Goal: Task Accomplishment & Management: Manage account settings

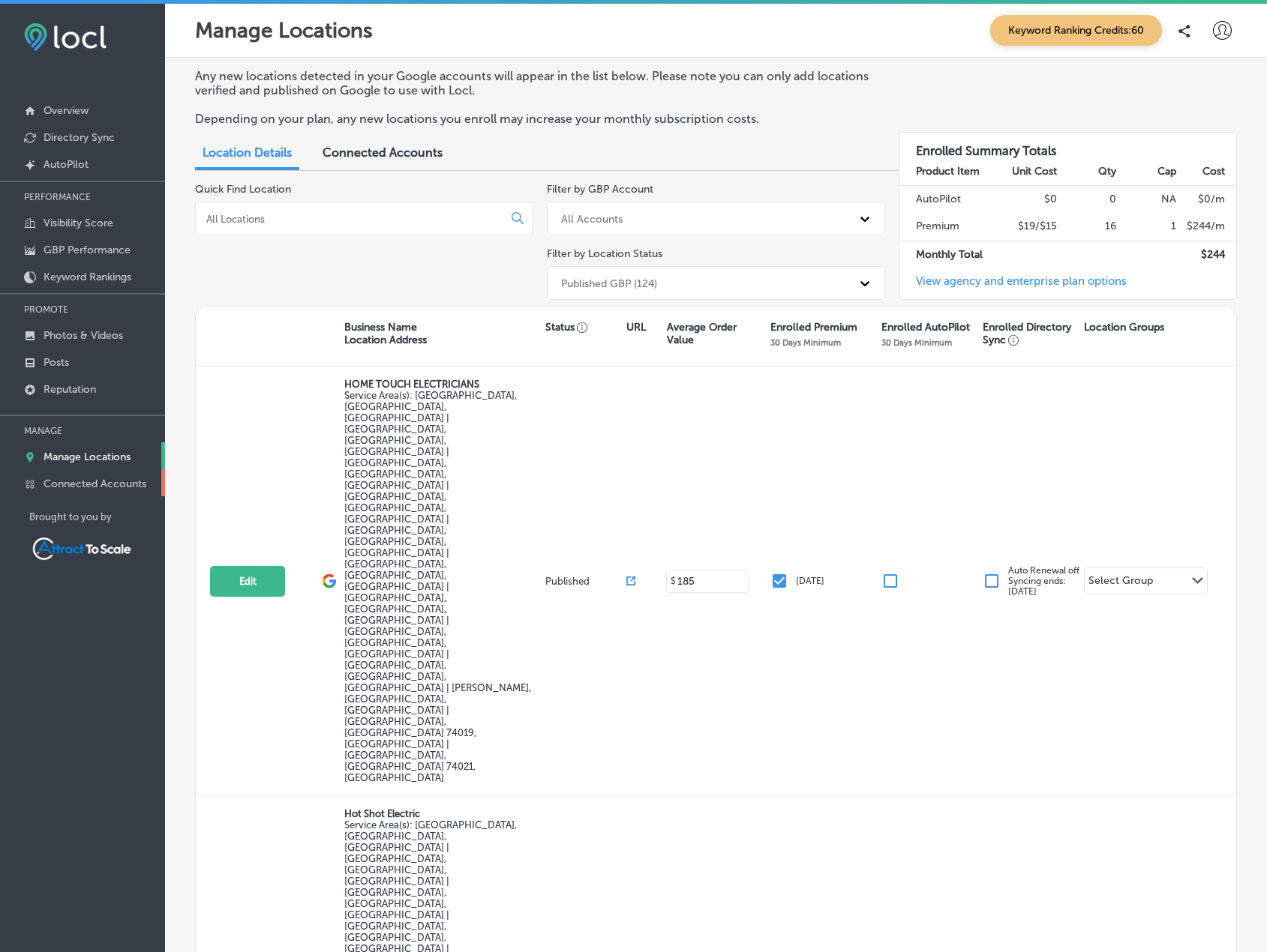
click at [98, 480] on p "Connected Accounts" at bounding box center [95, 484] width 103 height 13
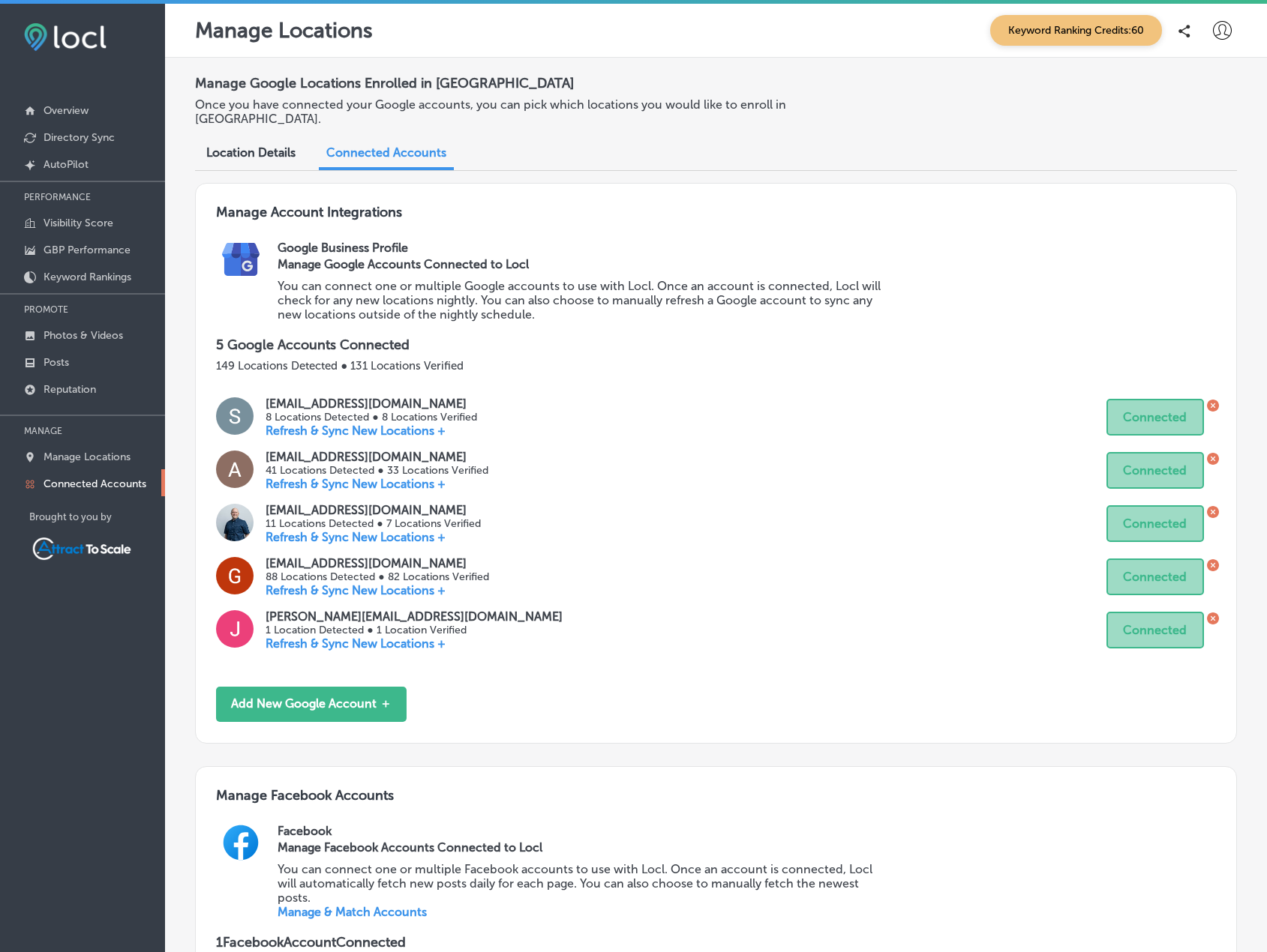
click at [291, 477] on p "Refresh & Sync New Locations +" at bounding box center [377, 484] width 222 height 14
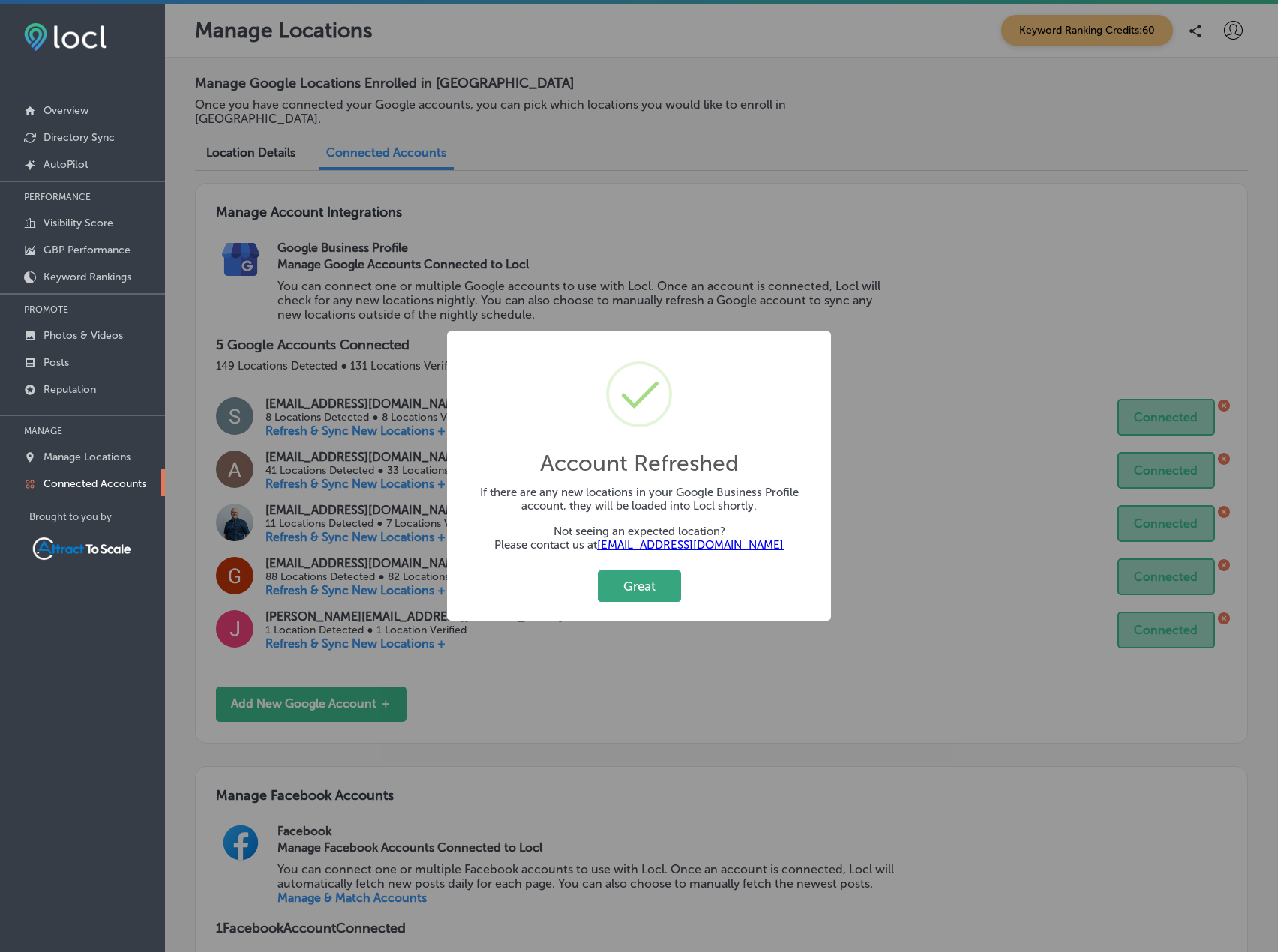
click at [619, 591] on button "Great" at bounding box center [639, 586] width 83 height 30
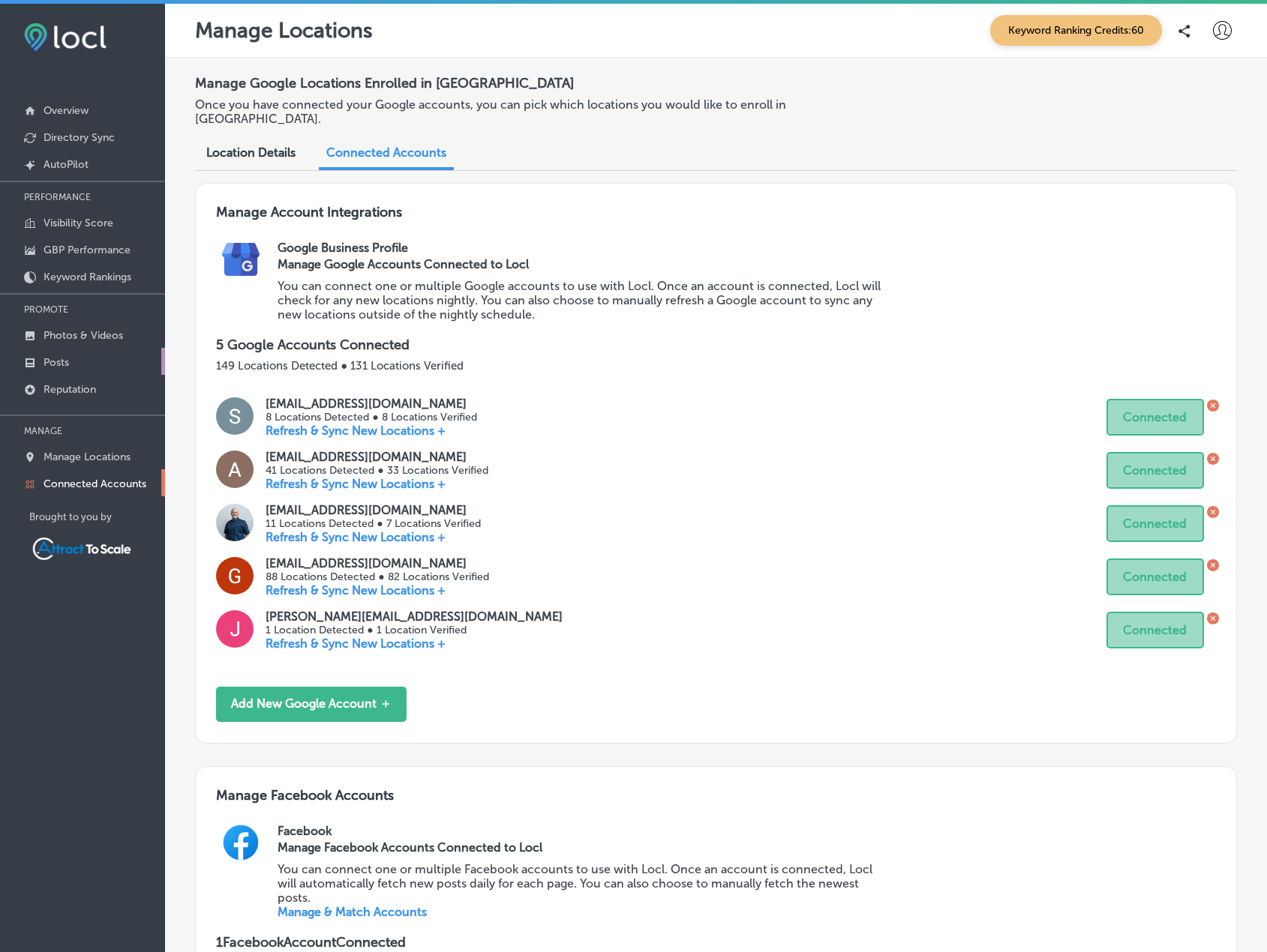
click at [81, 356] on link "Posts" at bounding box center [82, 361] width 165 height 27
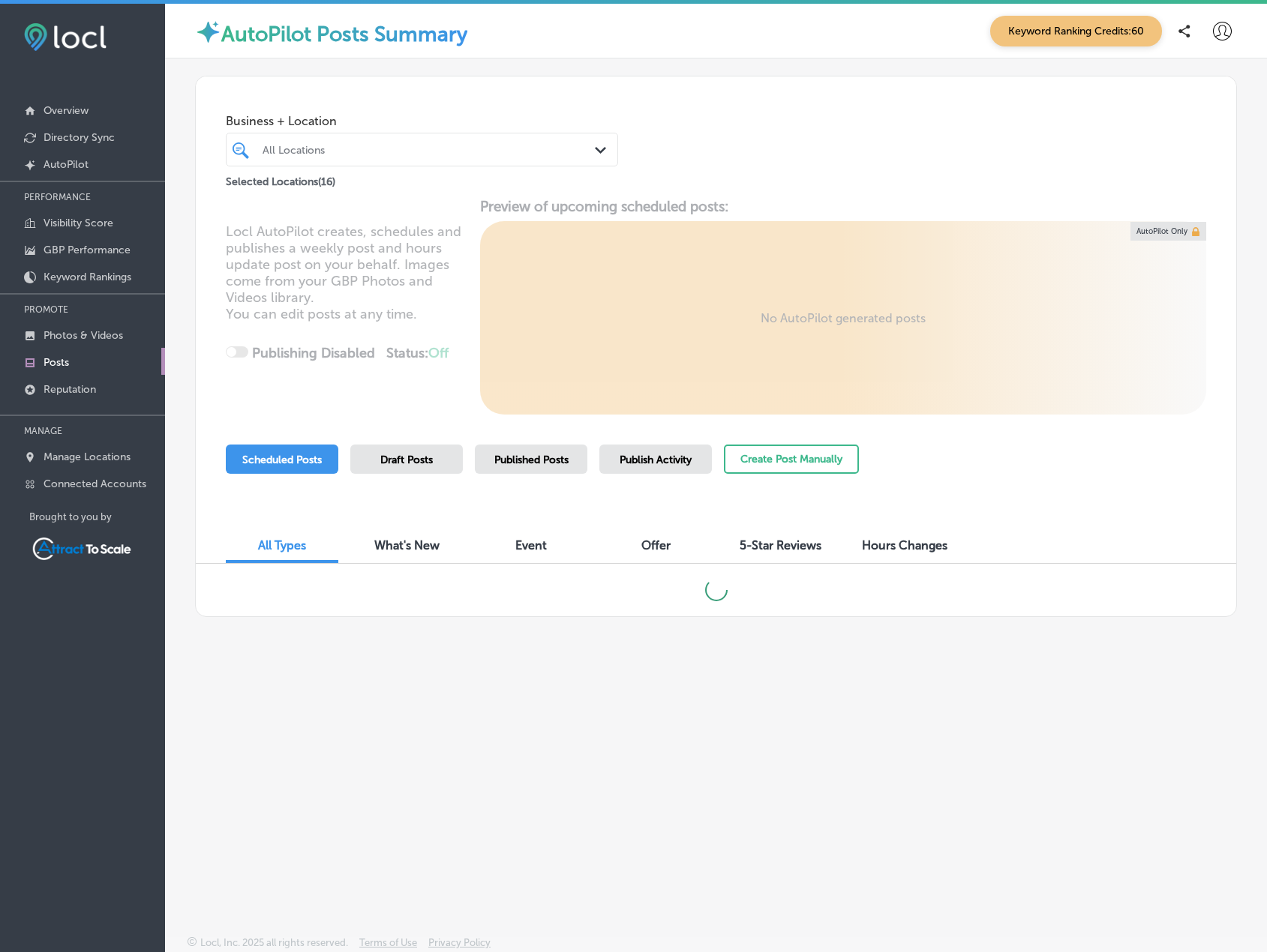
click at [350, 146] on div "All Locations" at bounding box center [429, 149] width 334 height 13
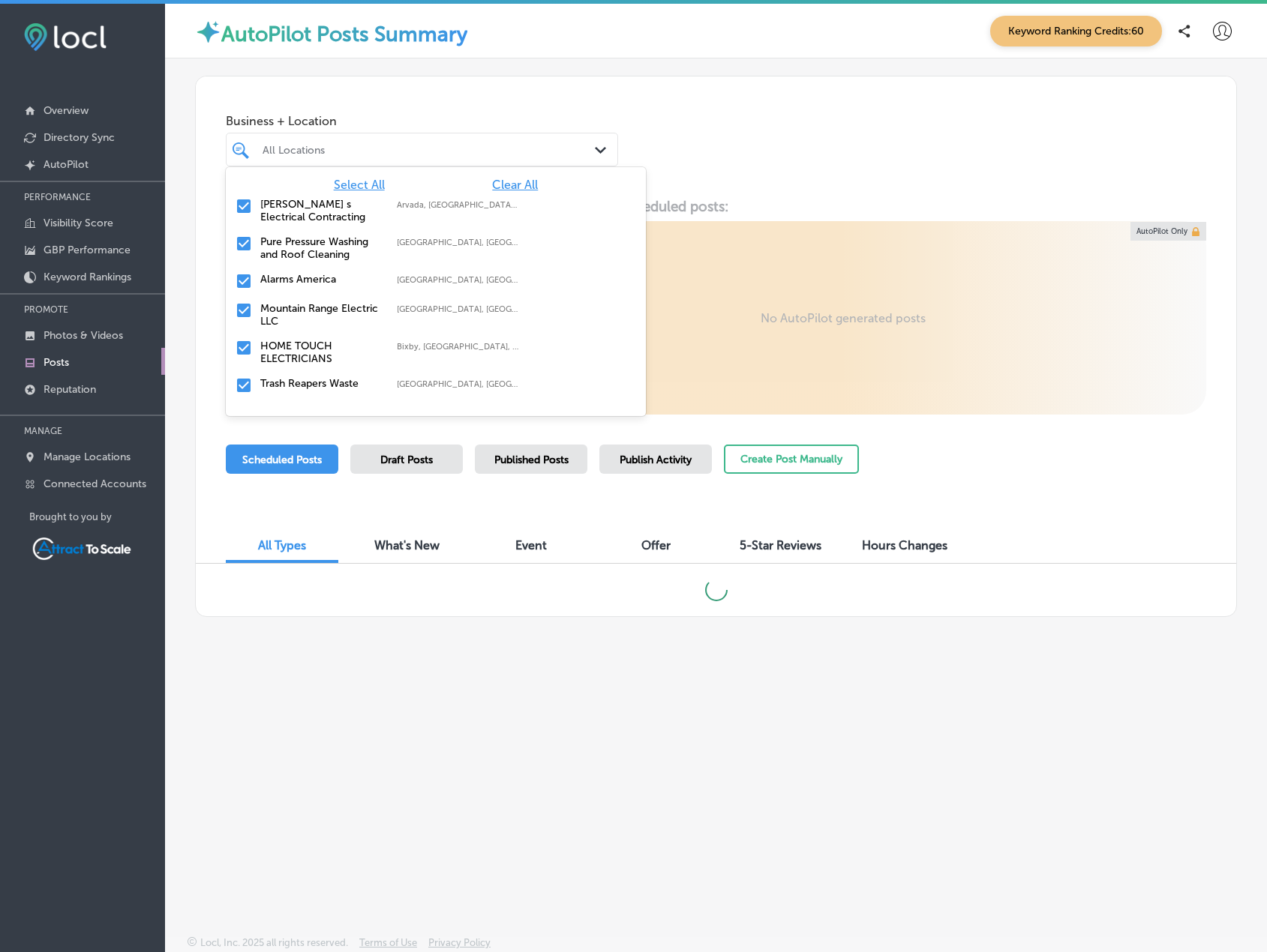
click at [505, 184] on span "Clear All" at bounding box center [514, 185] width 46 height 14
click at [362, 146] on div "All Locations" at bounding box center [429, 149] width 334 height 13
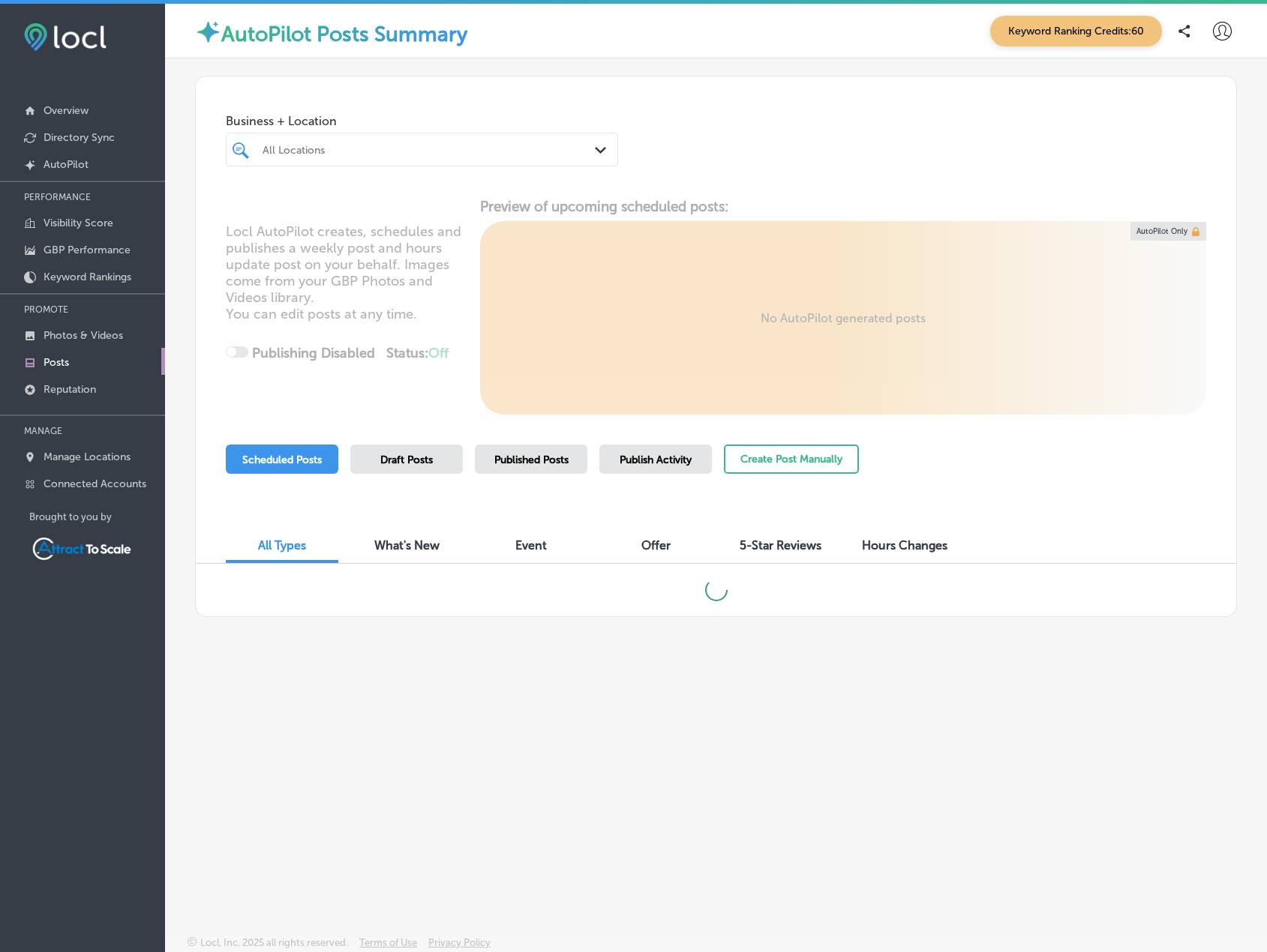
click at [381, 151] on div "All Locations" at bounding box center [429, 149] width 334 height 13
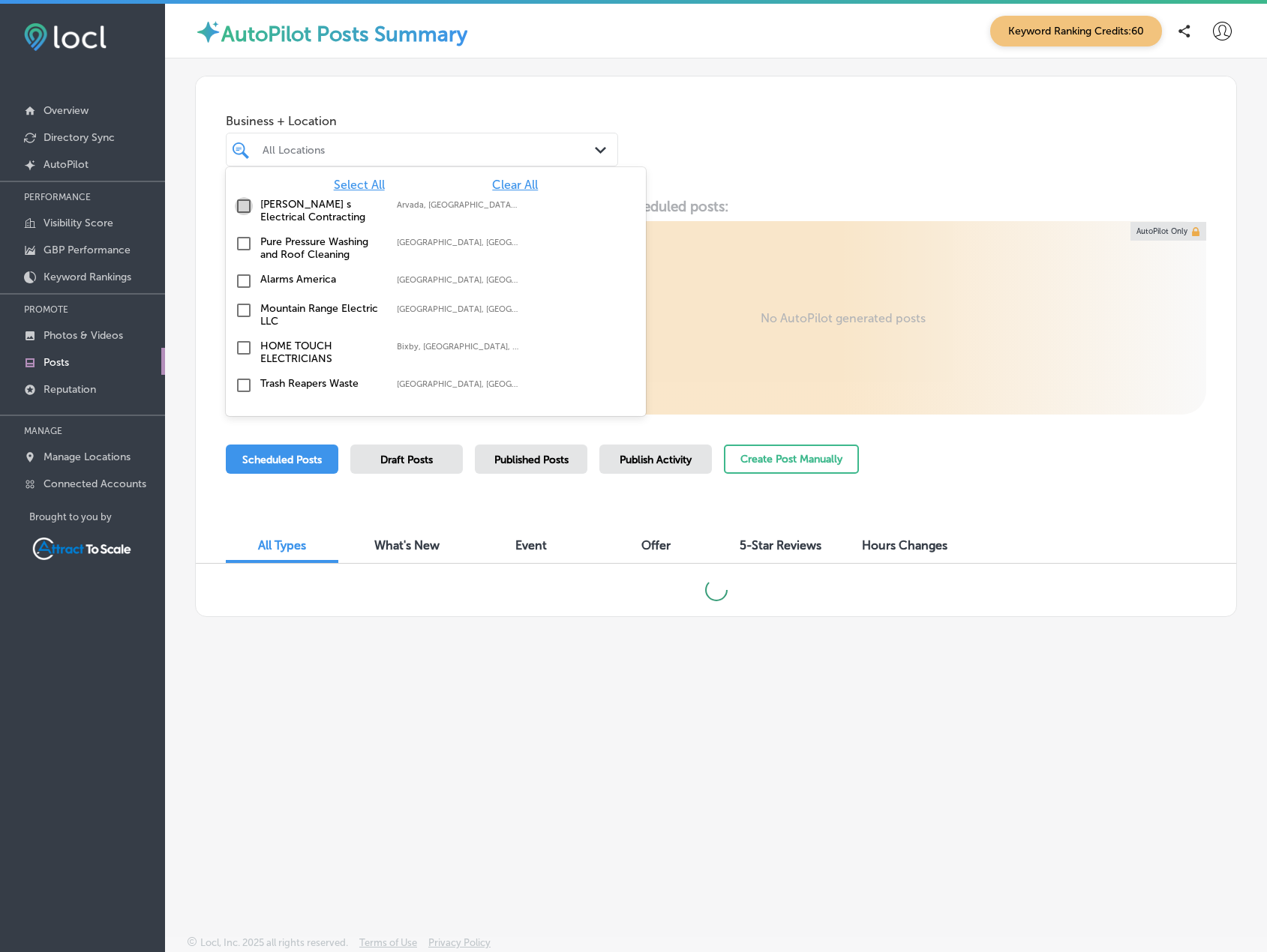
click at [244, 205] on input "checkbox" at bounding box center [243, 206] width 18 height 18
click at [855, 133] on div "Business + Location option focused, 2 of 17. 17 results available. Use Up and D…" at bounding box center [716, 132] width 1040 height 114
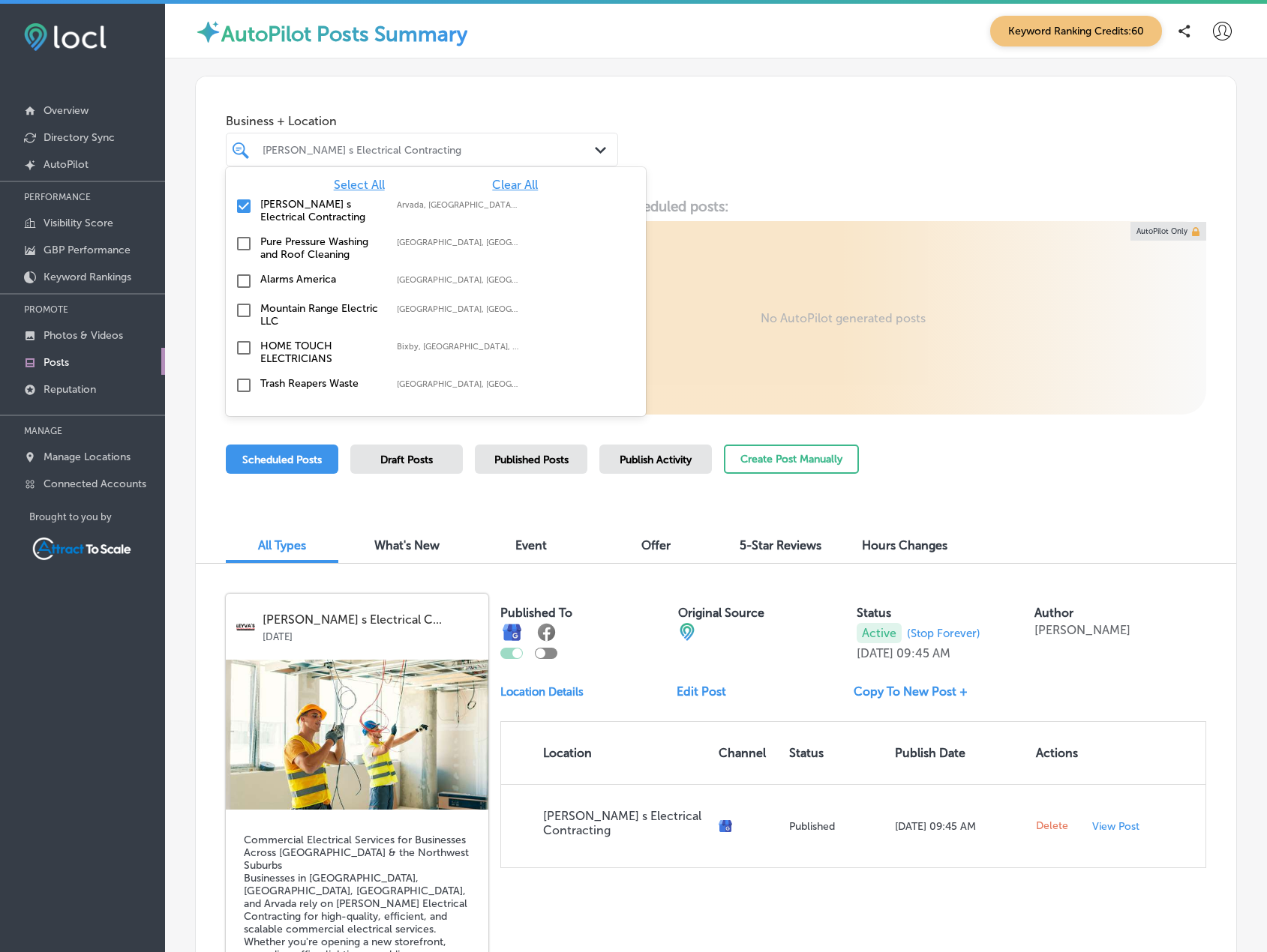
click at [367, 150] on div "[PERSON_NAME] s Electrical Contracting" at bounding box center [429, 149] width 334 height 13
click at [239, 203] on input "checkbox" at bounding box center [243, 206] width 18 height 18
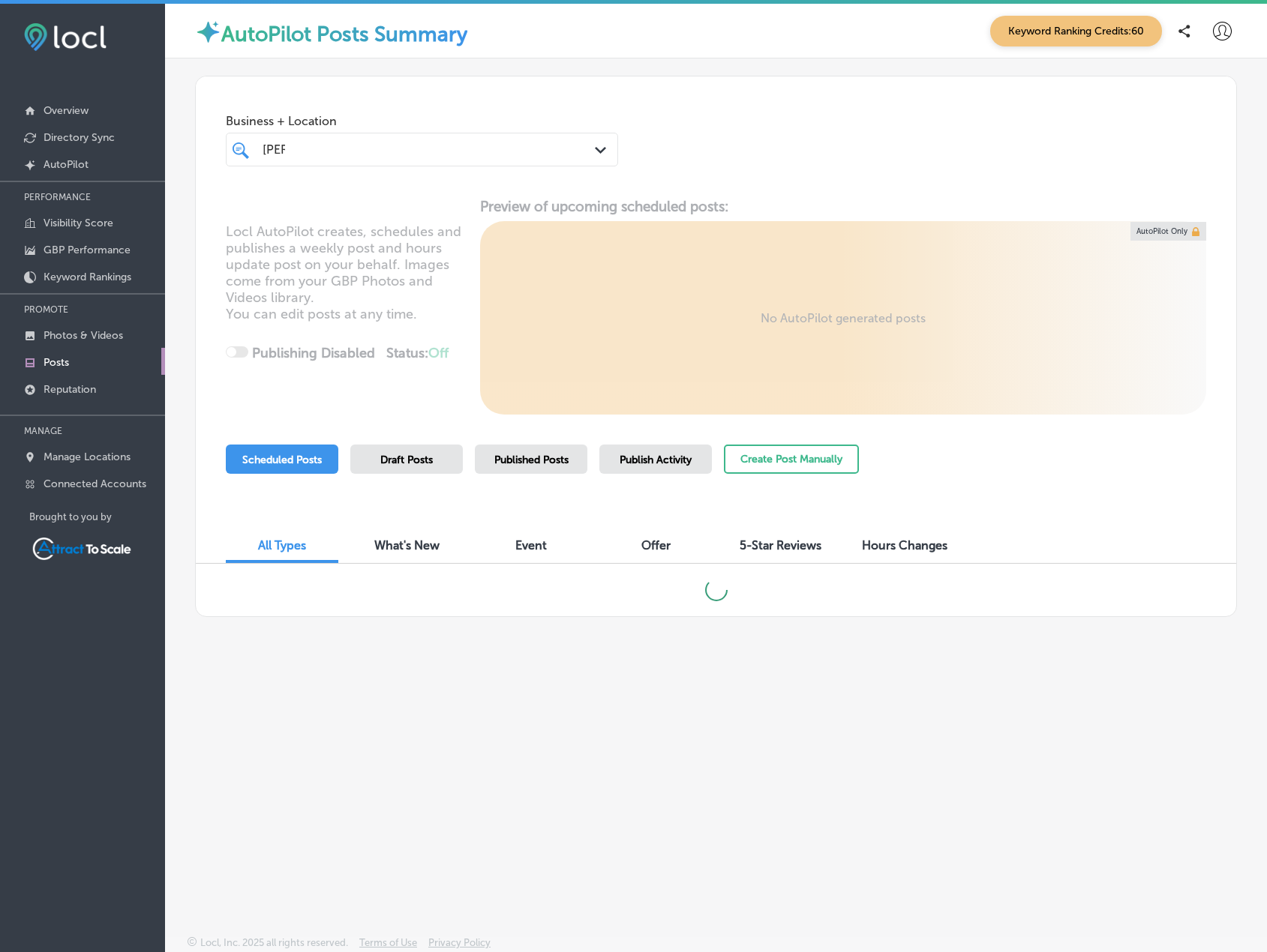
click at [350, 146] on div "[PERSON_NAME] [PERSON_NAME]" at bounding box center [406, 149] width 290 height 21
click at [352, 146] on div "[PERSON_NAME] [PERSON_NAME]" at bounding box center [406, 149] width 290 height 21
type input "J"
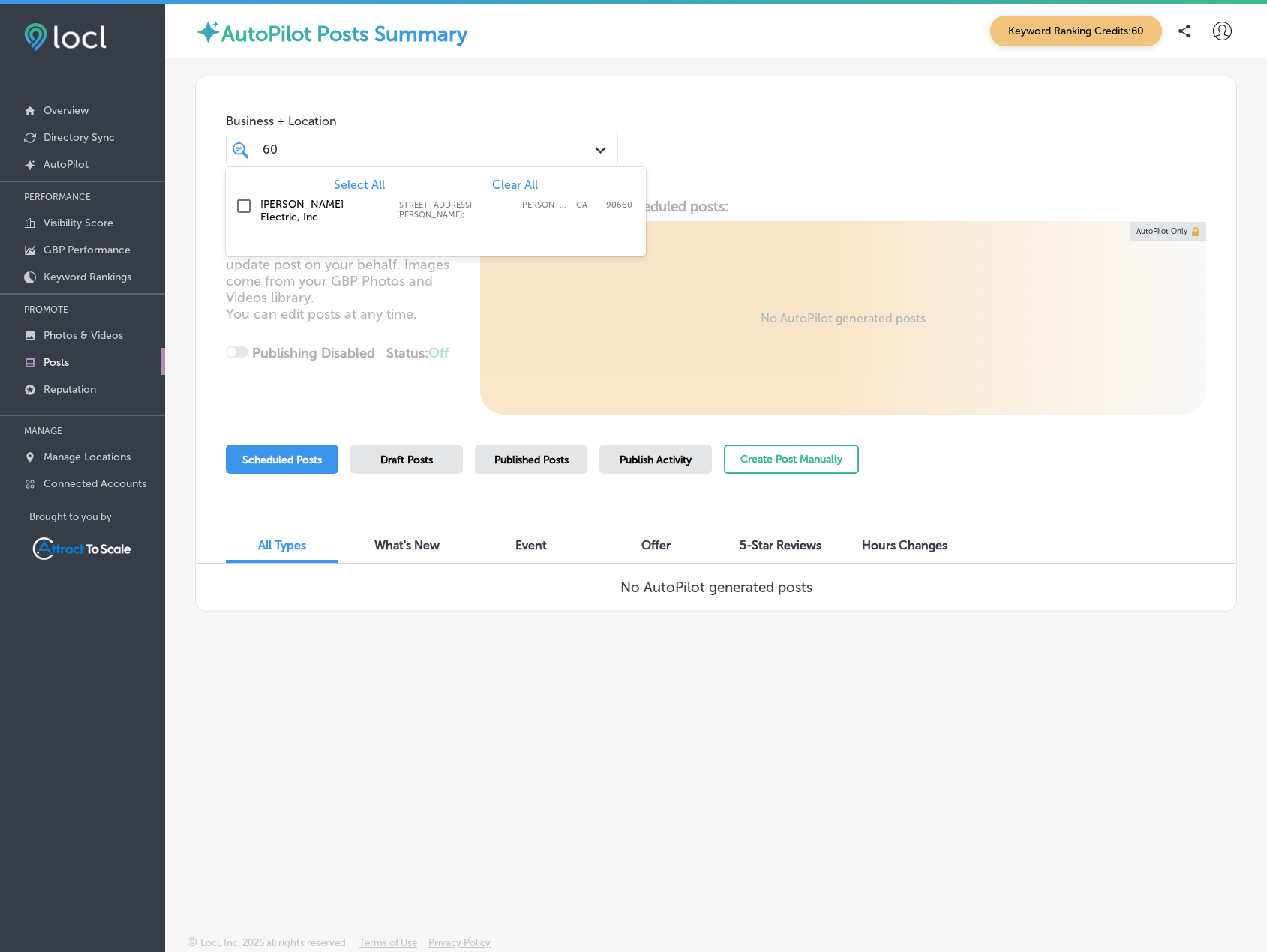
click at [704, 140] on div "Business + Location option focused, 1 of 17. 2 results available for search ter…" at bounding box center [716, 132] width 1040 height 114
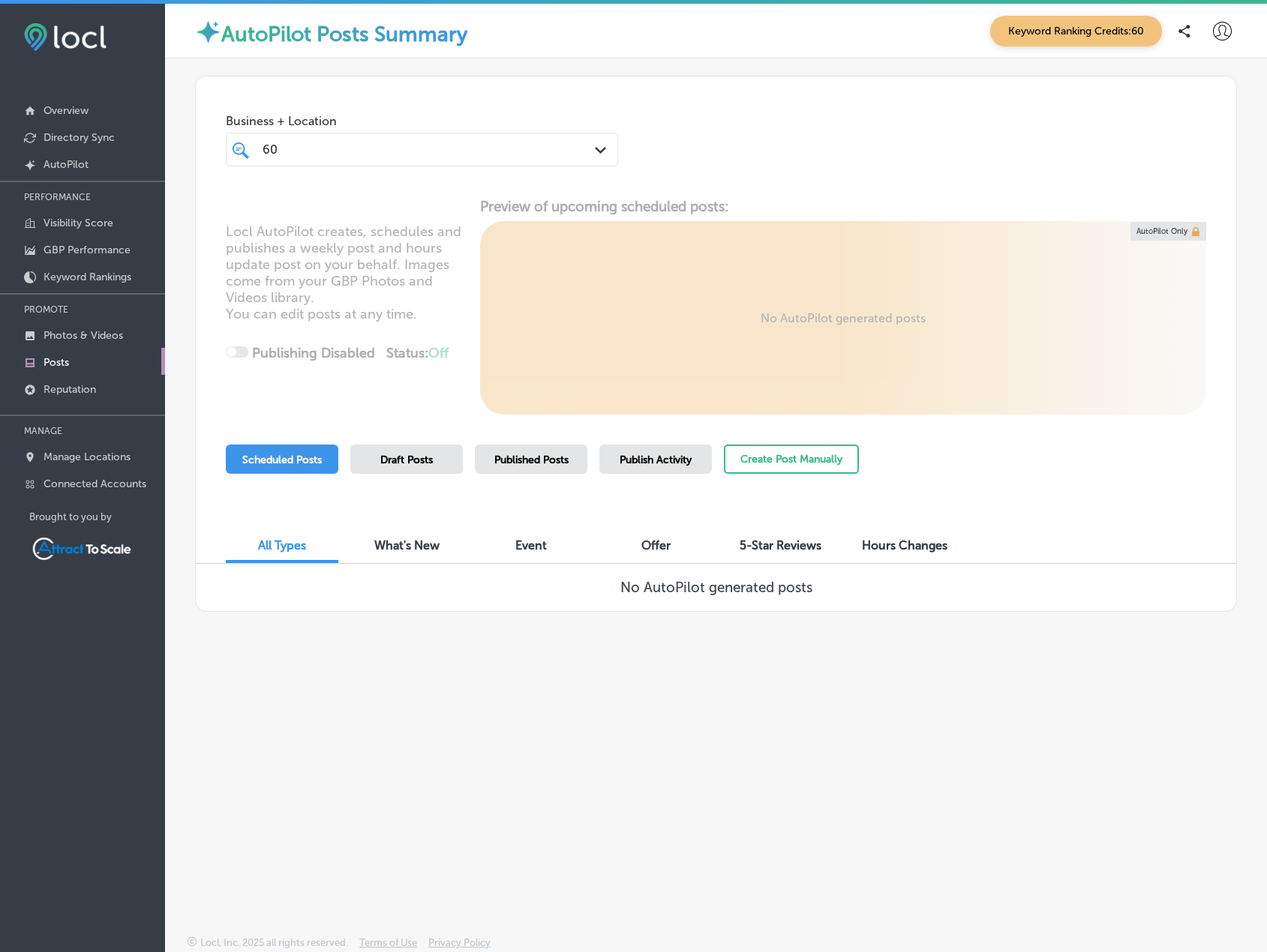
click at [325, 156] on div "60 60" at bounding box center [406, 149] width 290 height 21
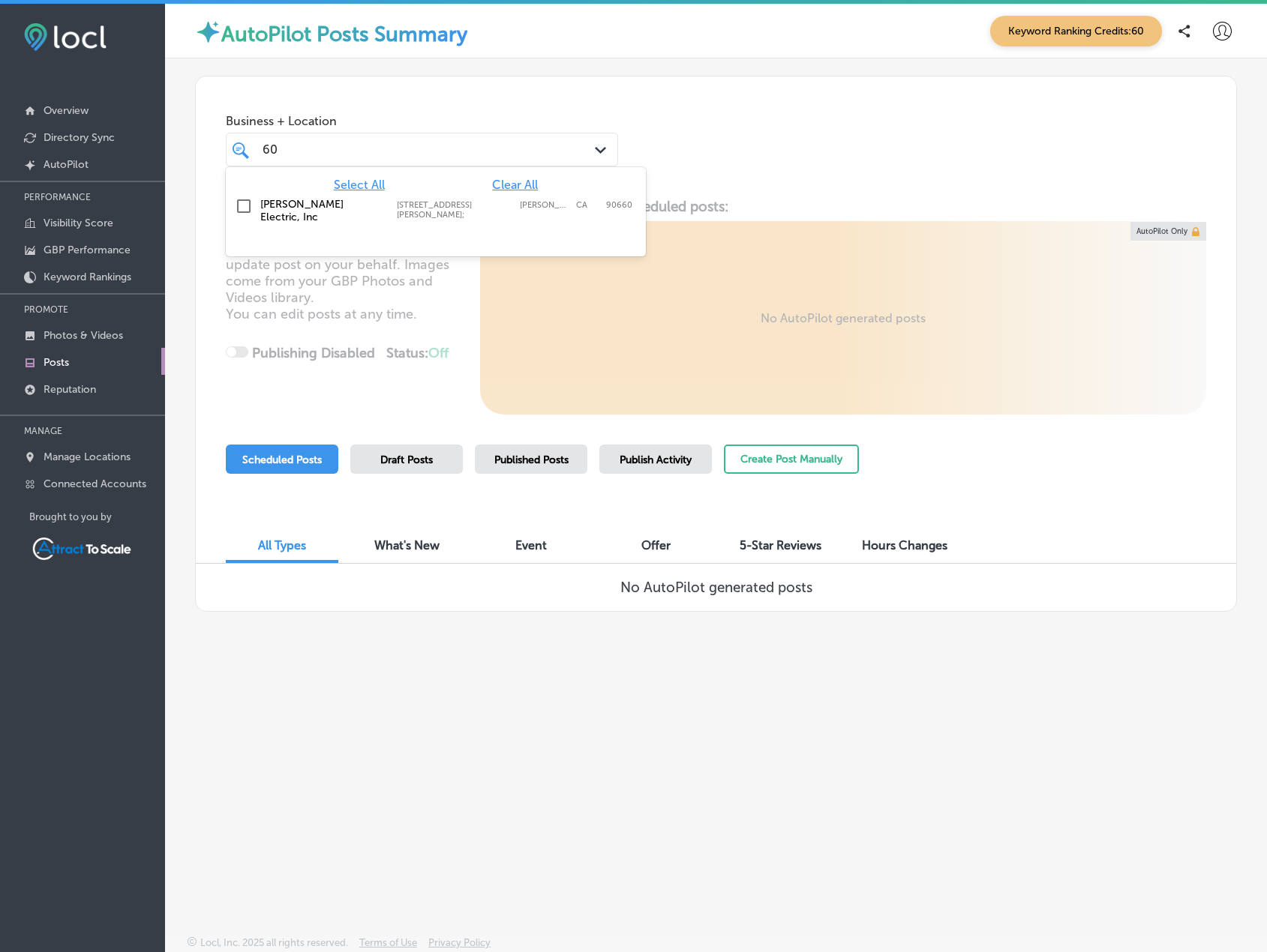
click at [327, 149] on div "60 60" at bounding box center [406, 149] width 290 height 21
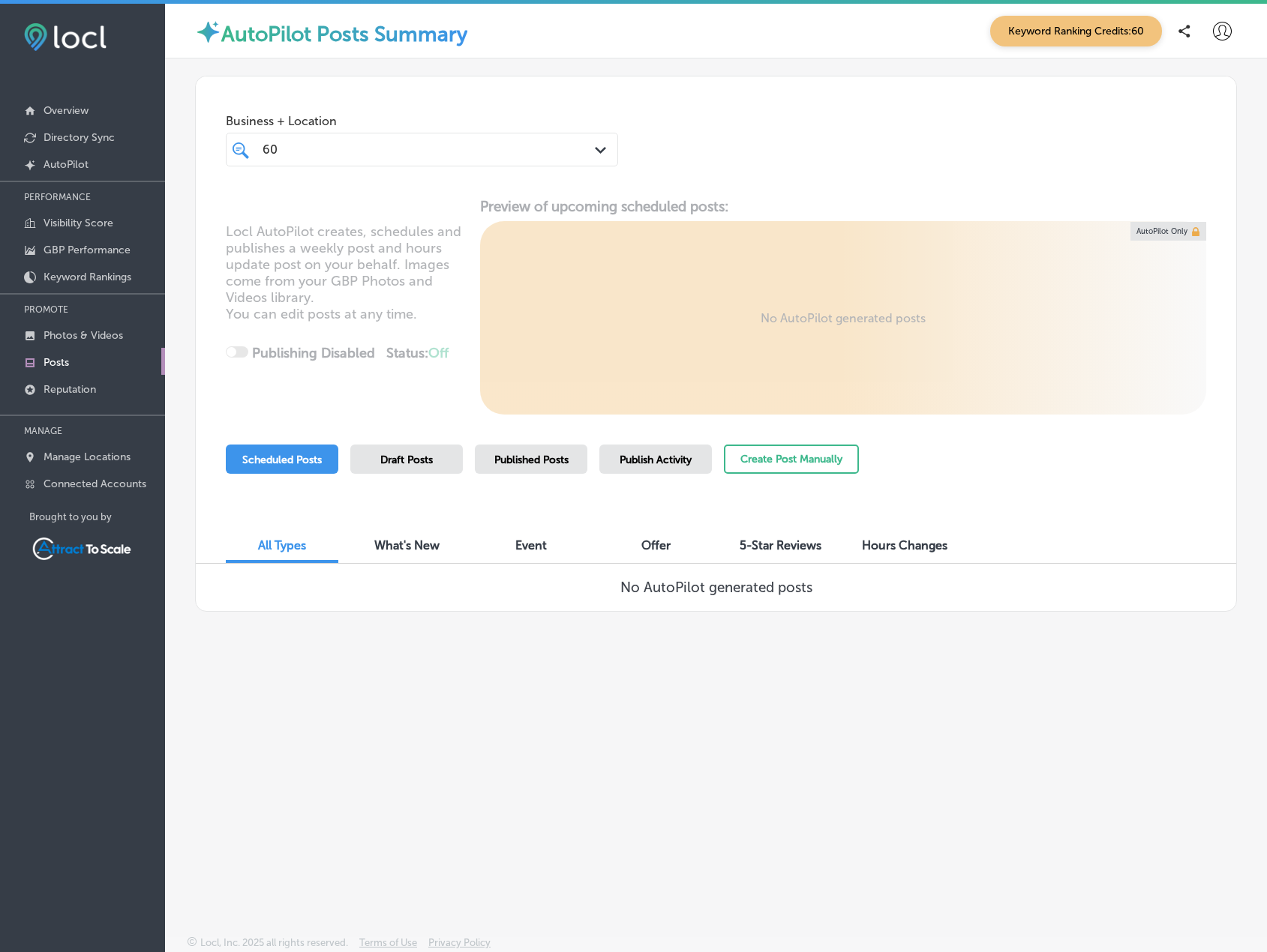
type input "6"
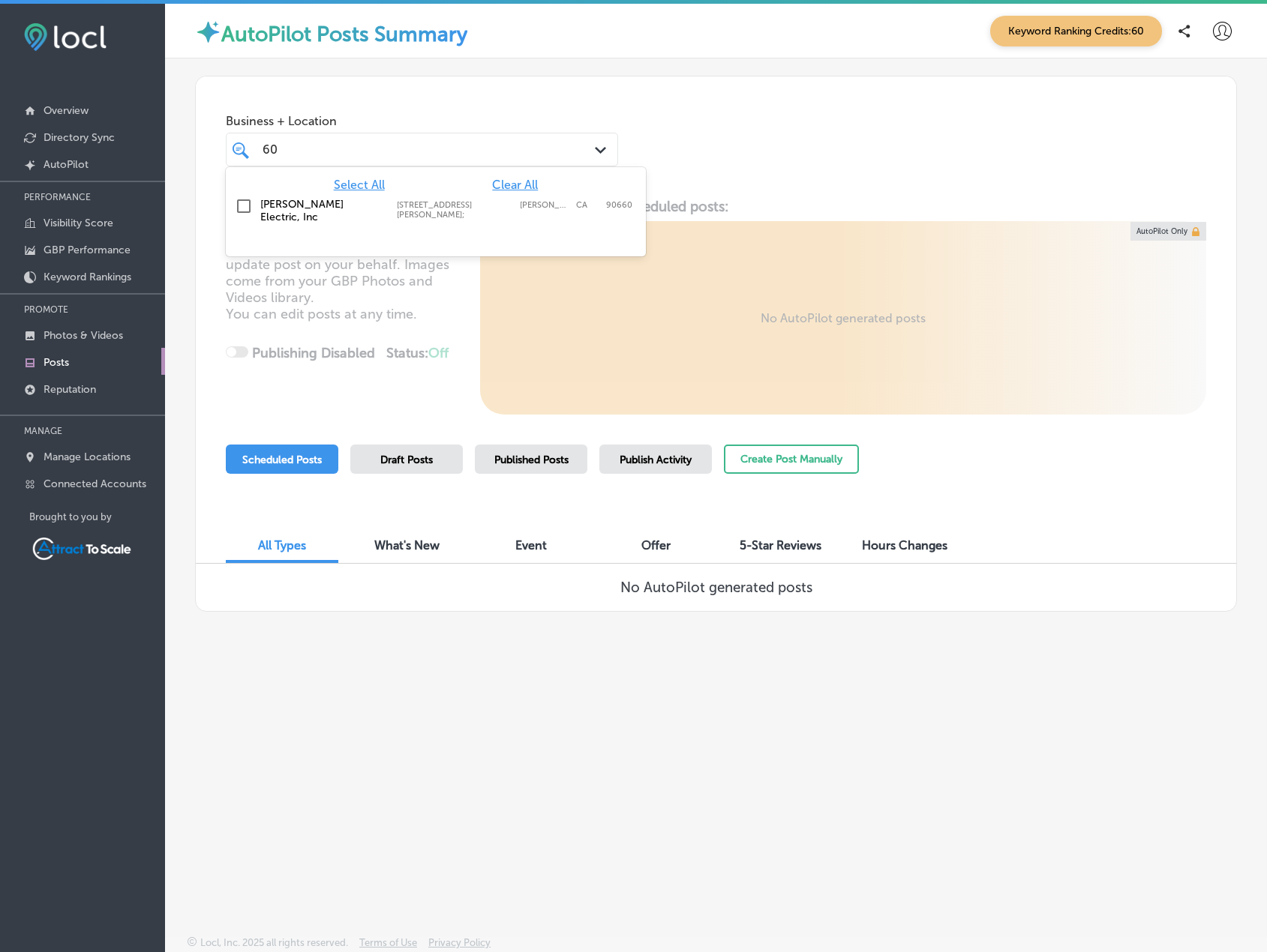
type input "6"
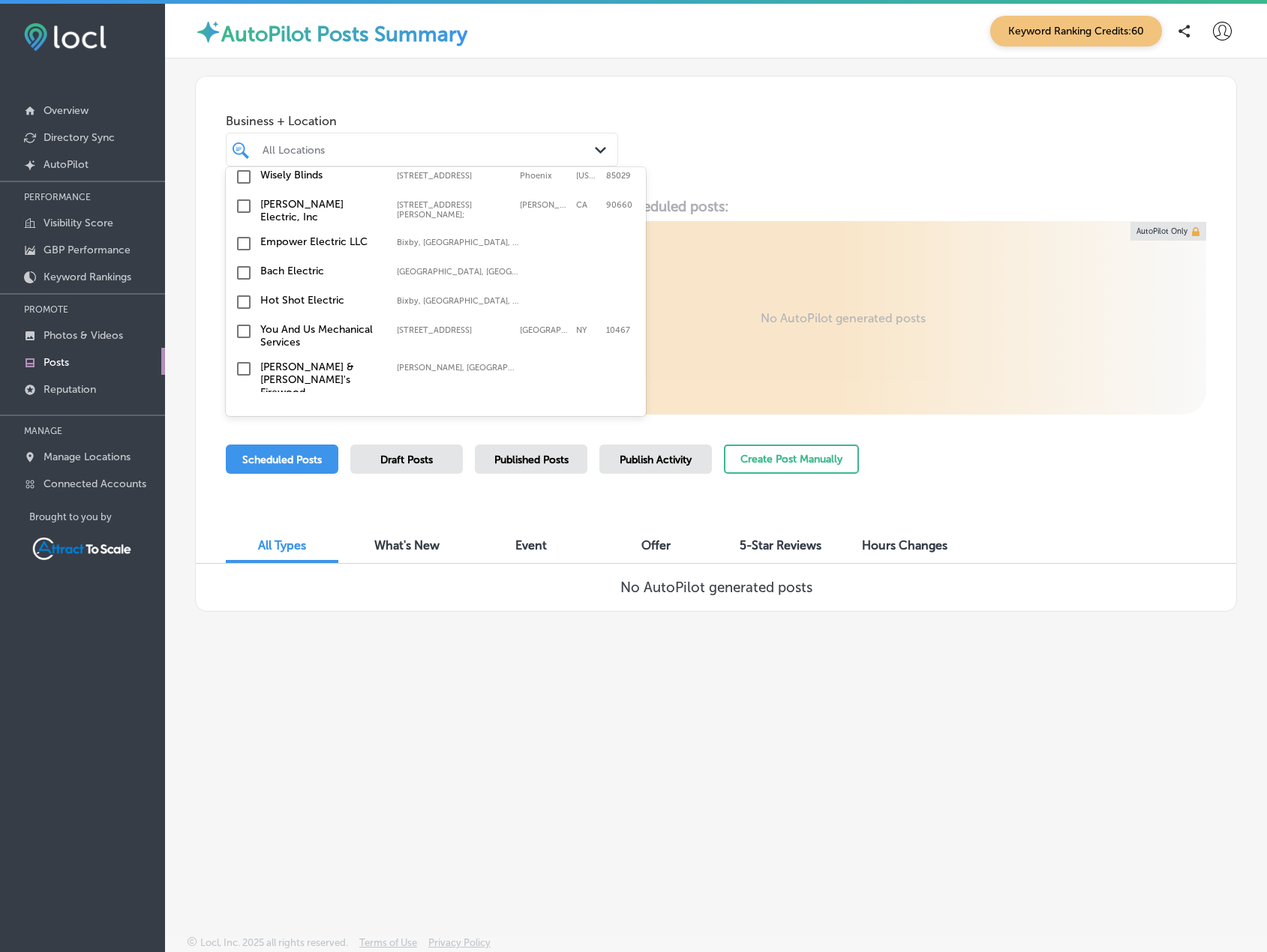
scroll to position [341, 0]
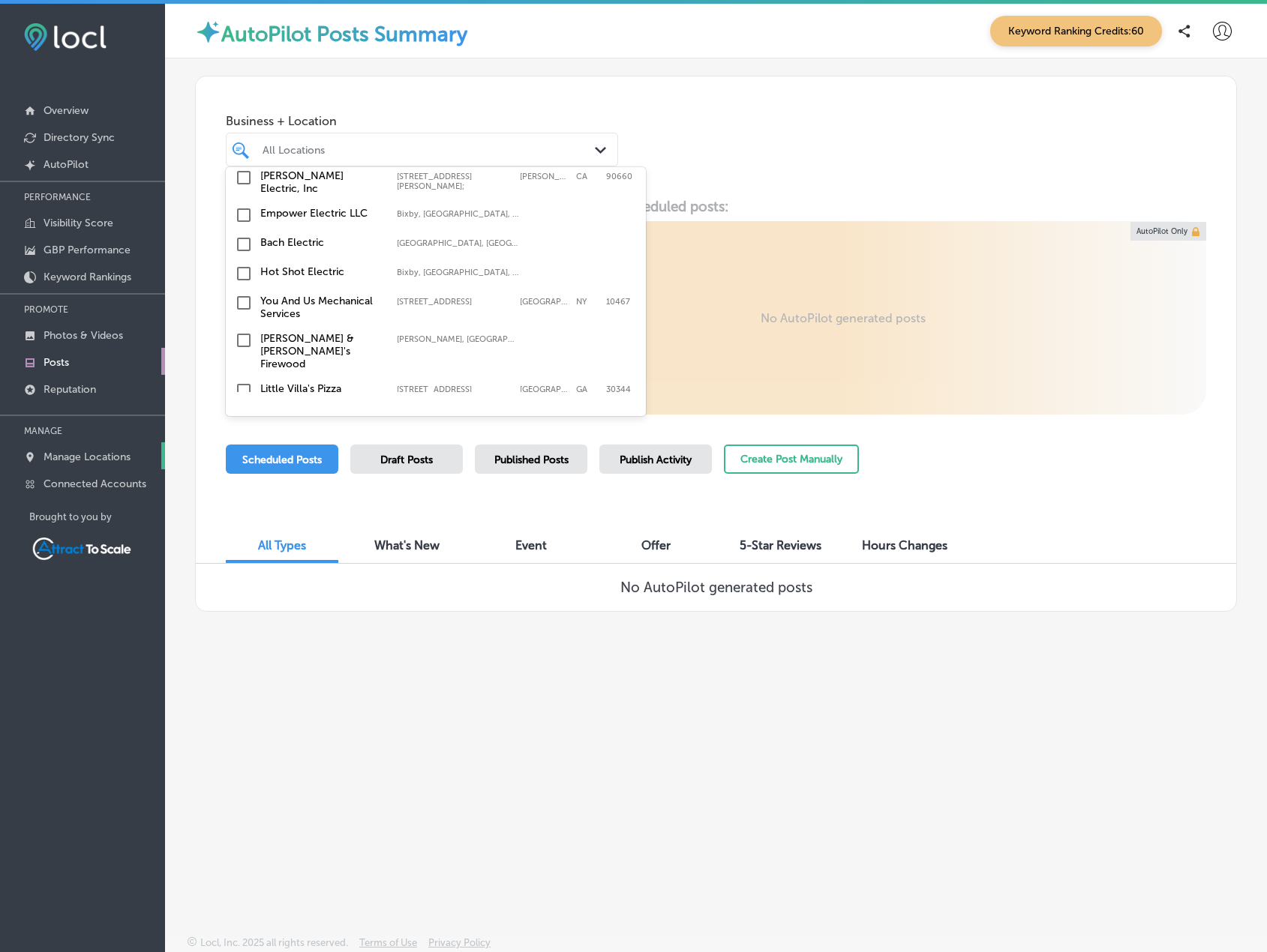
click at [73, 463] on p "Manage Locations" at bounding box center [87, 457] width 87 height 13
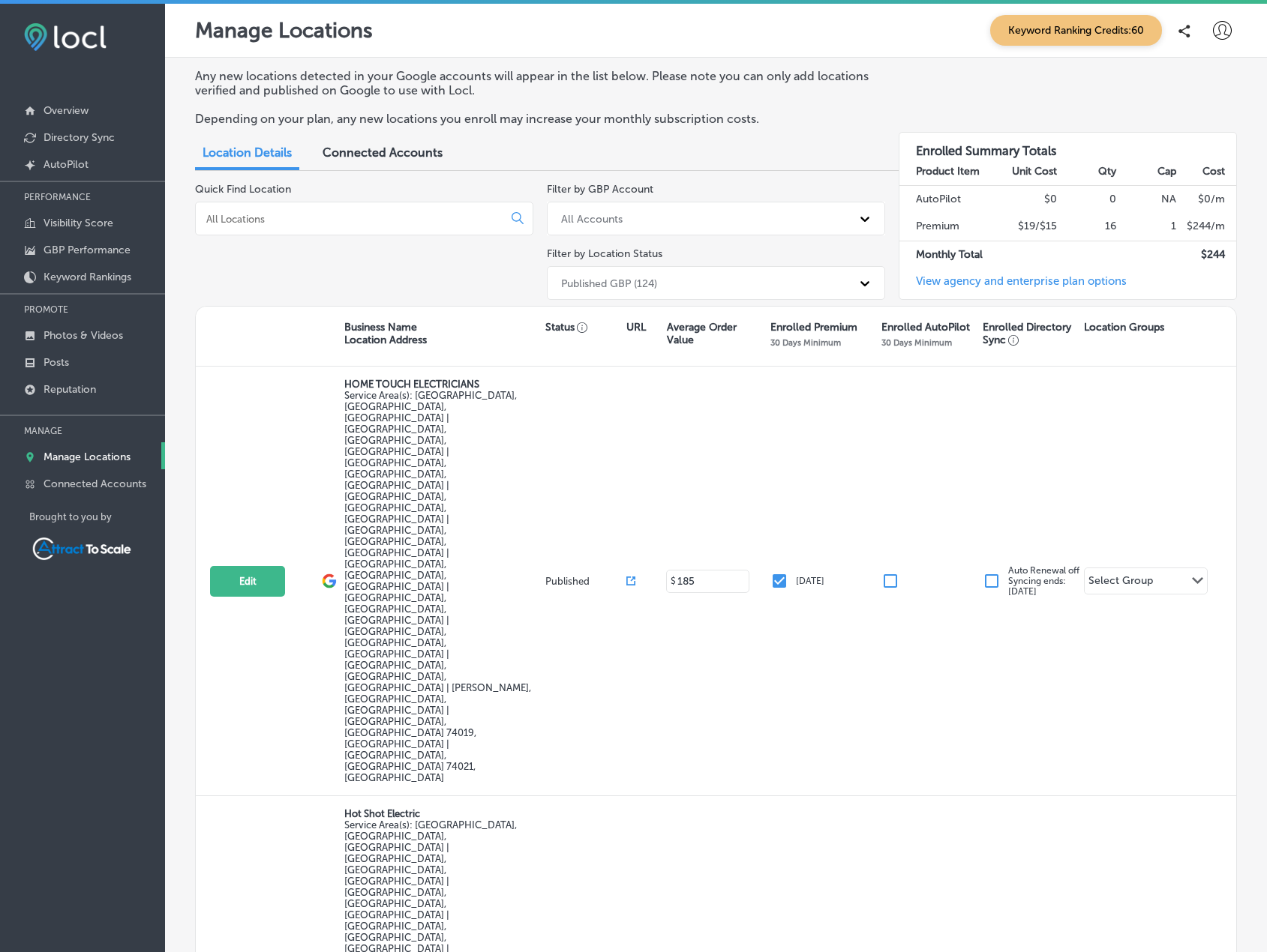
click at [312, 210] on div at bounding box center [364, 218] width 338 height 34
click at [340, 211] on div at bounding box center [364, 218] width 338 height 34
click at [340, 216] on input at bounding box center [352, 218] width 294 height 13
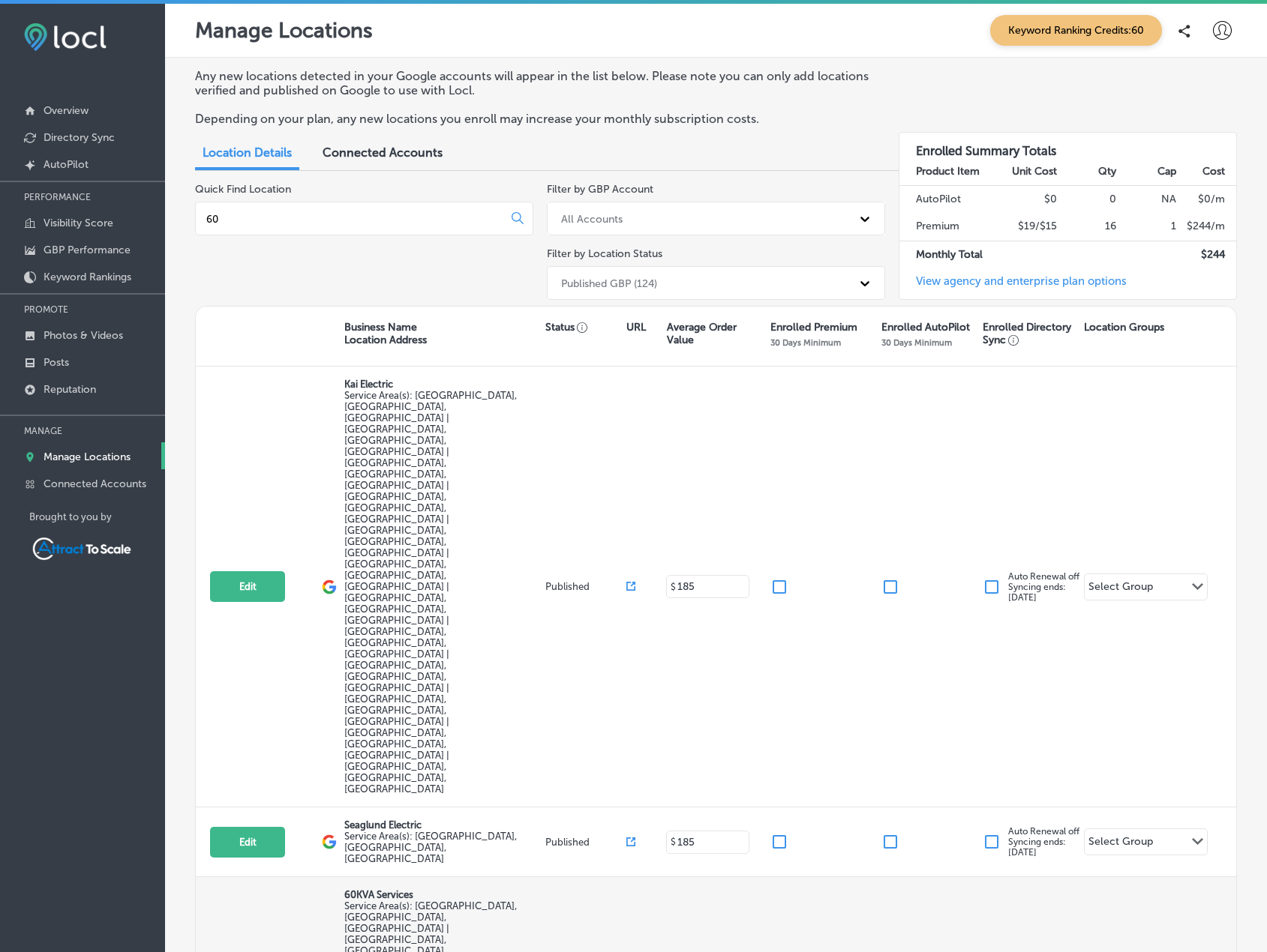
type input "60"
click at [771, 952] on input "checkbox" at bounding box center [779, 968] width 18 height 18
checkbox input "true"
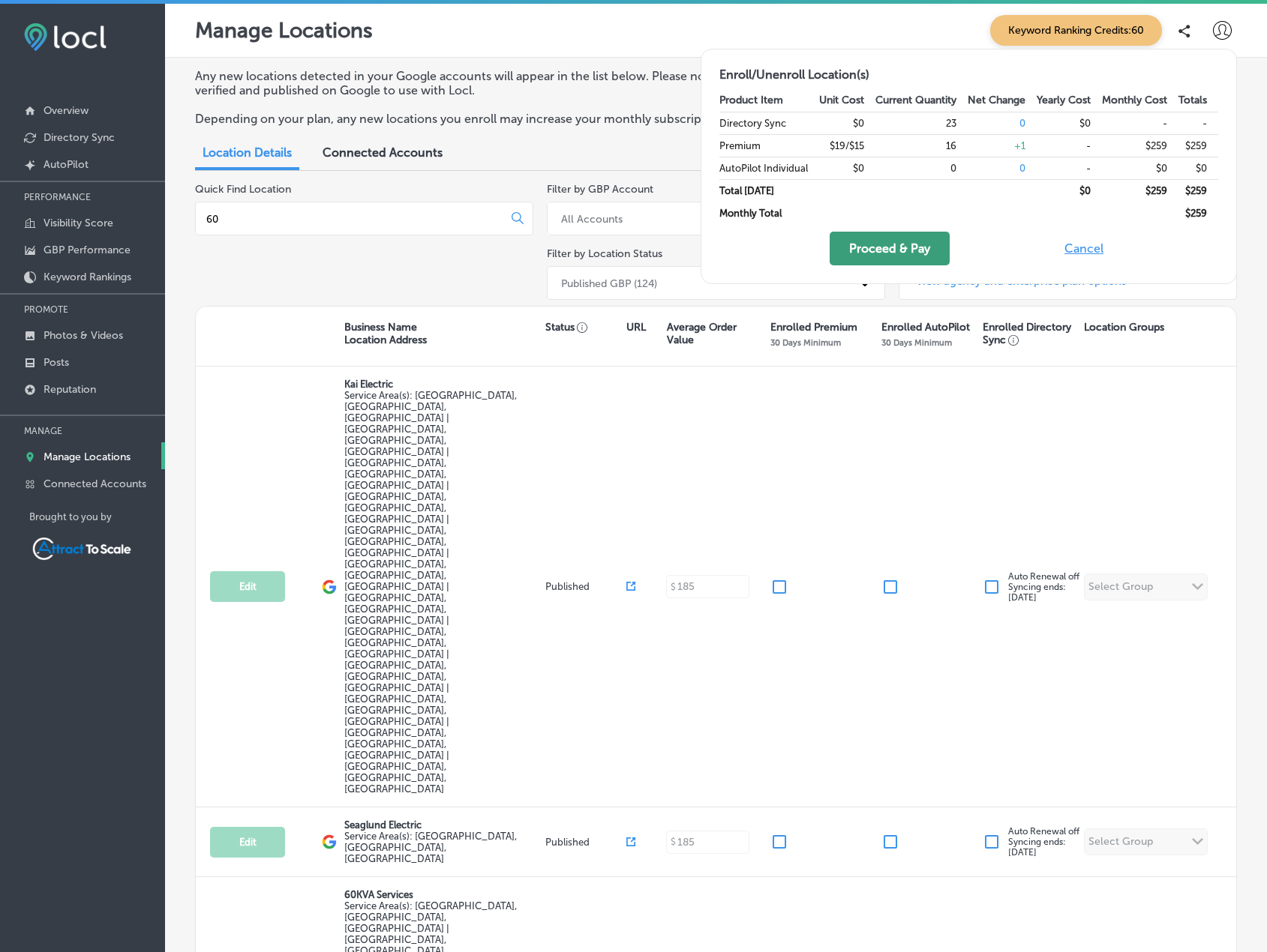
click at [926, 241] on button "Proceed & Pay" at bounding box center [889, 249] width 120 height 34
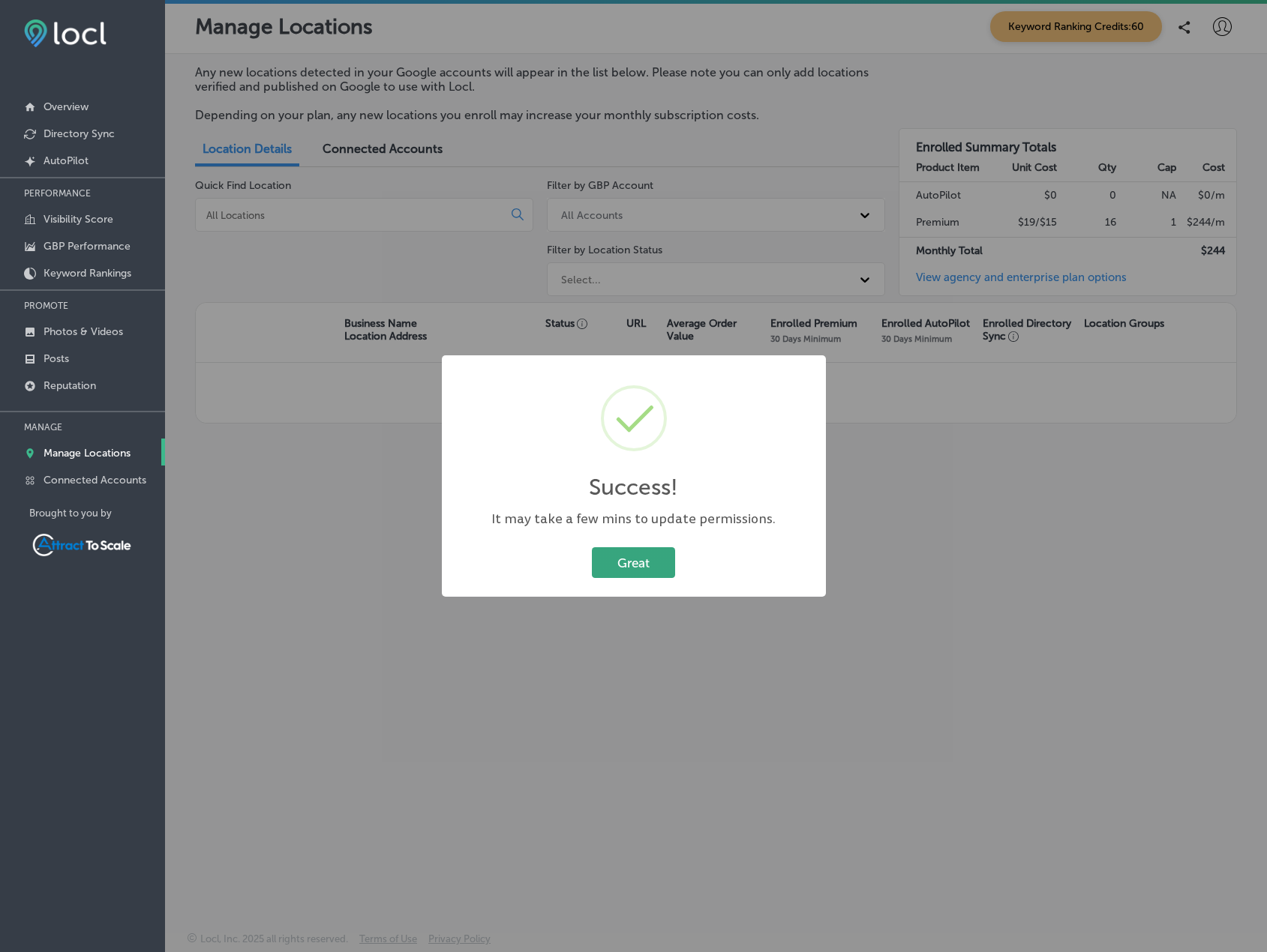
click at [652, 570] on button "Great" at bounding box center [633, 563] width 83 height 30
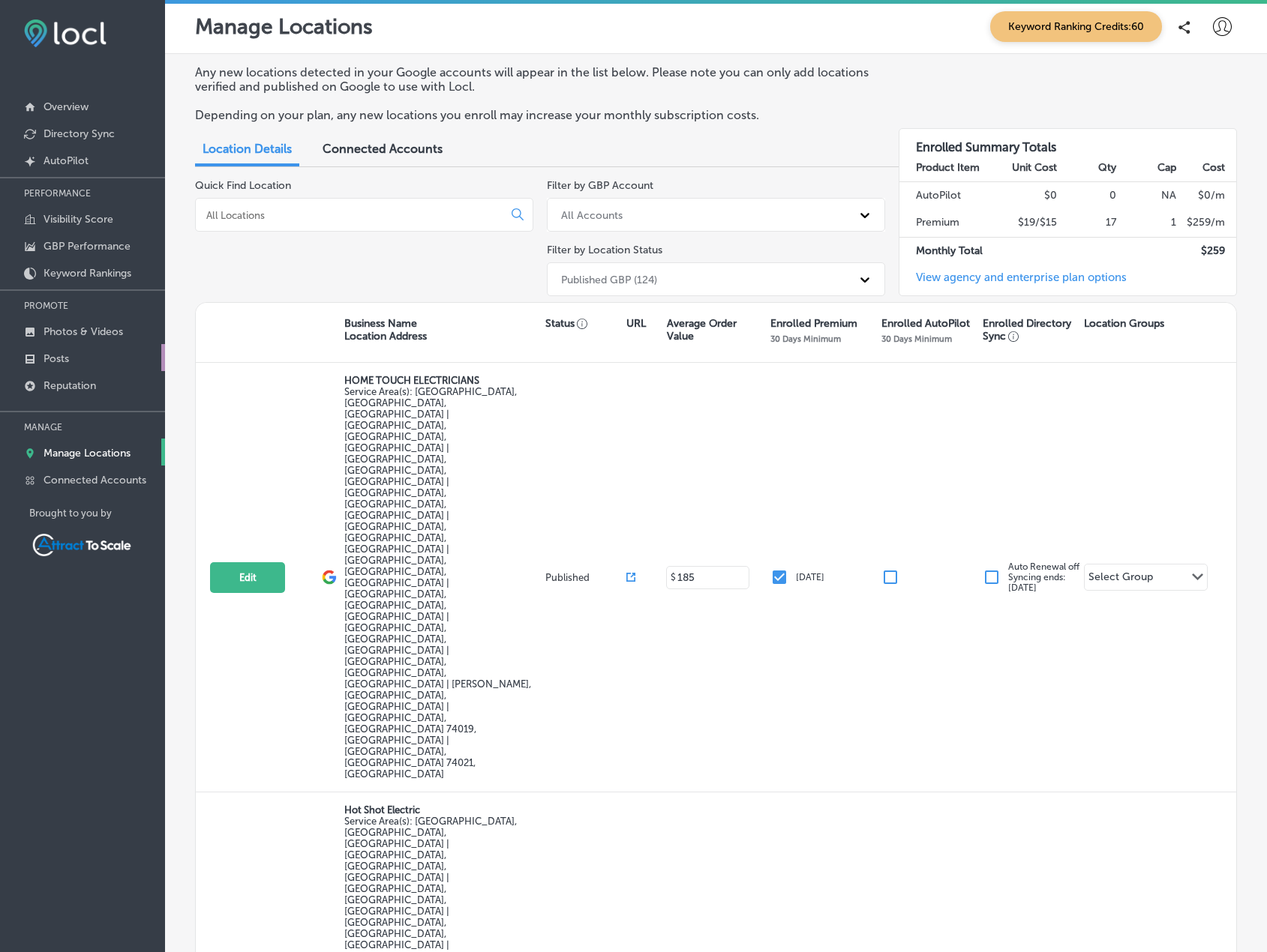
click at [93, 360] on link "Posts" at bounding box center [82, 358] width 165 height 27
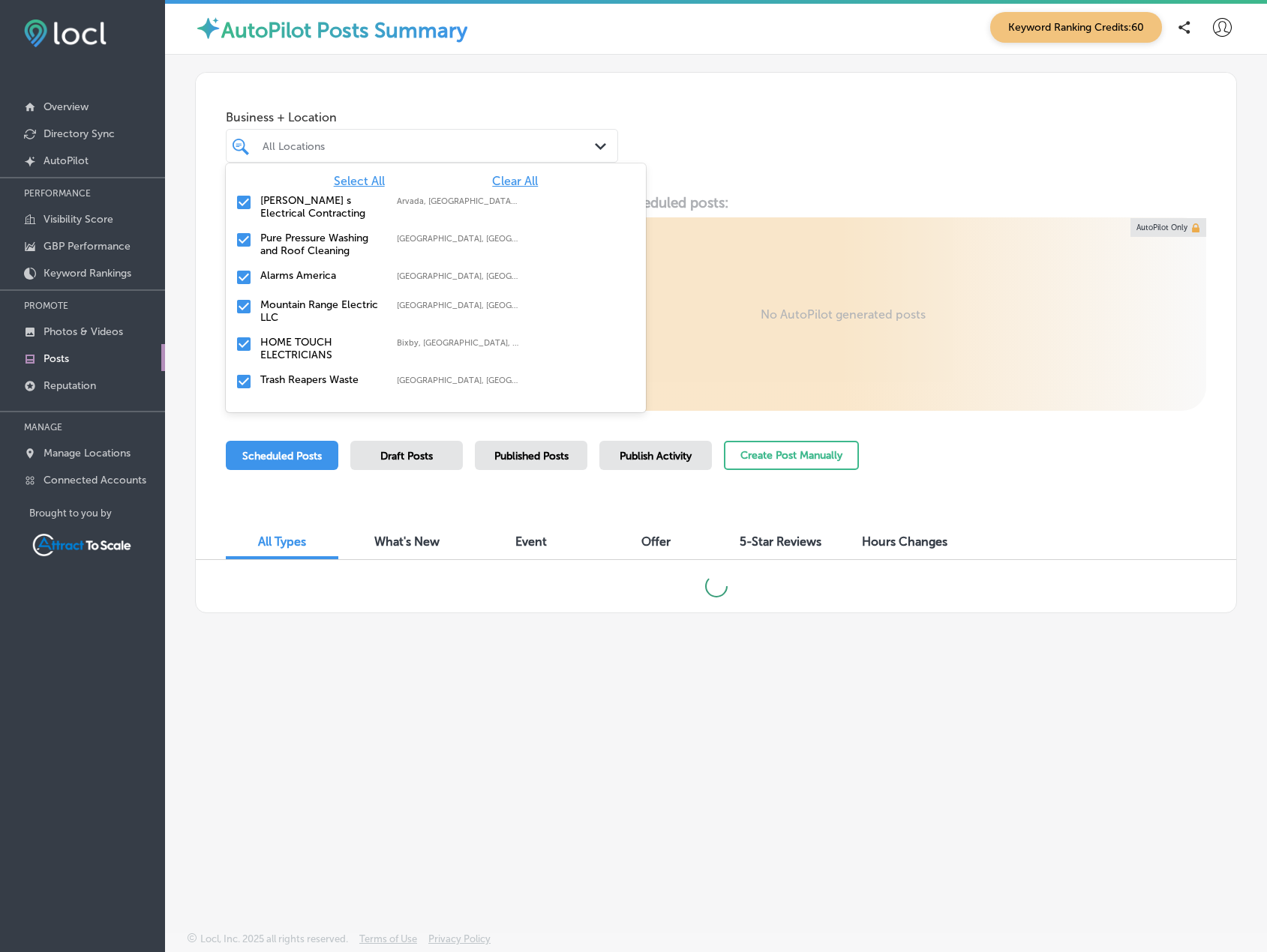
click at [318, 145] on div "All Locations" at bounding box center [429, 146] width 334 height 13
click at [503, 183] on span "Clear All" at bounding box center [514, 181] width 46 height 14
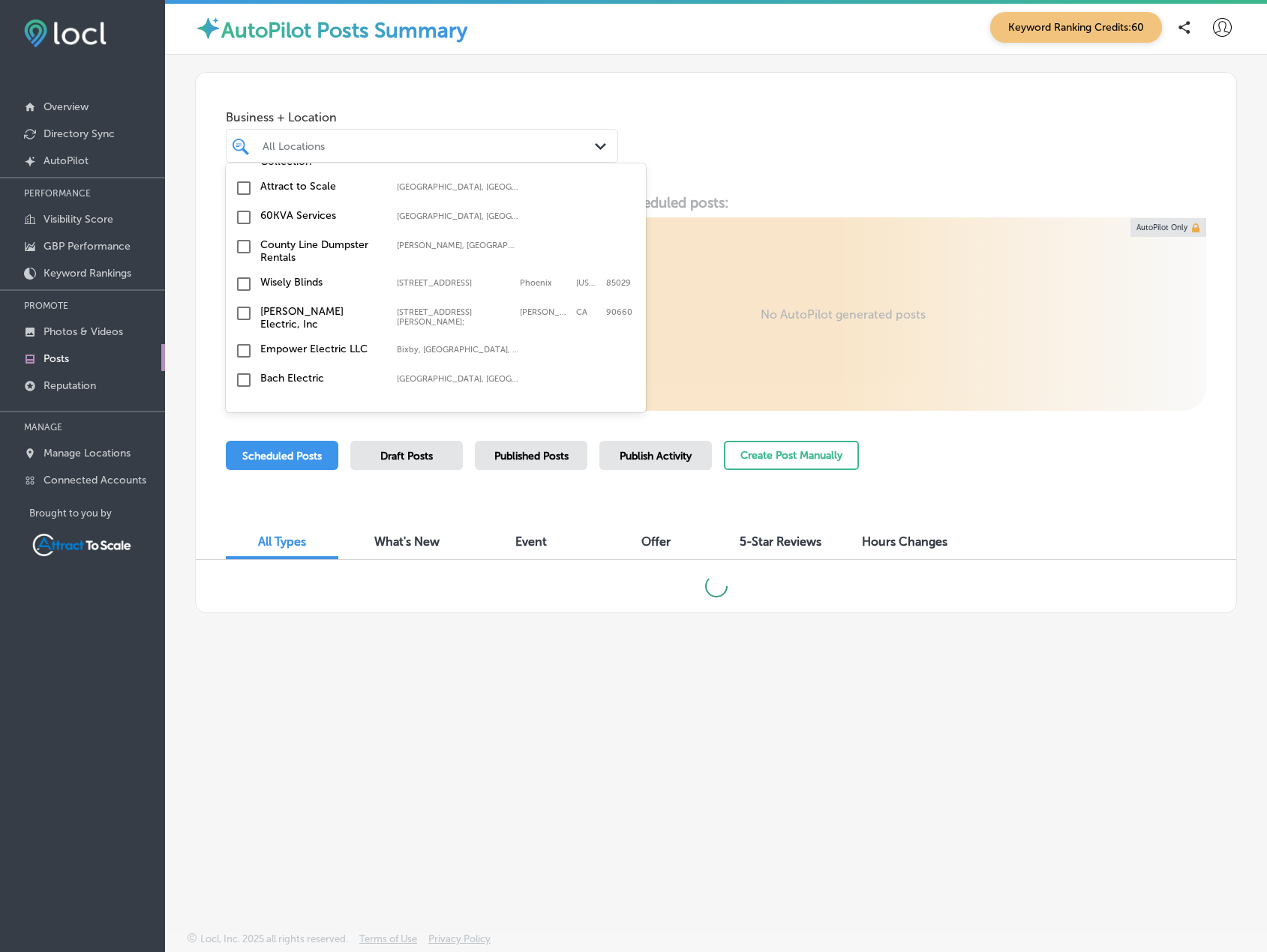
scroll to position [220, 0]
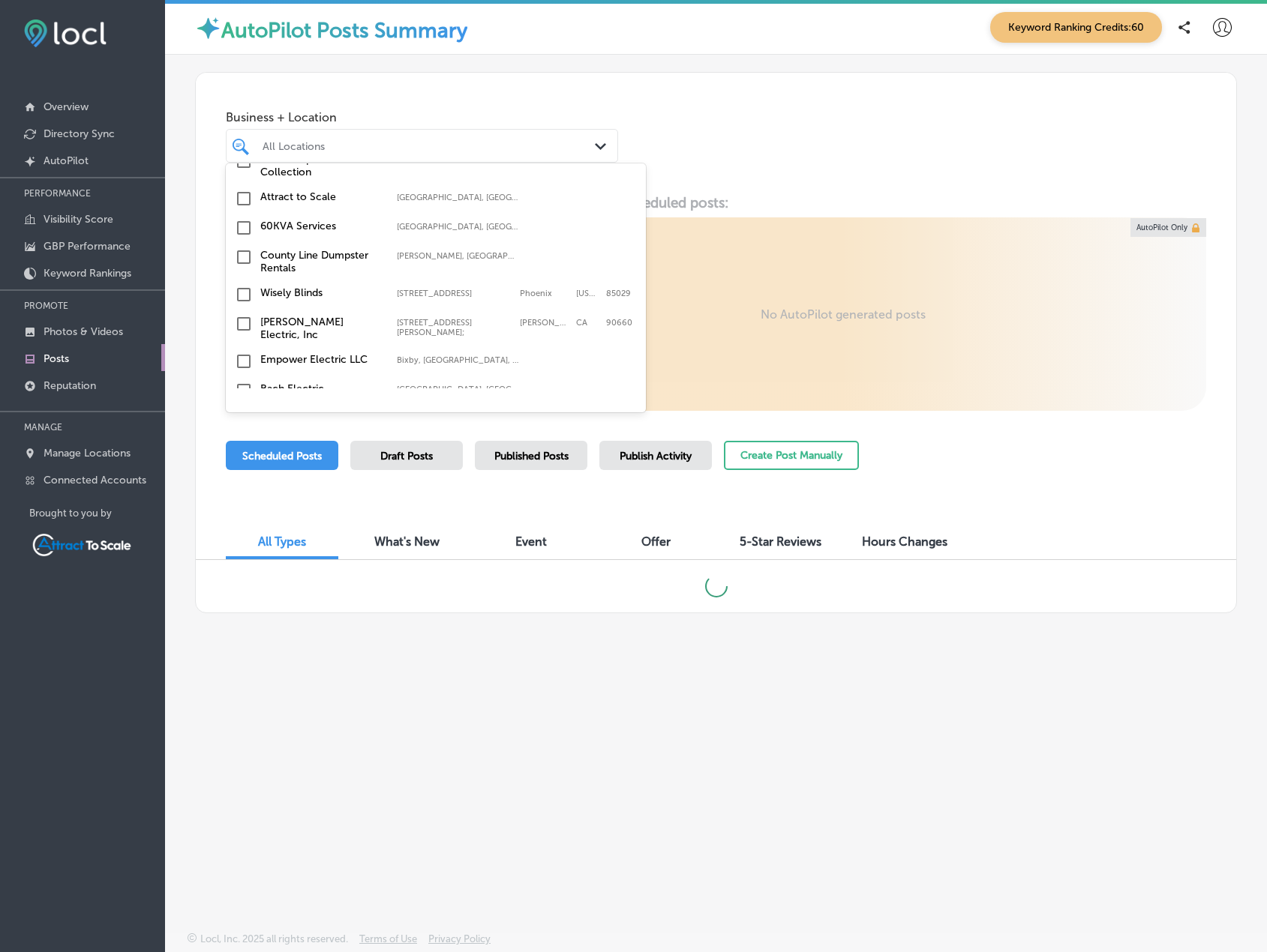
click at [243, 229] on input "checkbox" at bounding box center [243, 228] width 18 height 18
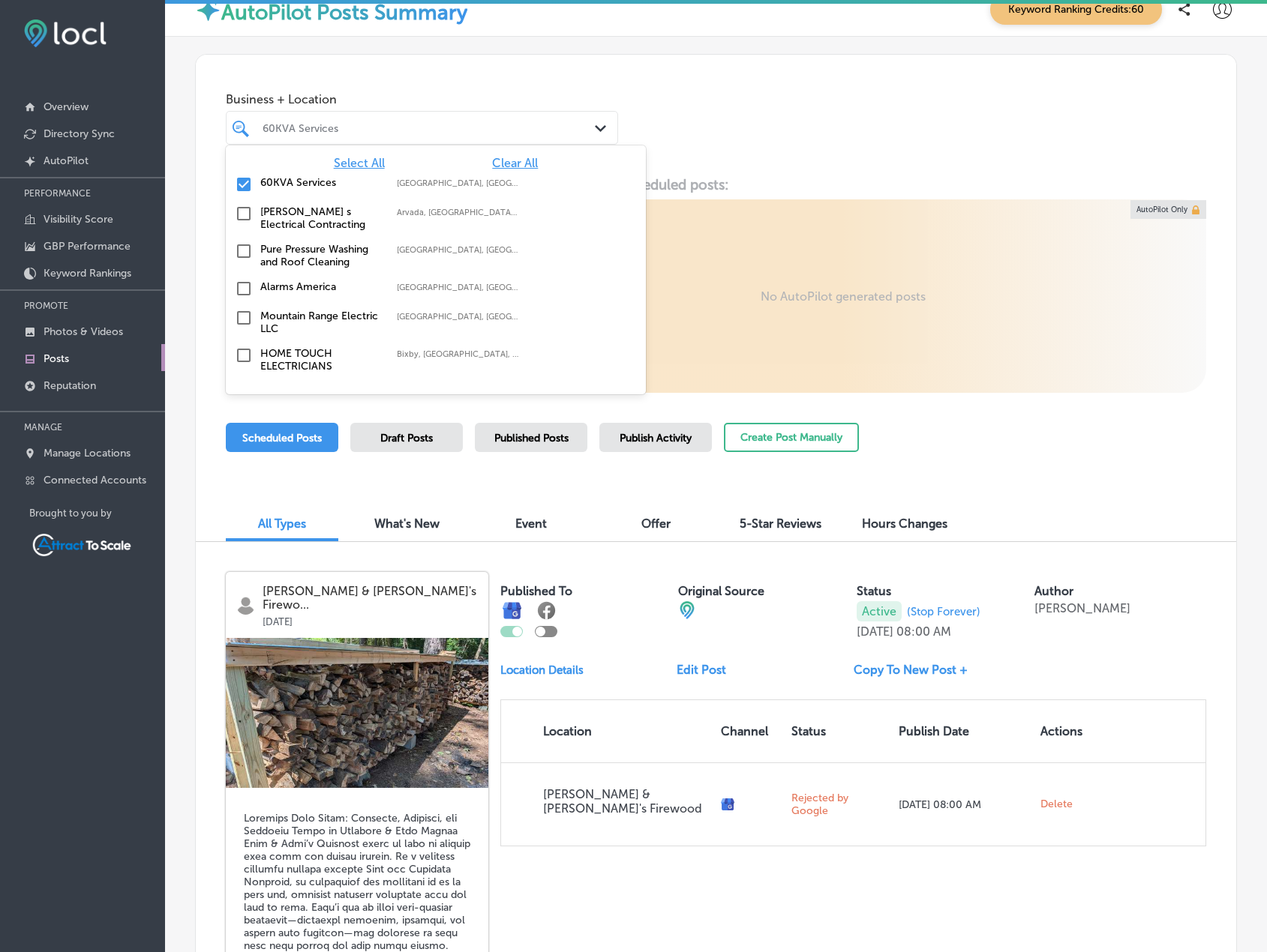
scroll to position [0, 0]
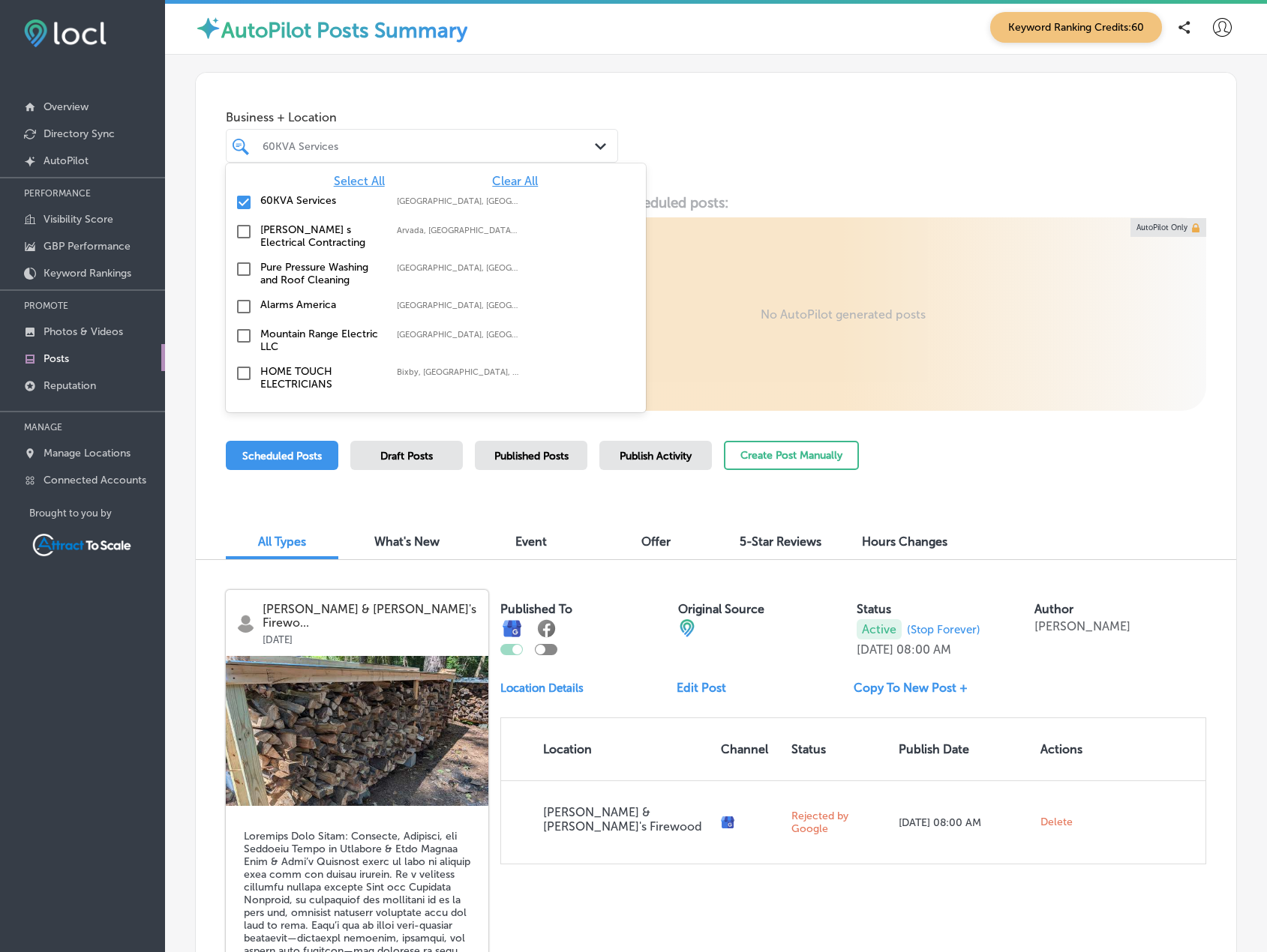
click at [268, 200] on label "60KVA Services" at bounding box center [321, 200] width 122 height 13
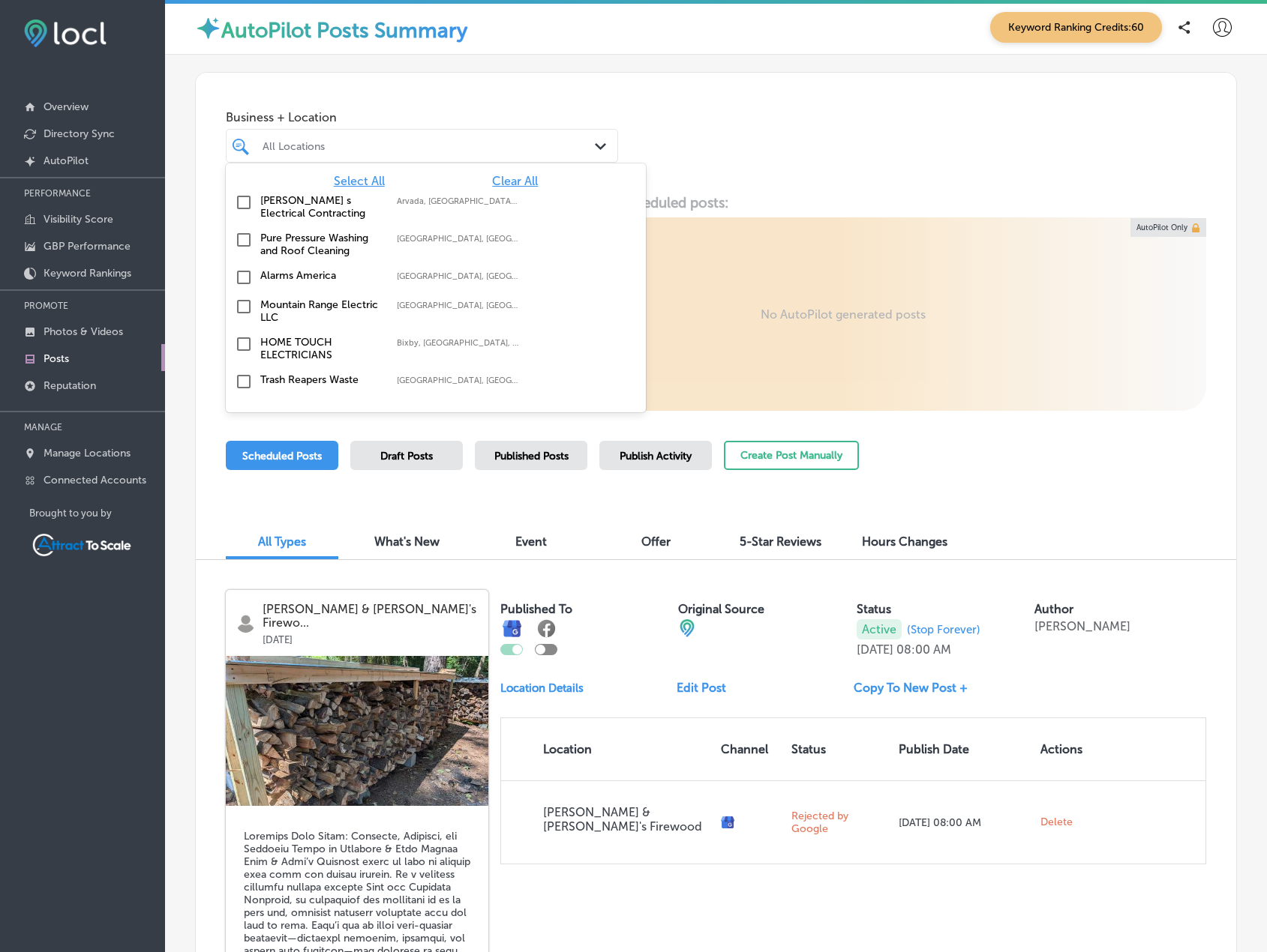
click at [492, 178] on span "Clear All" at bounding box center [514, 181] width 46 height 14
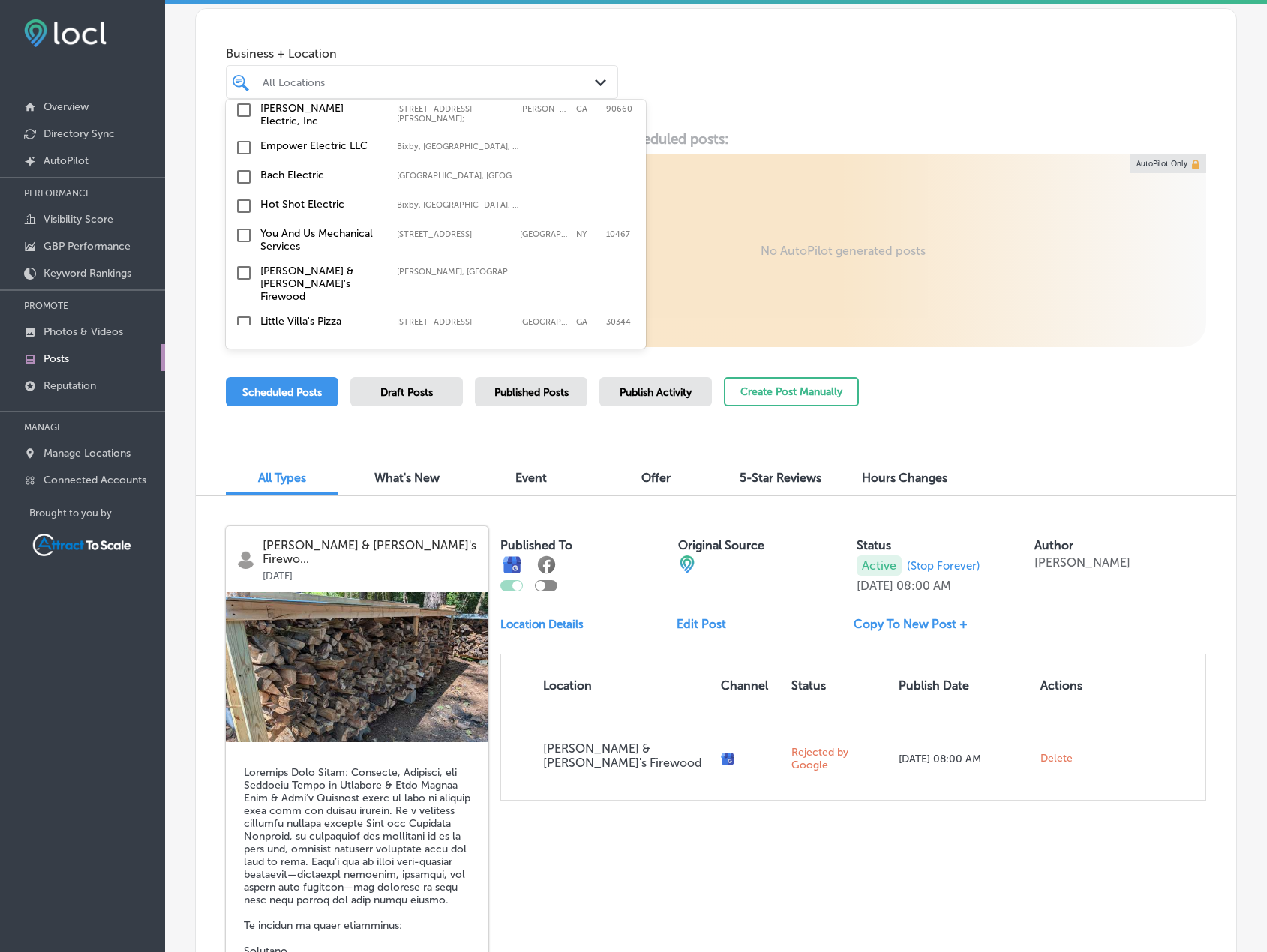
scroll to position [75, 0]
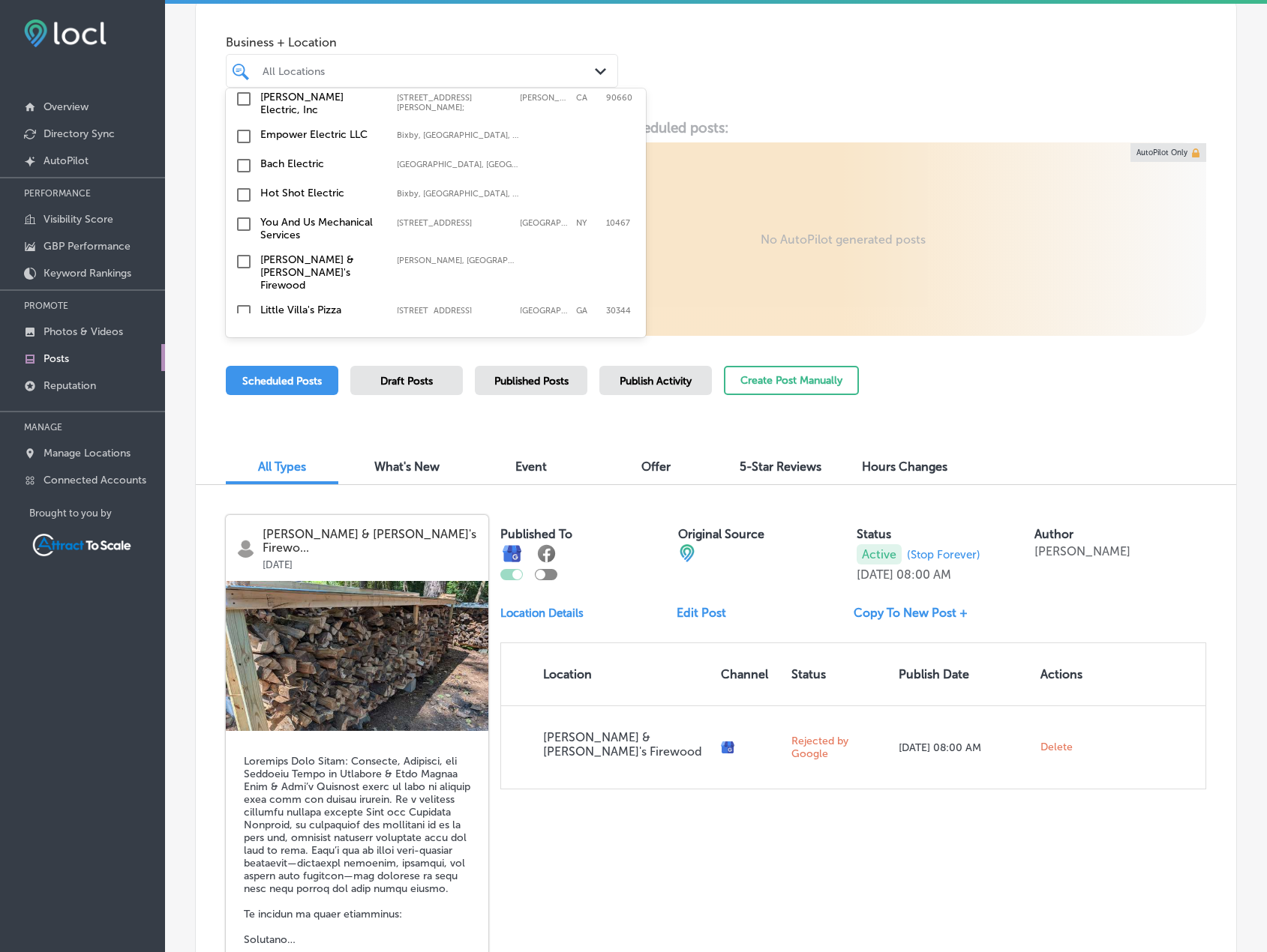
click at [238, 264] on input "checkbox" at bounding box center [243, 261] width 18 height 18
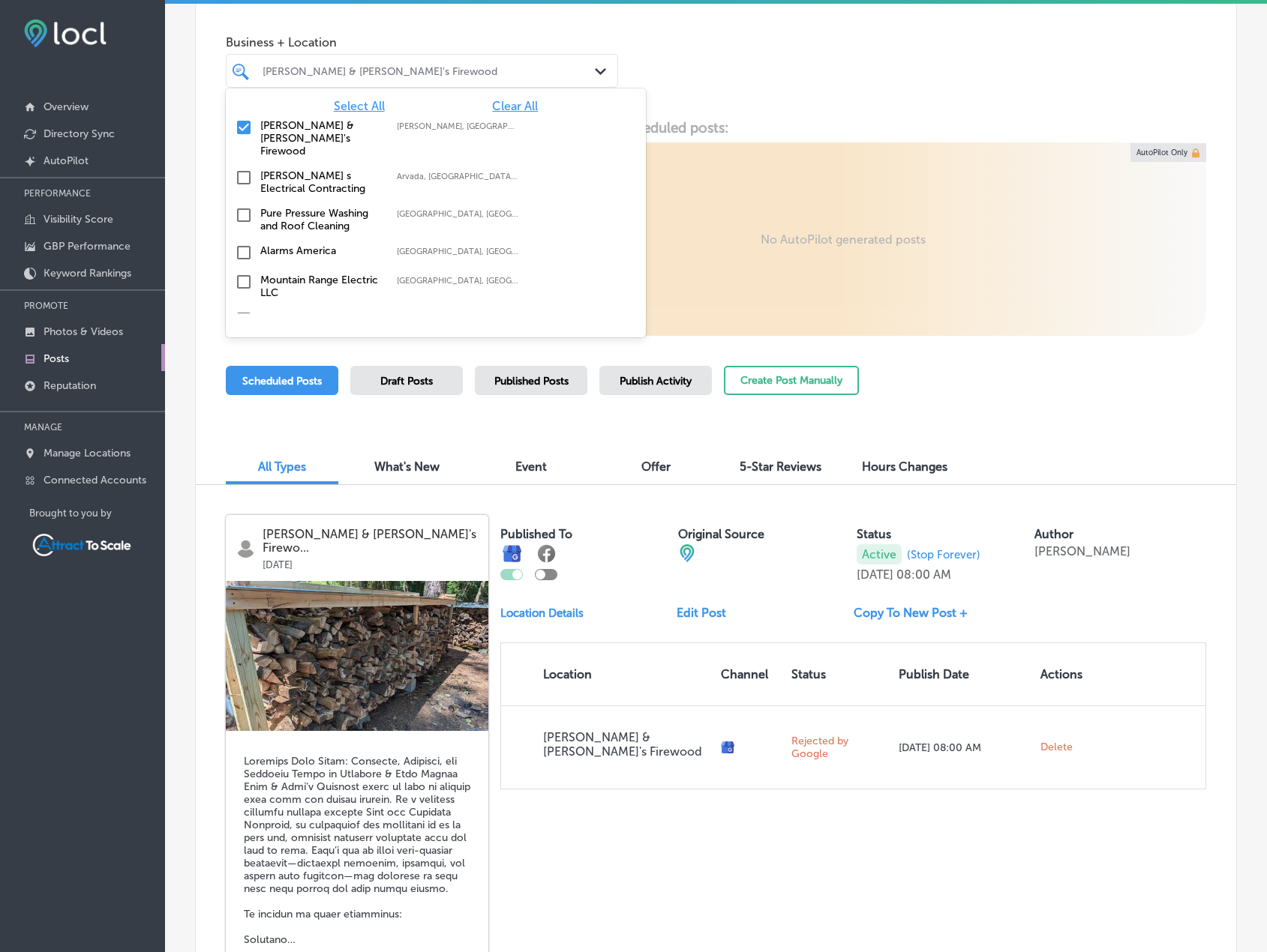
scroll to position [0, 0]
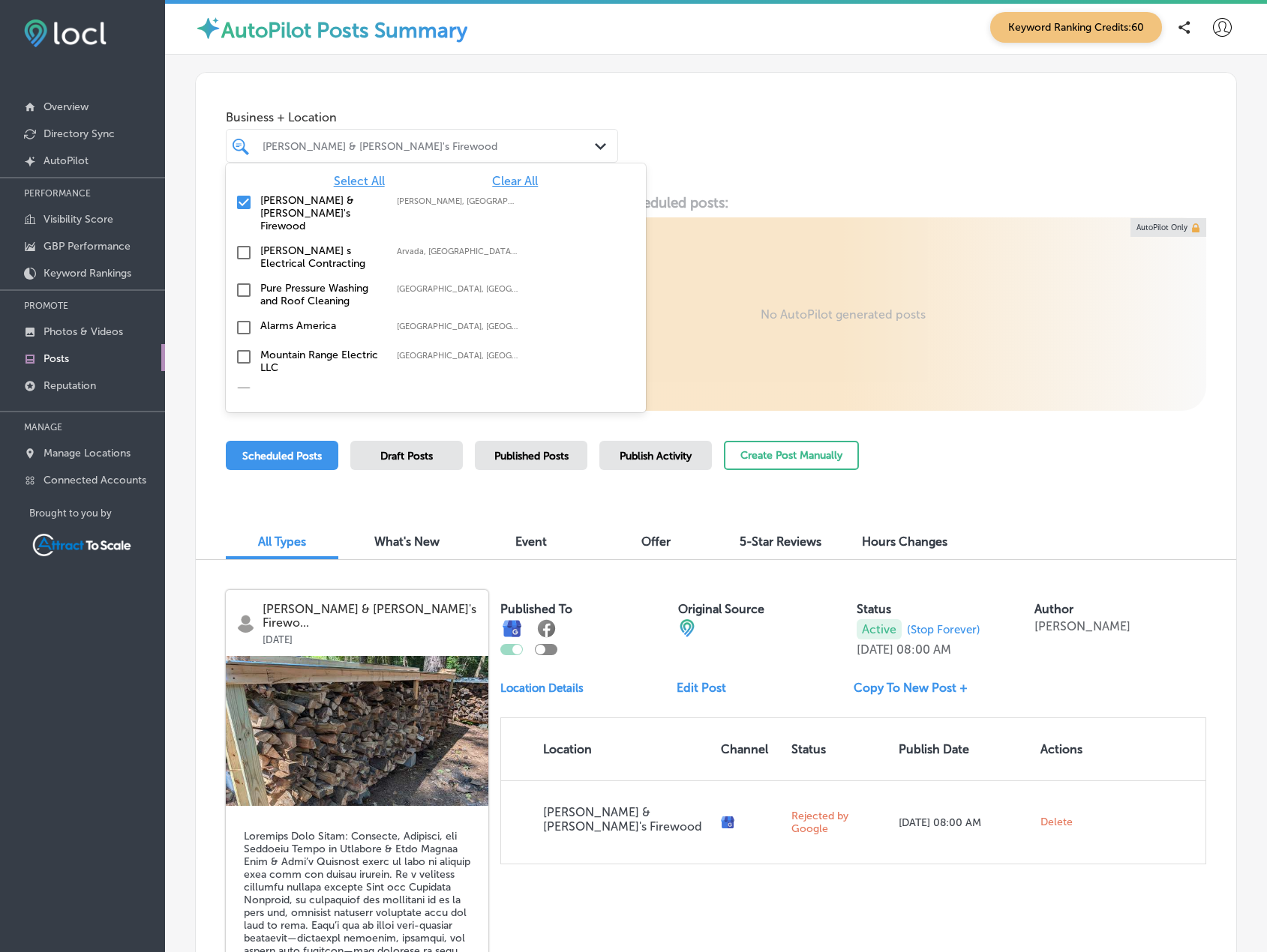
click at [739, 81] on div "Business + Location option focused, 3 of 18. 18 results available. Use Up and D…" at bounding box center [716, 129] width 1040 height 114
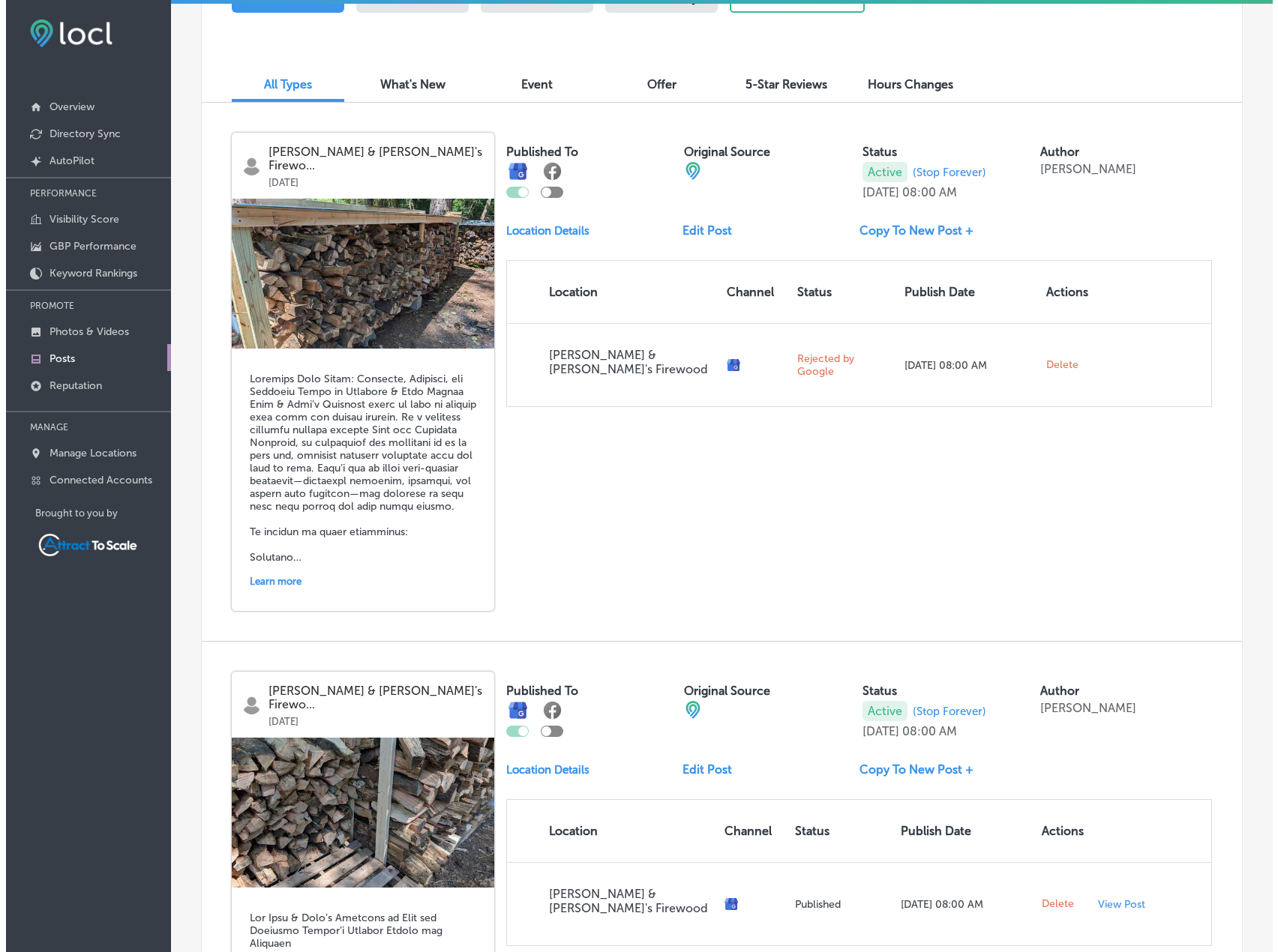
scroll to position [374, 0]
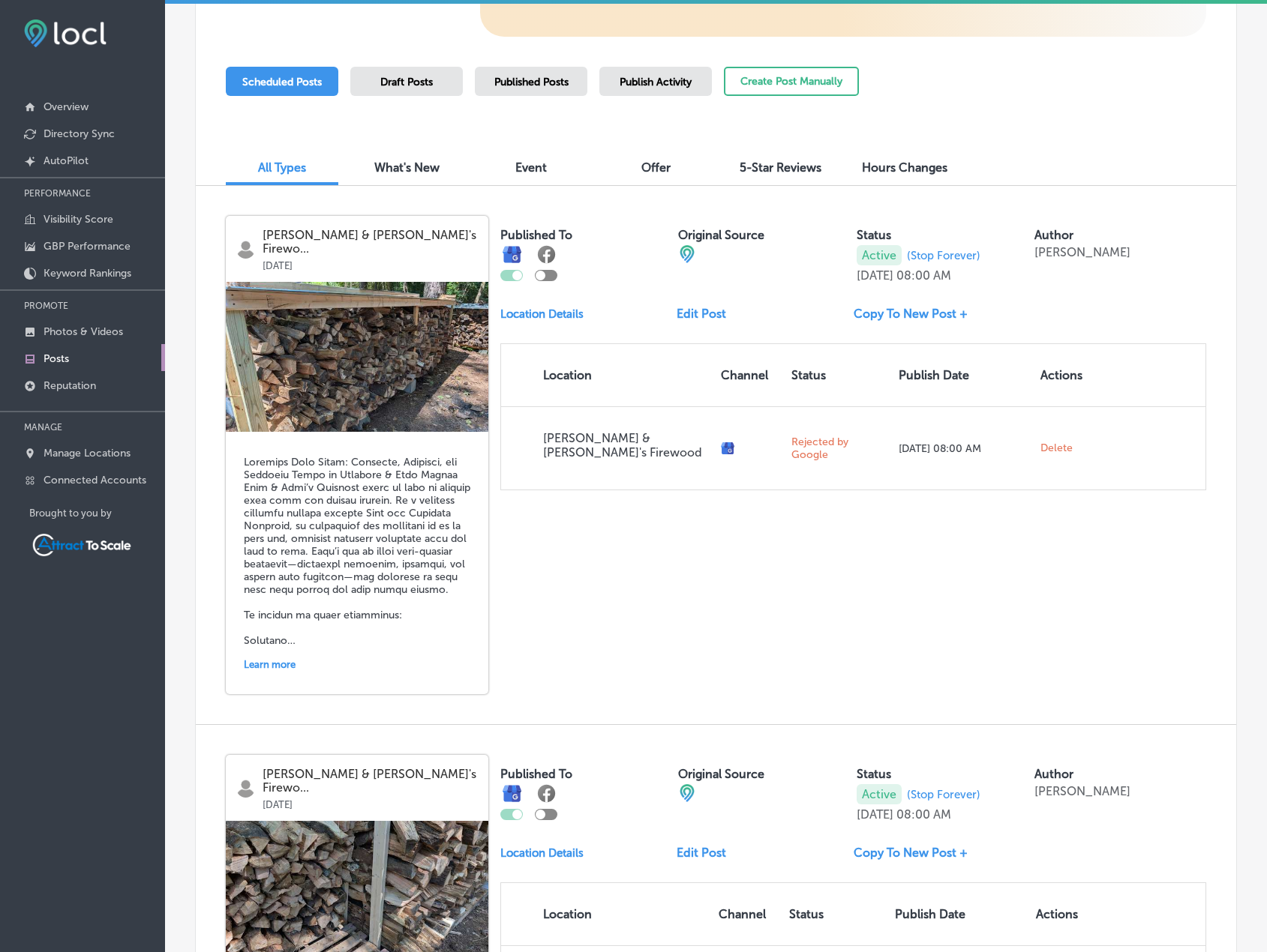
click at [434, 442] on div "Learn more" at bounding box center [356, 563] width 262 height 262
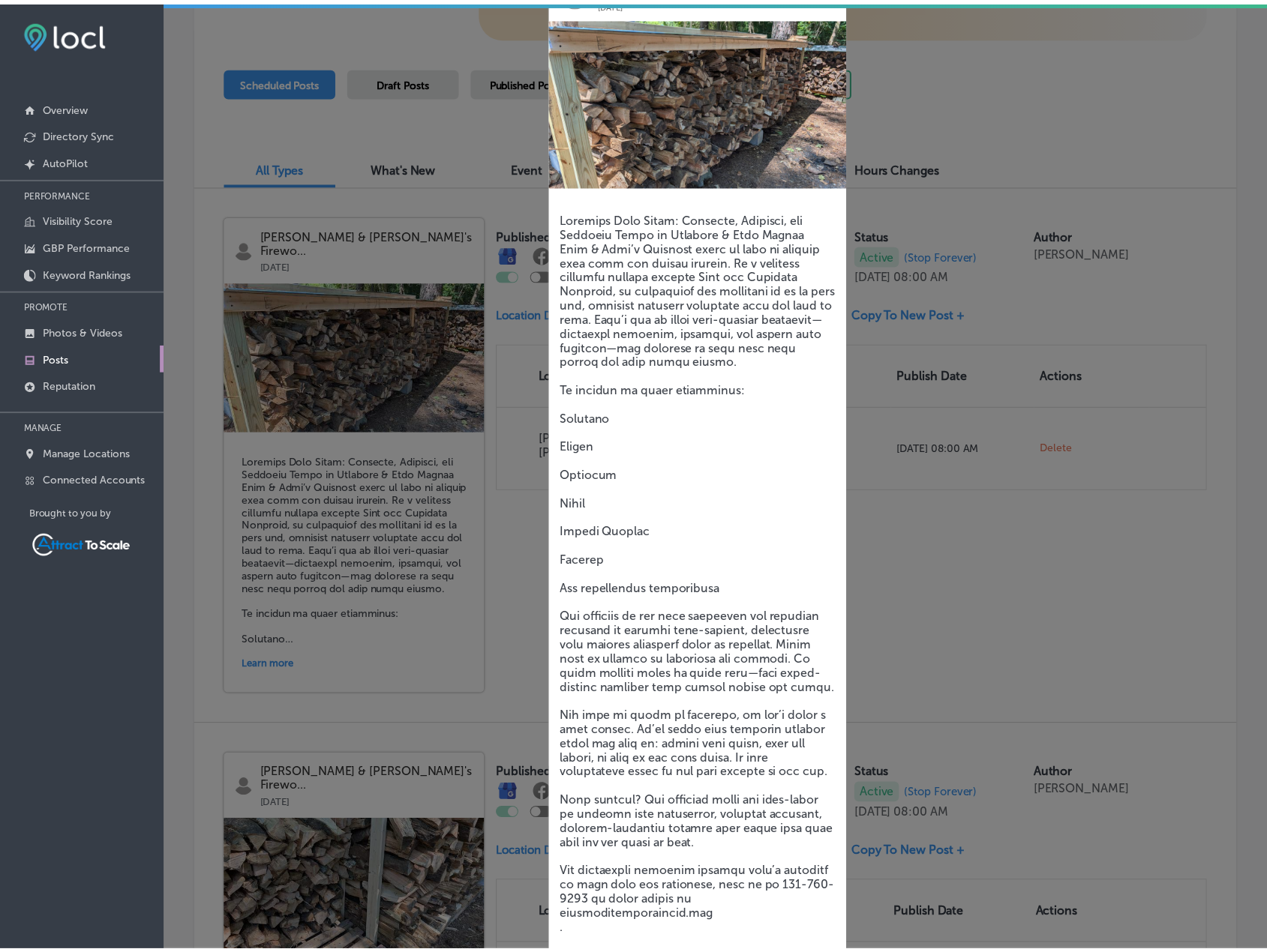
scroll to position [162, 0]
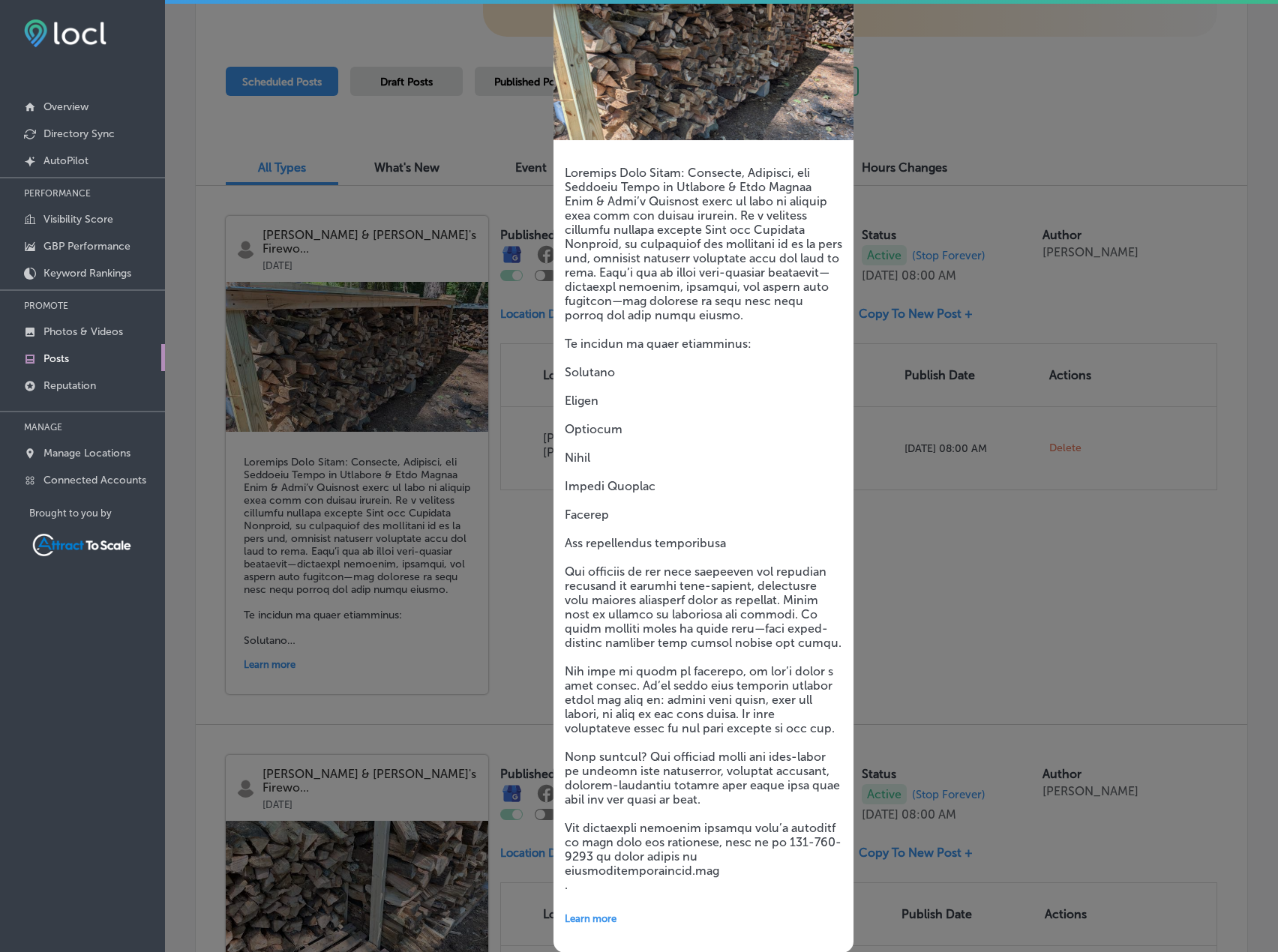
click at [794, 194] on h5 at bounding box center [703, 529] width 277 height 727
click at [490, 480] on div at bounding box center [639, 476] width 1278 height 952
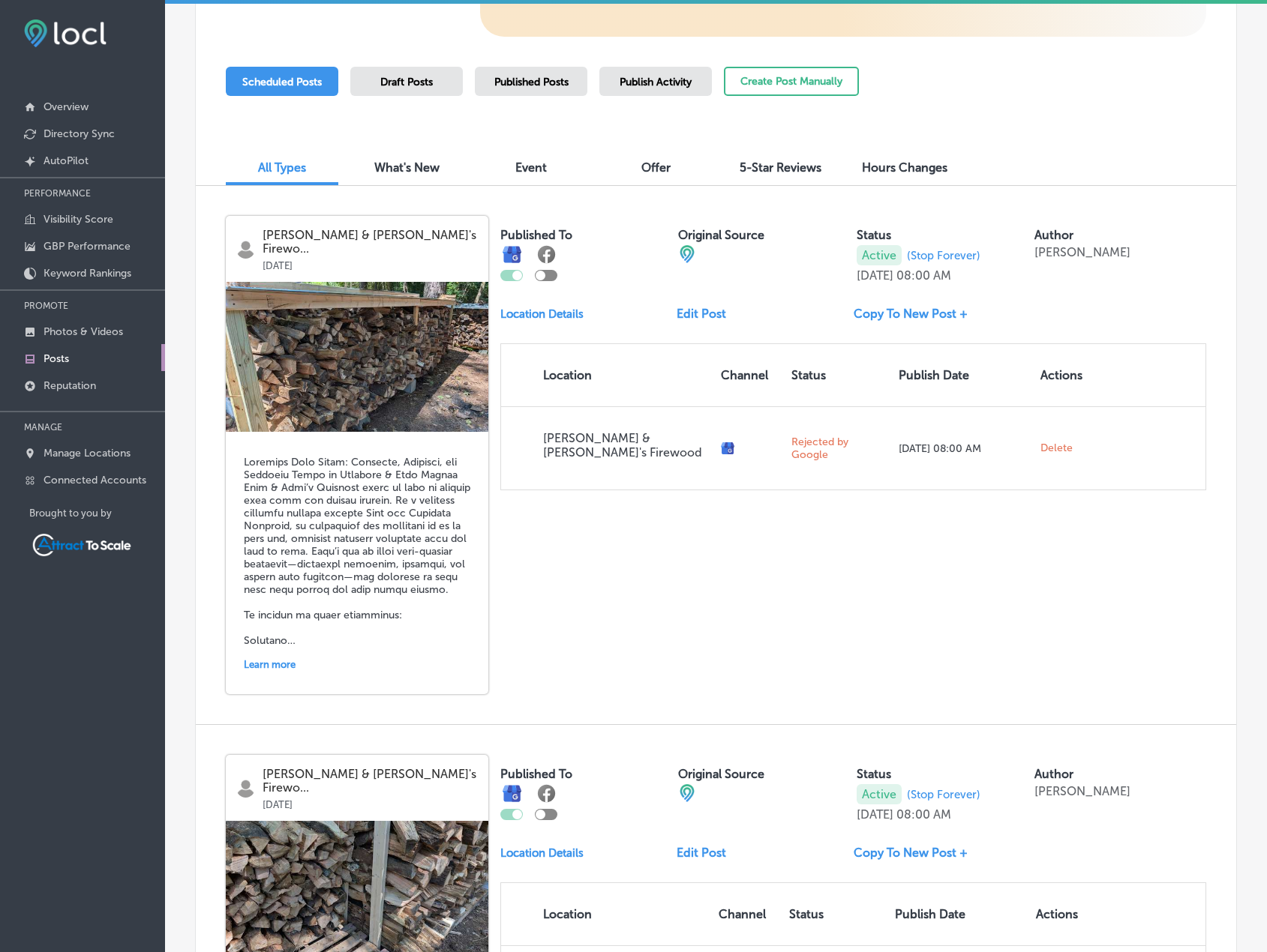
click at [705, 310] on link "Edit Post" at bounding box center [707, 314] width 62 height 14
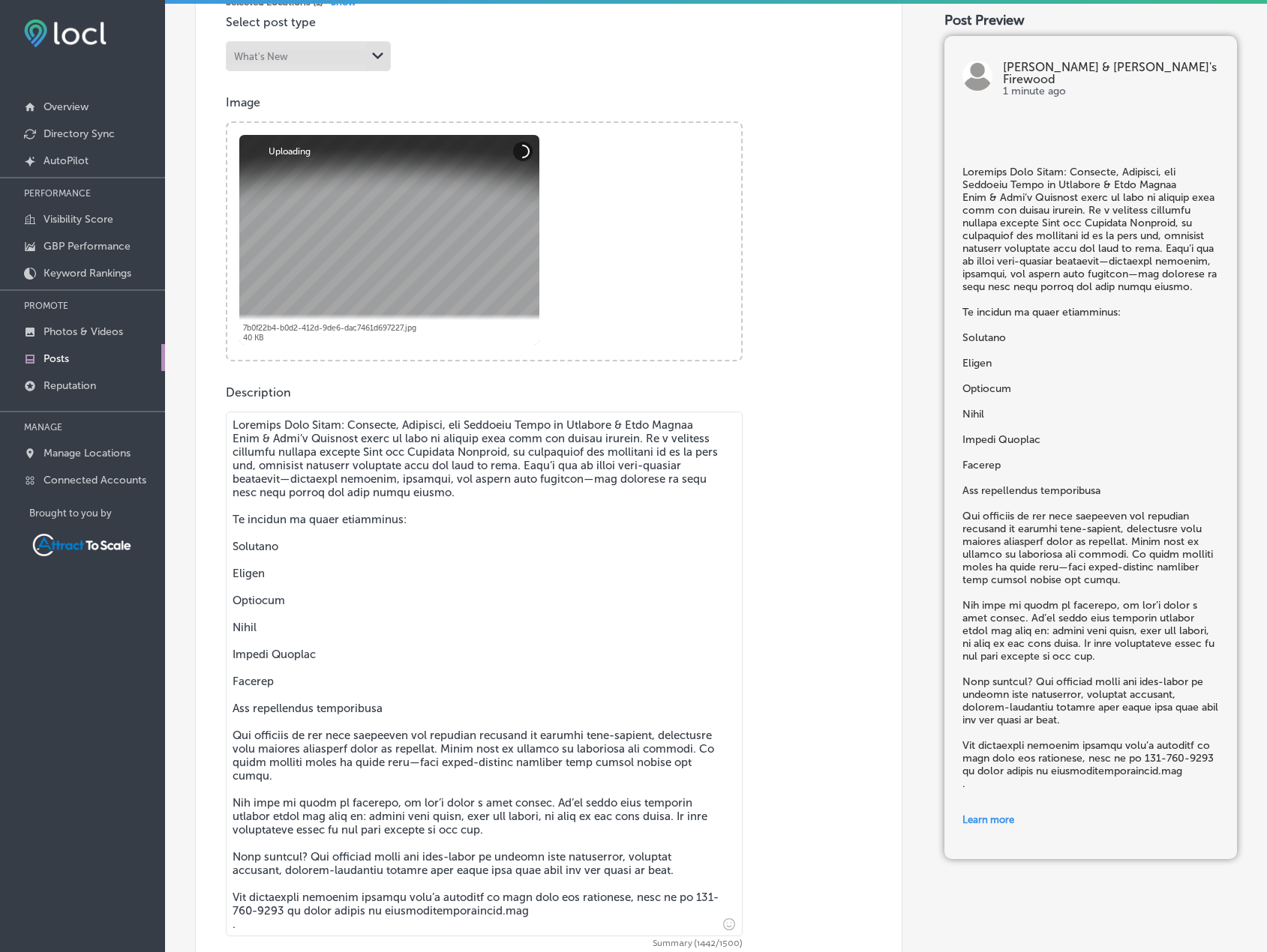
scroll to position [825, 0]
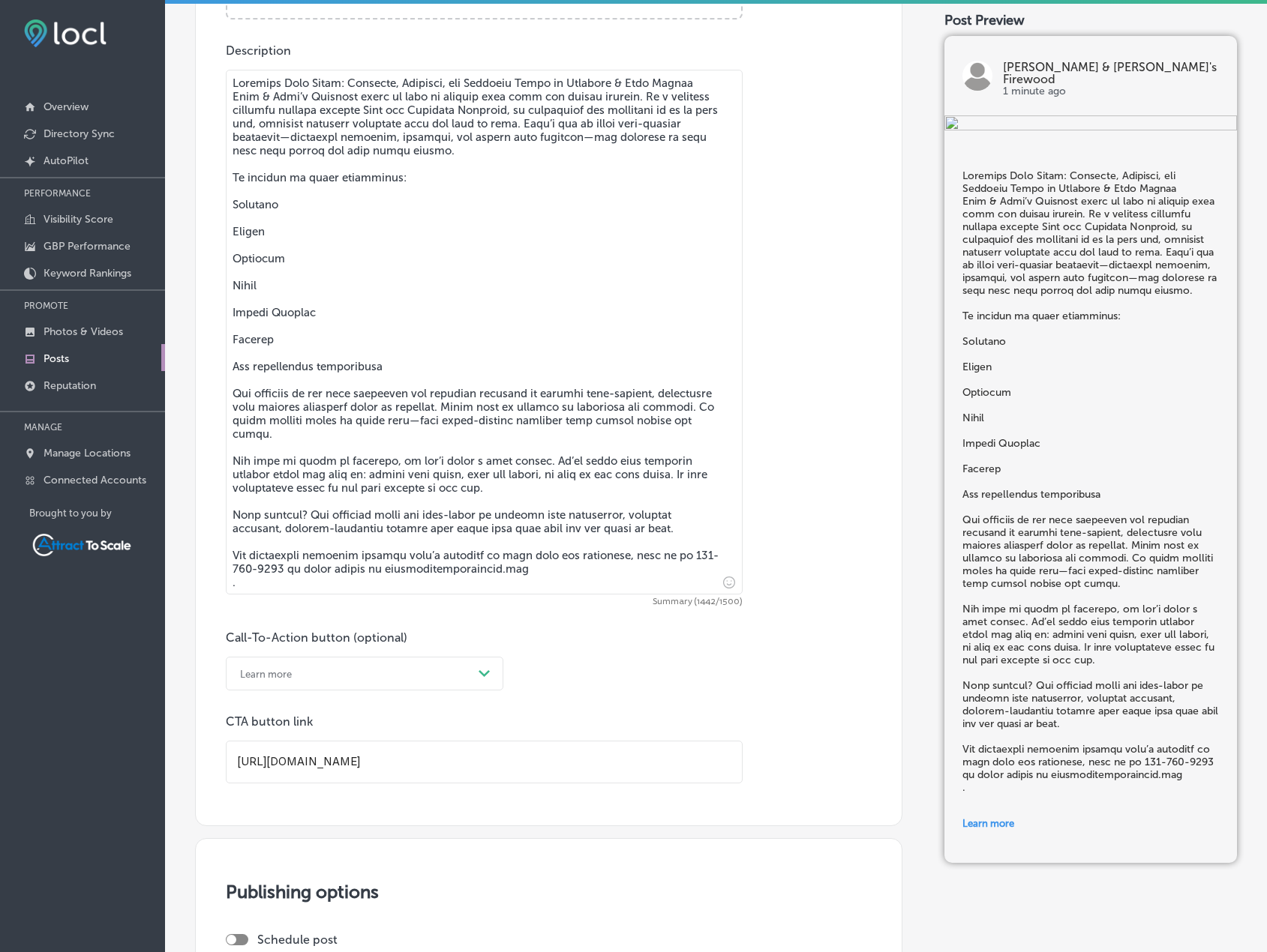
drag, startPoint x: 525, startPoint y: 572, endPoint x: 215, endPoint y: 558, distance: 310.3
click at [215, 558] on div "Post content Select location(s) Business + Location [PERSON_NAME] & [PERSON_NAM…" at bounding box center [548, 148] width 707 height 1356
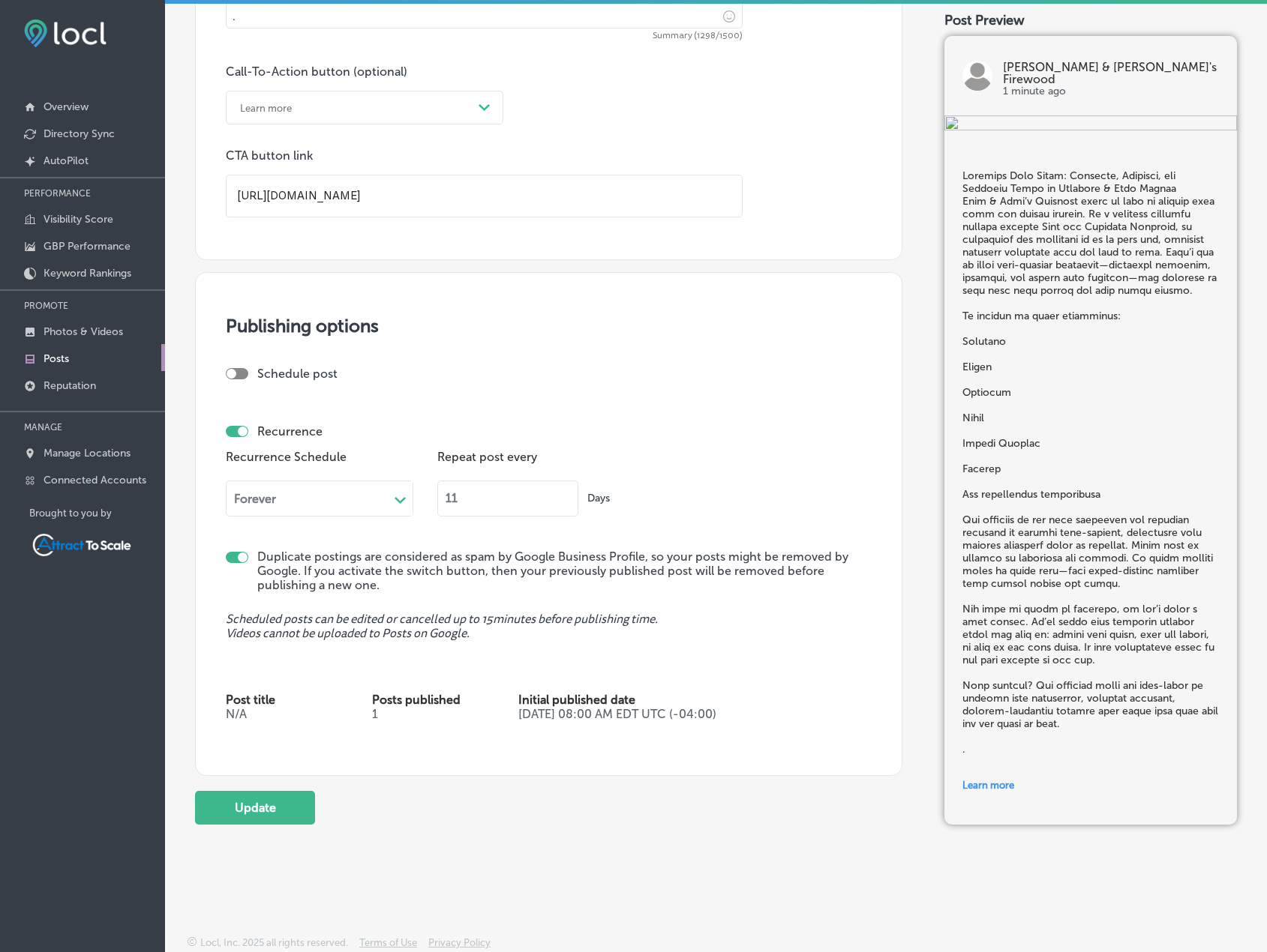
scroll to position [1368, 0]
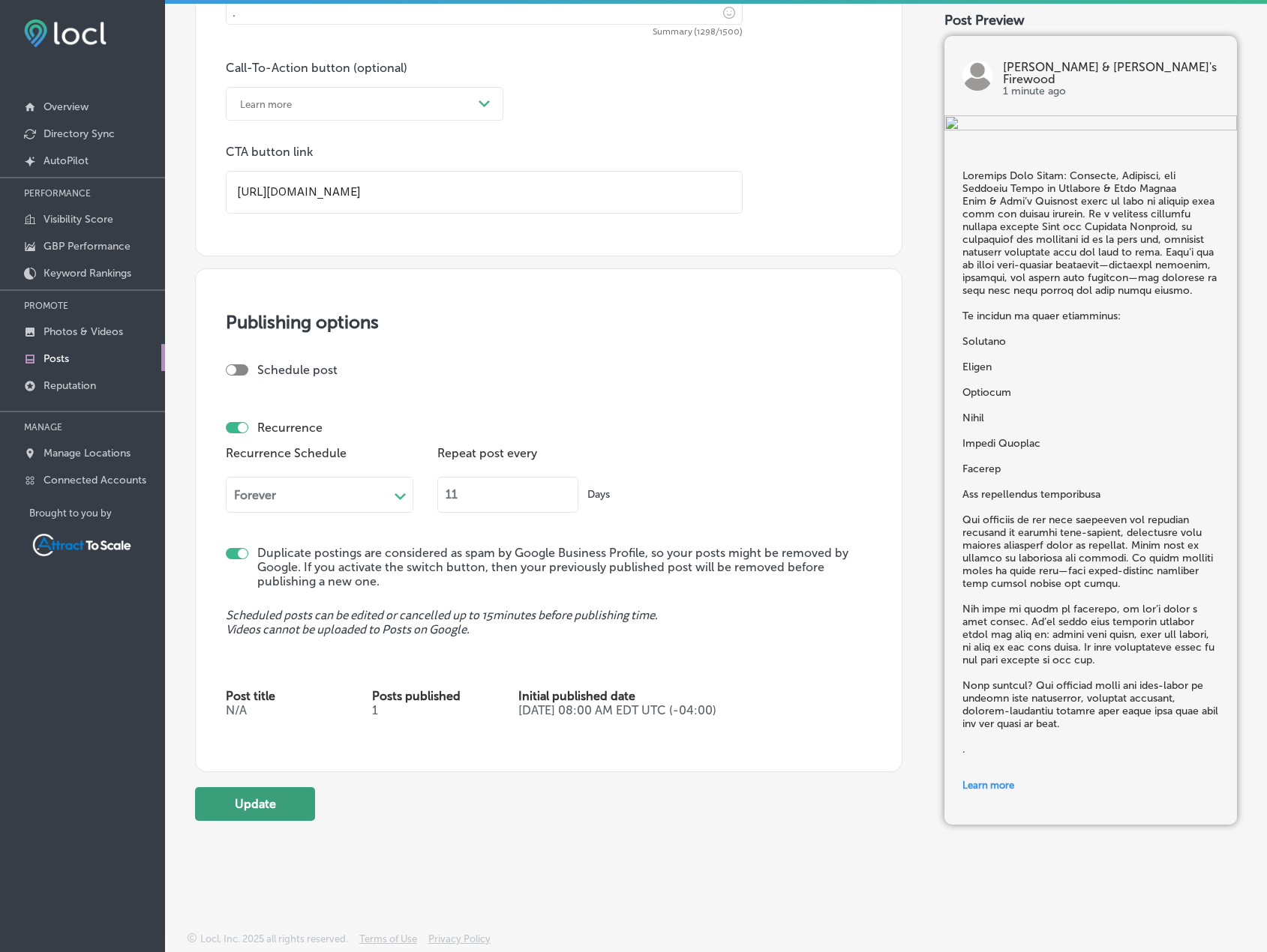
type textarea "Loremips Dolo Sitam: Consecte, Adipisci, eli Seddoeiu Tempo in Utlabore & Etdo …"
click at [273, 802] on button "Update" at bounding box center [255, 804] width 120 height 34
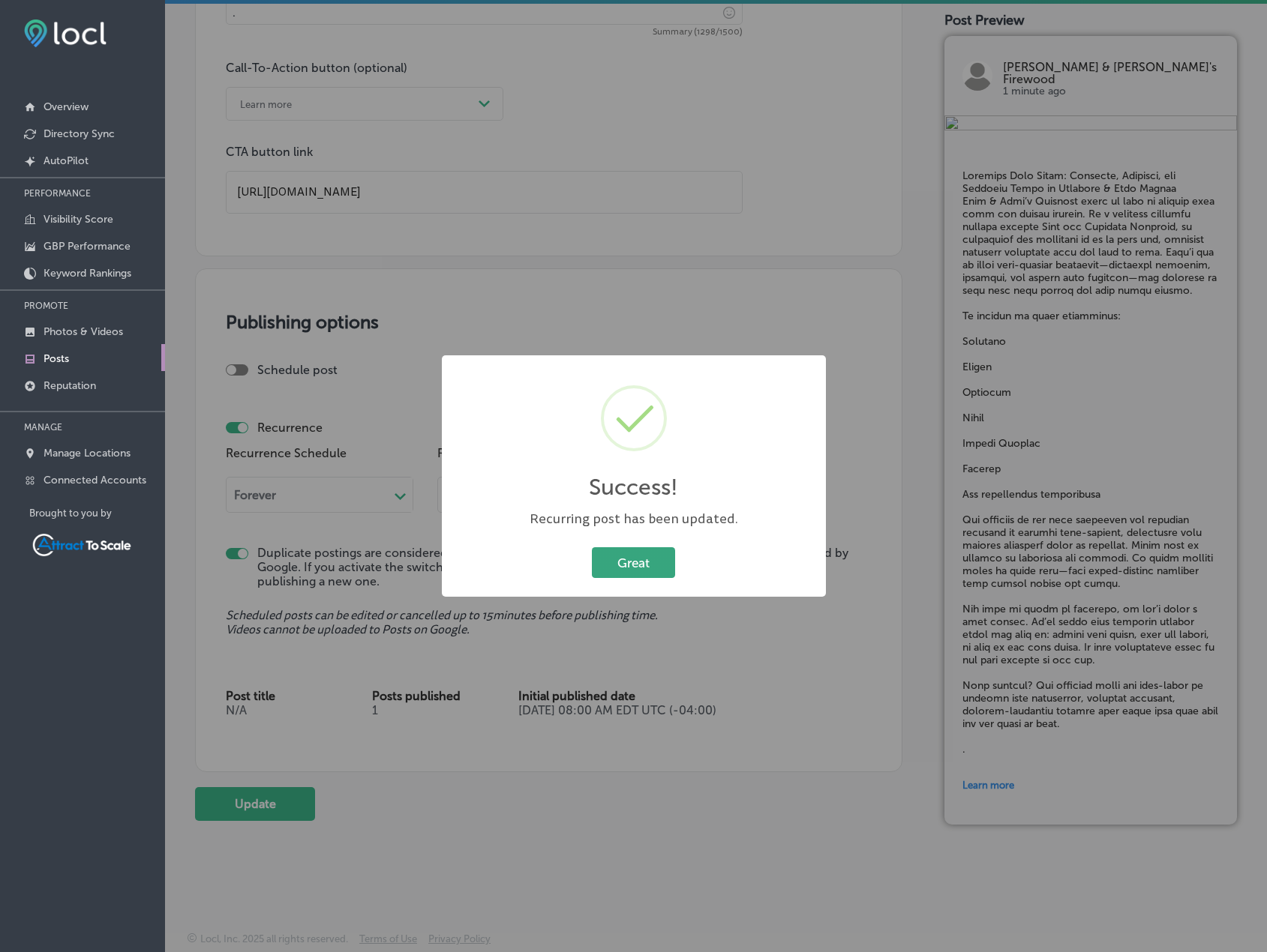
click at [648, 554] on button "Great" at bounding box center [633, 563] width 83 height 30
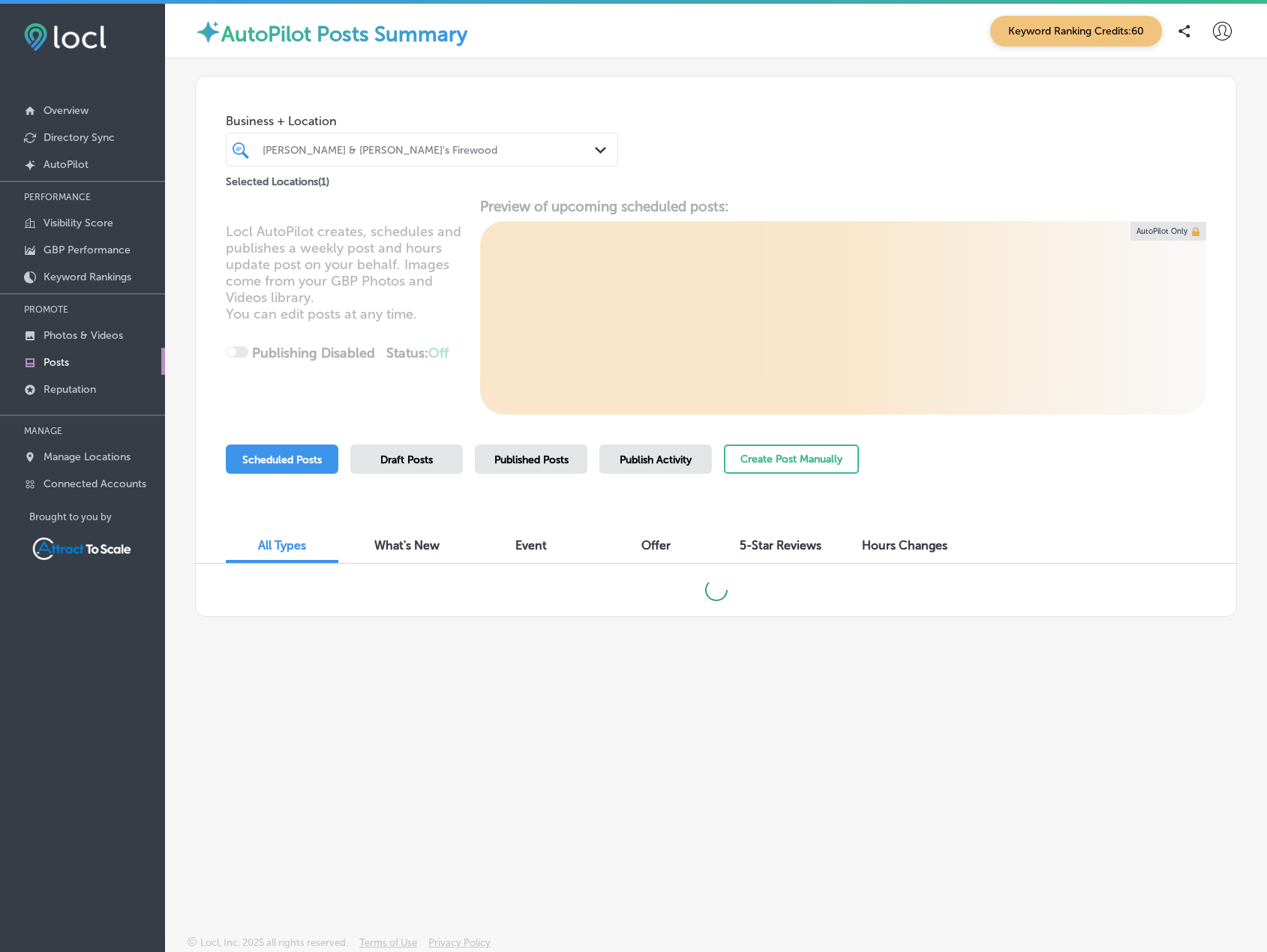
click at [440, 164] on div "[PERSON_NAME] & [PERSON_NAME]'s Firewood Path Created with Sketch." at bounding box center [421, 149] width 392 height 34
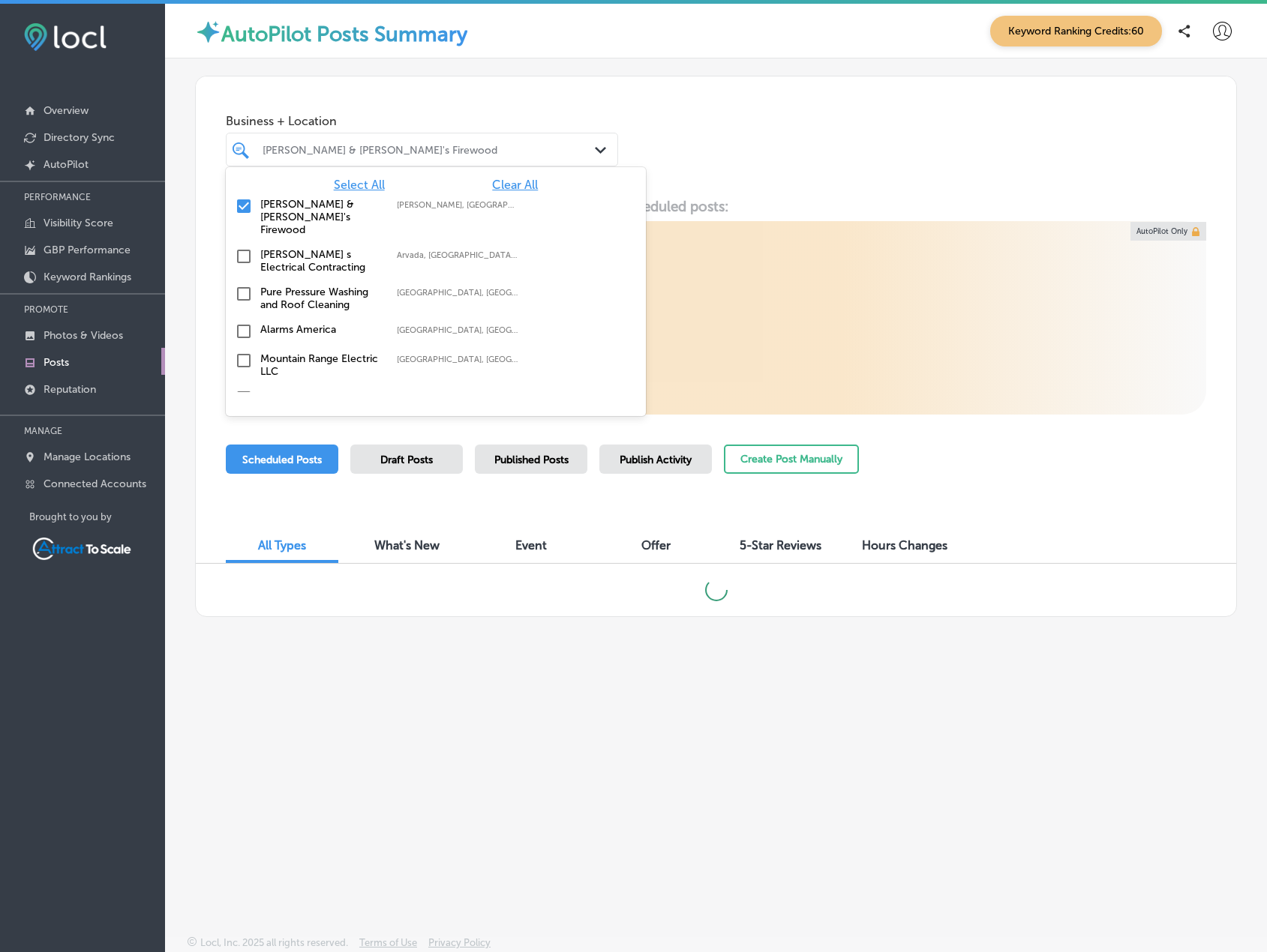
click at [515, 182] on span "Clear All" at bounding box center [514, 185] width 46 height 14
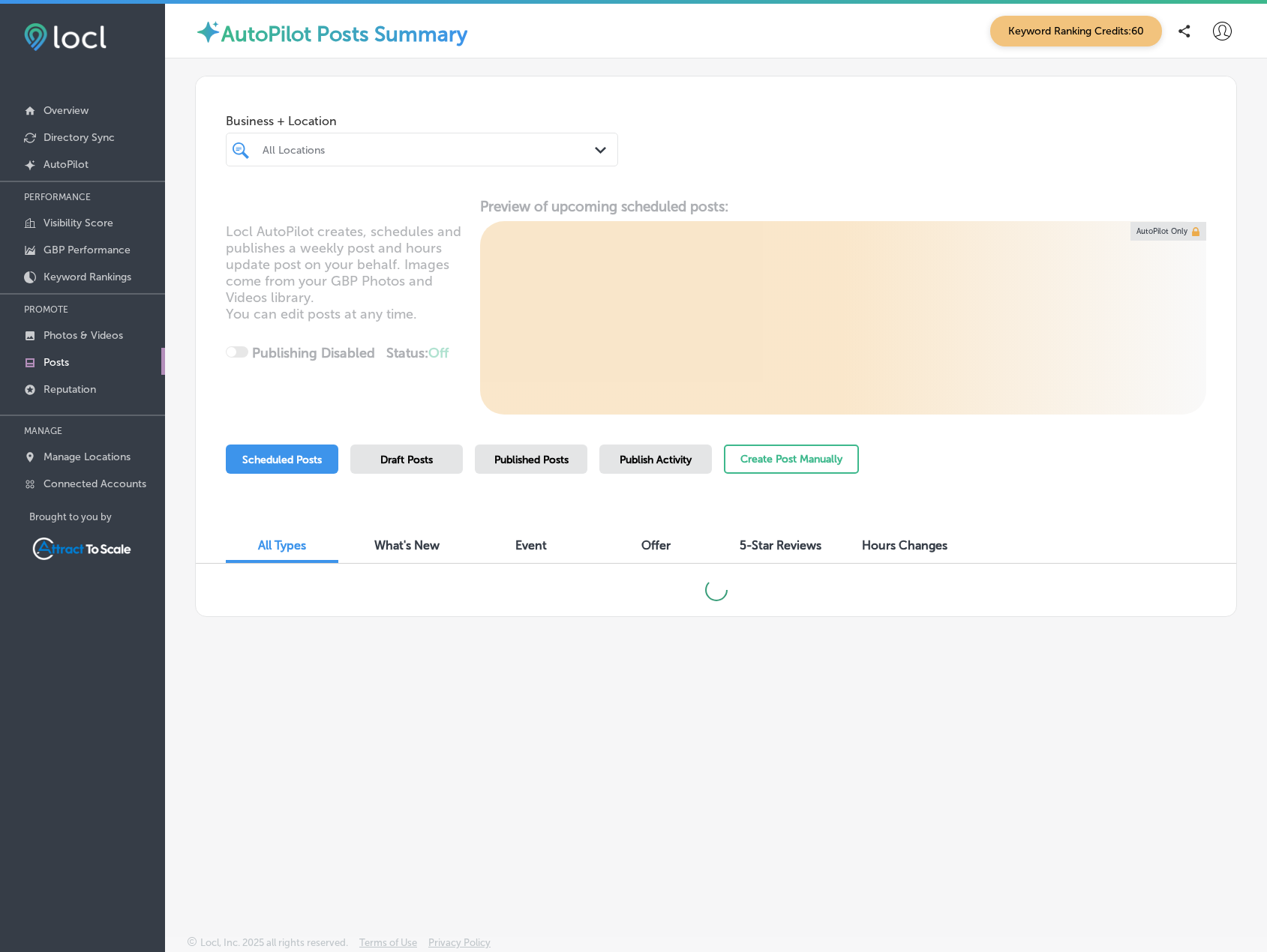
click at [453, 155] on div "All Locations" at bounding box center [429, 149] width 334 height 13
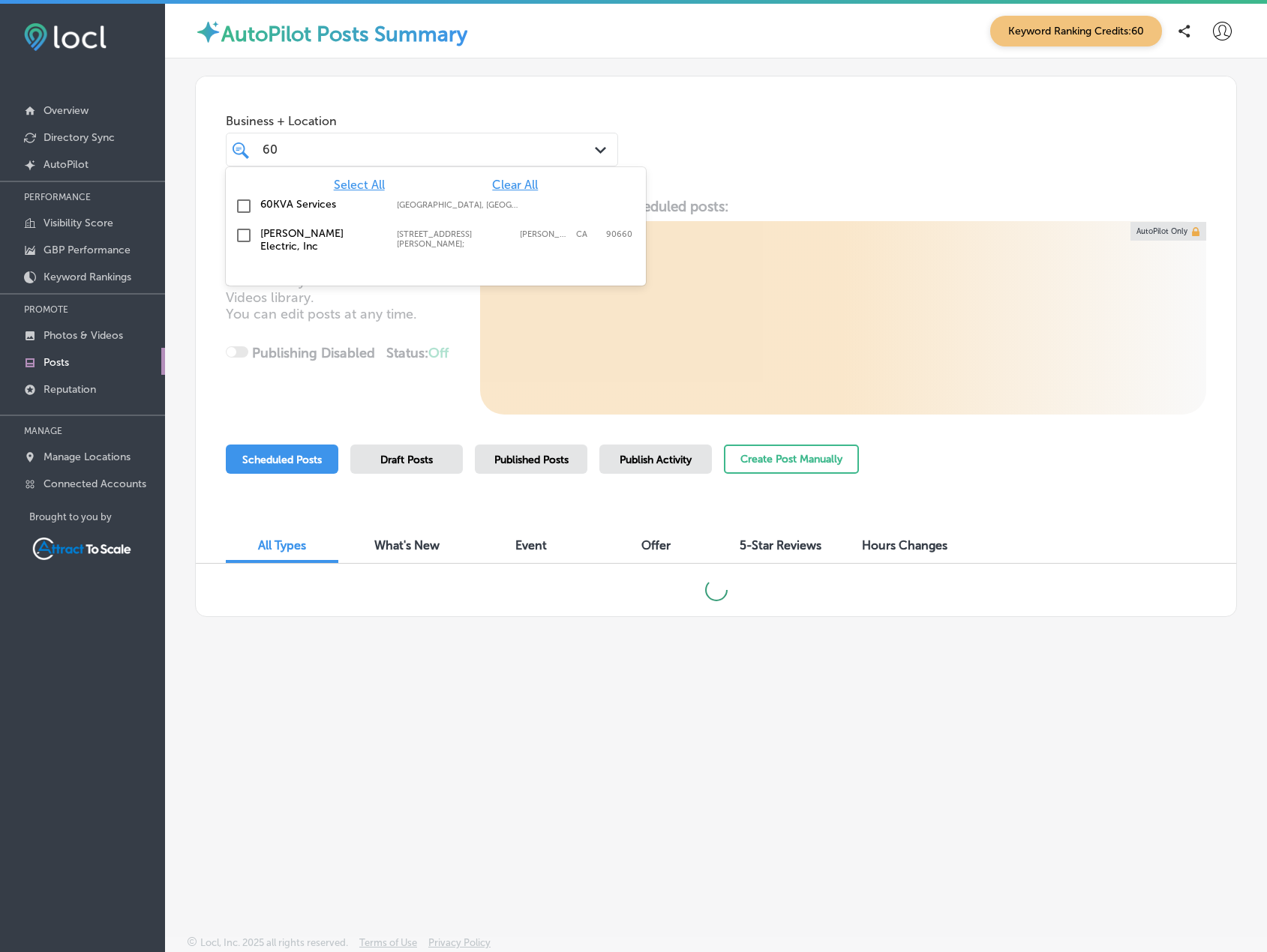
click at [237, 202] on input "checkbox" at bounding box center [243, 206] width 18 height 18
type input "60"
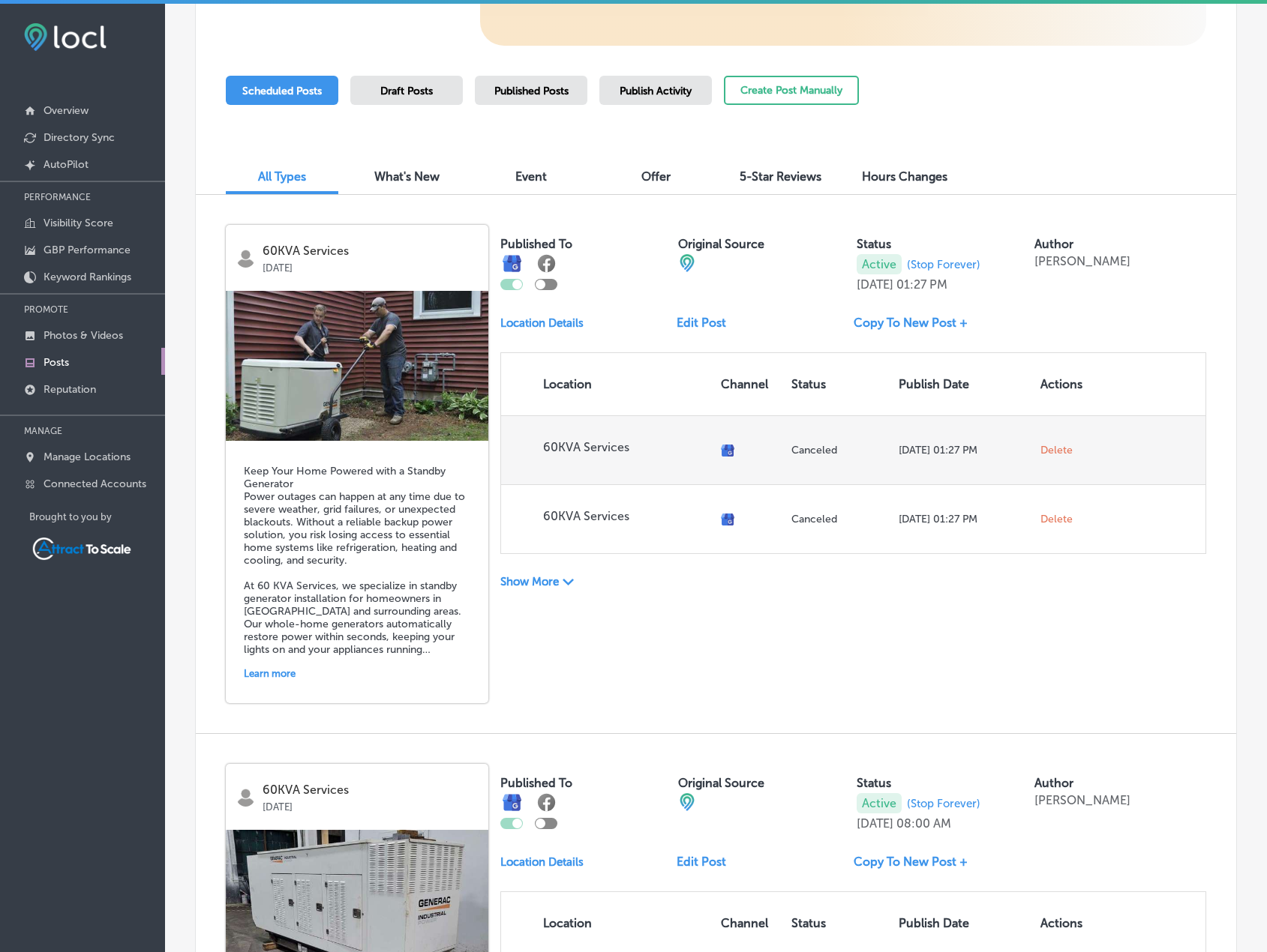
scroll to position [375, 0]
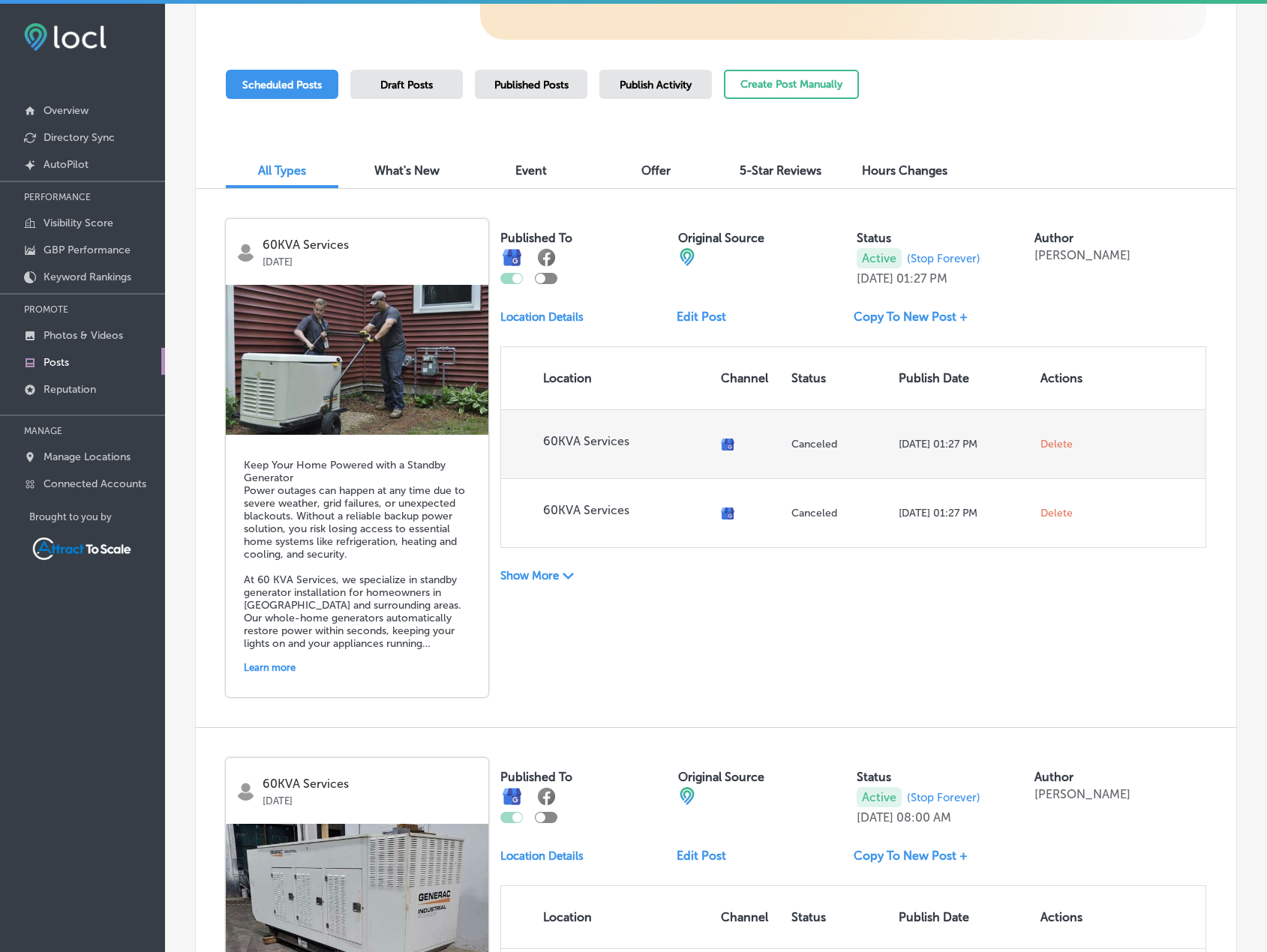
click at [799, 444] on p "Canceled" at bounding box center [838, 444] width 95 height 13
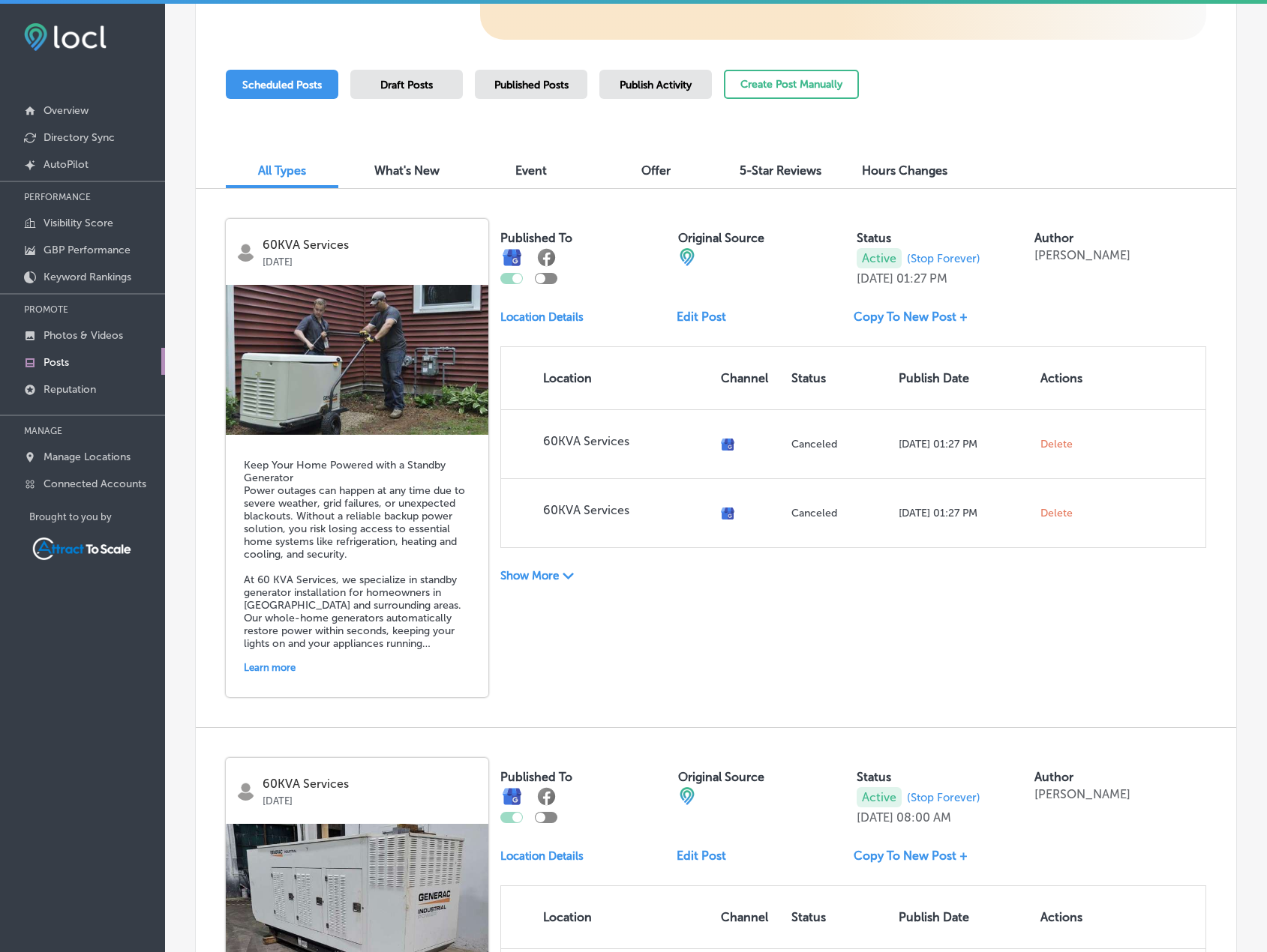
click at [702, 320] on link "Edit Post" at bounding box center [707, 317] width 62 height 14
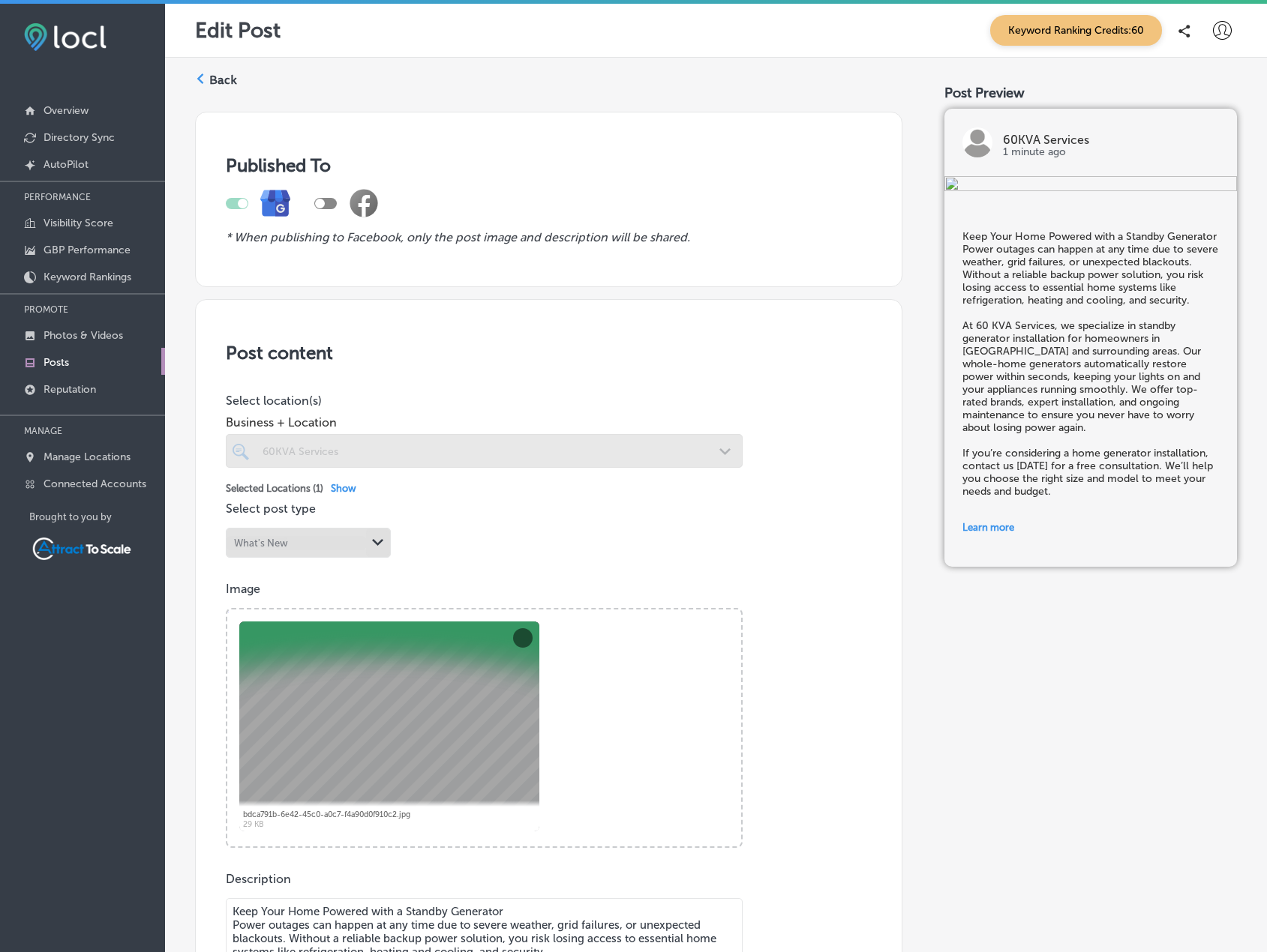
click at [222, 82] on label "Back" at bounding box center [223, 80] width 28 height 16
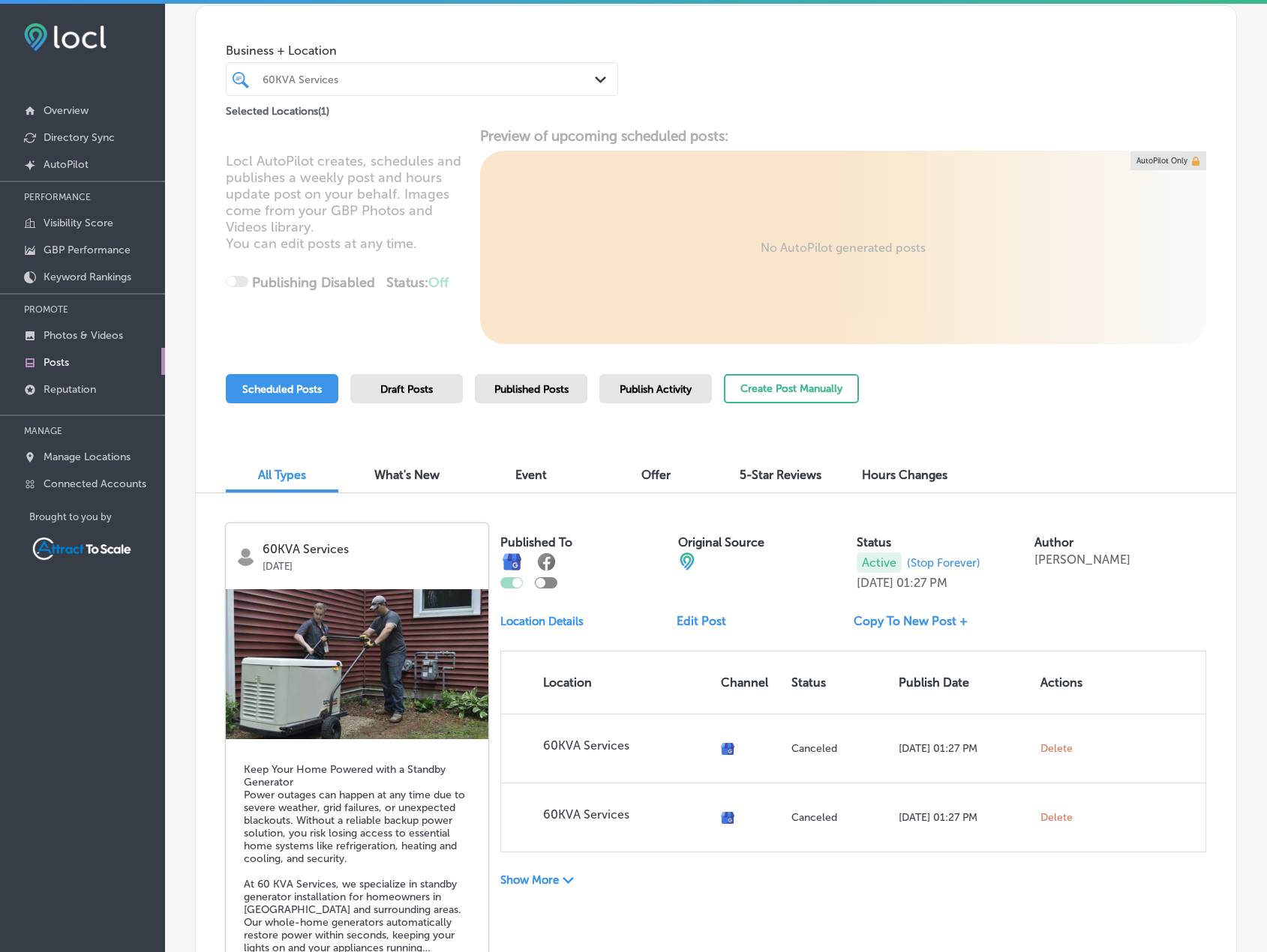
scroll to position [750, 0]
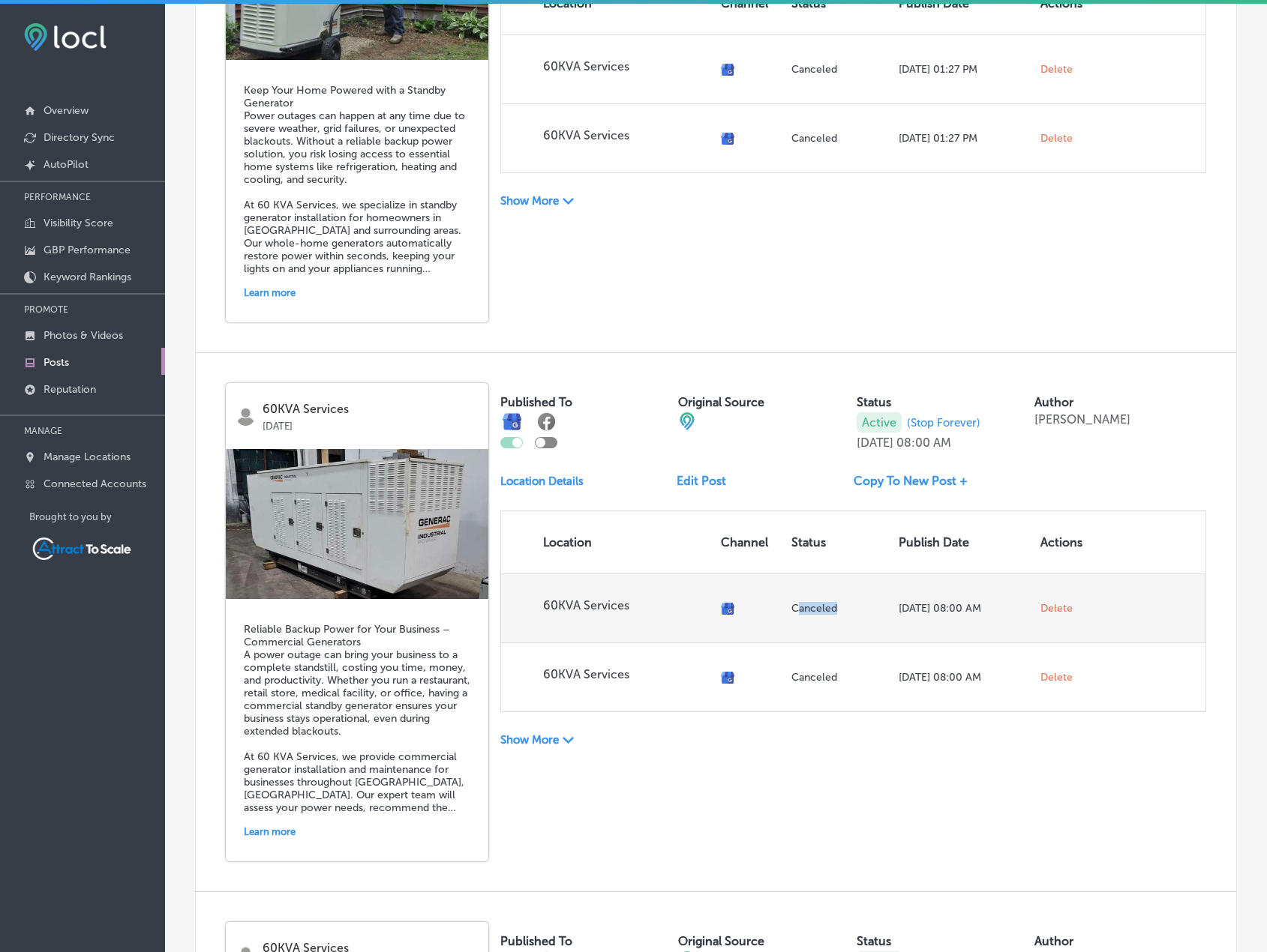
drag, startPoint x: 796, startPoint y: 614, endPoint x: 858, endPoint y: 616, distance: 62.0
click at [852, 616] on td "Canceled" at bounding box center [838, 608] width 106 height 69
click at [920, 616] on td "[DATE] 08:00 AM" at bounding box center [963, 608] width 142 height 69
click at [899, 616] on td "[DATE] 08:00 AM" at bounding box center [963, 608] width 142 height 69
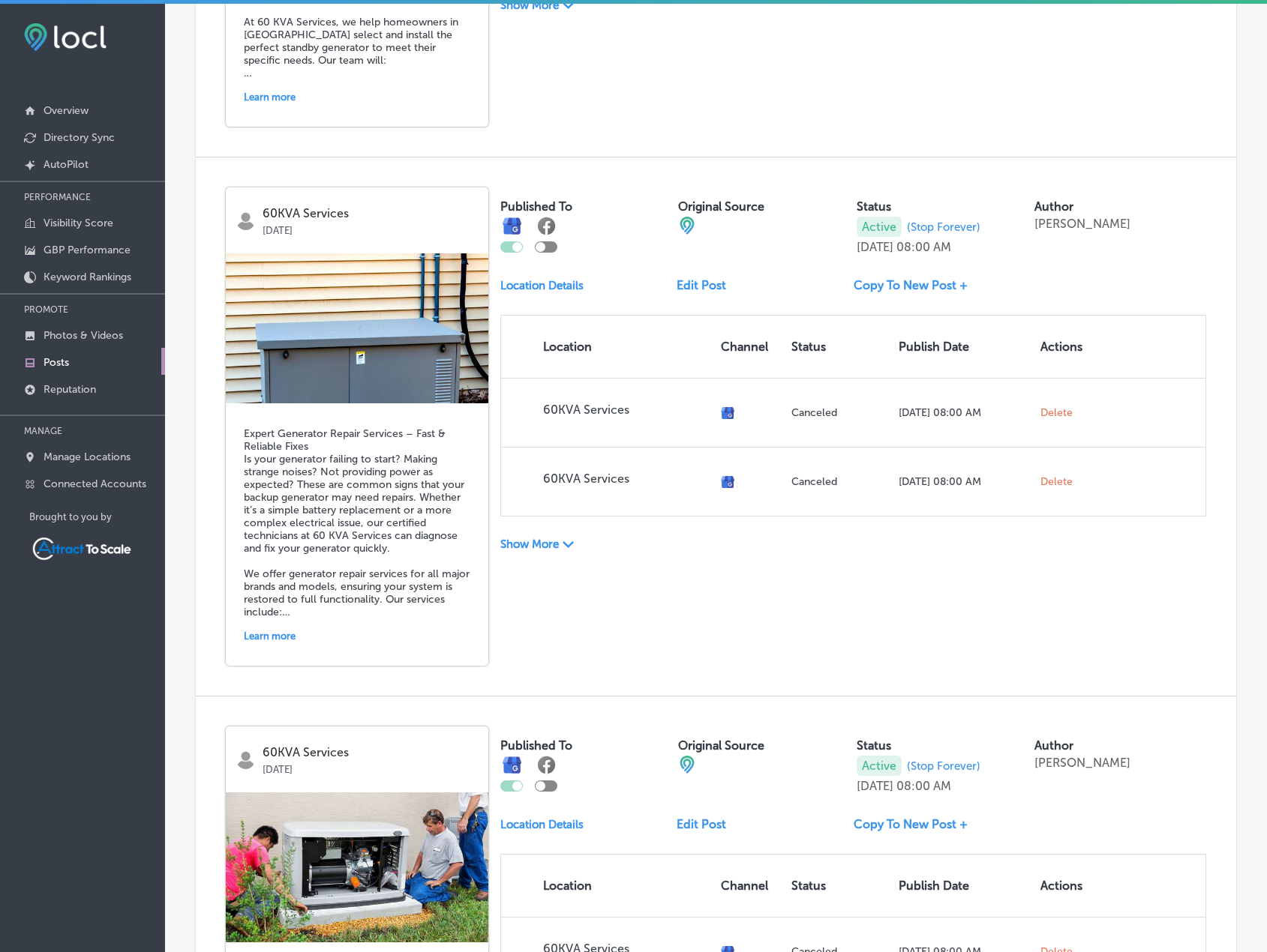
scroll to position [2999, 0]
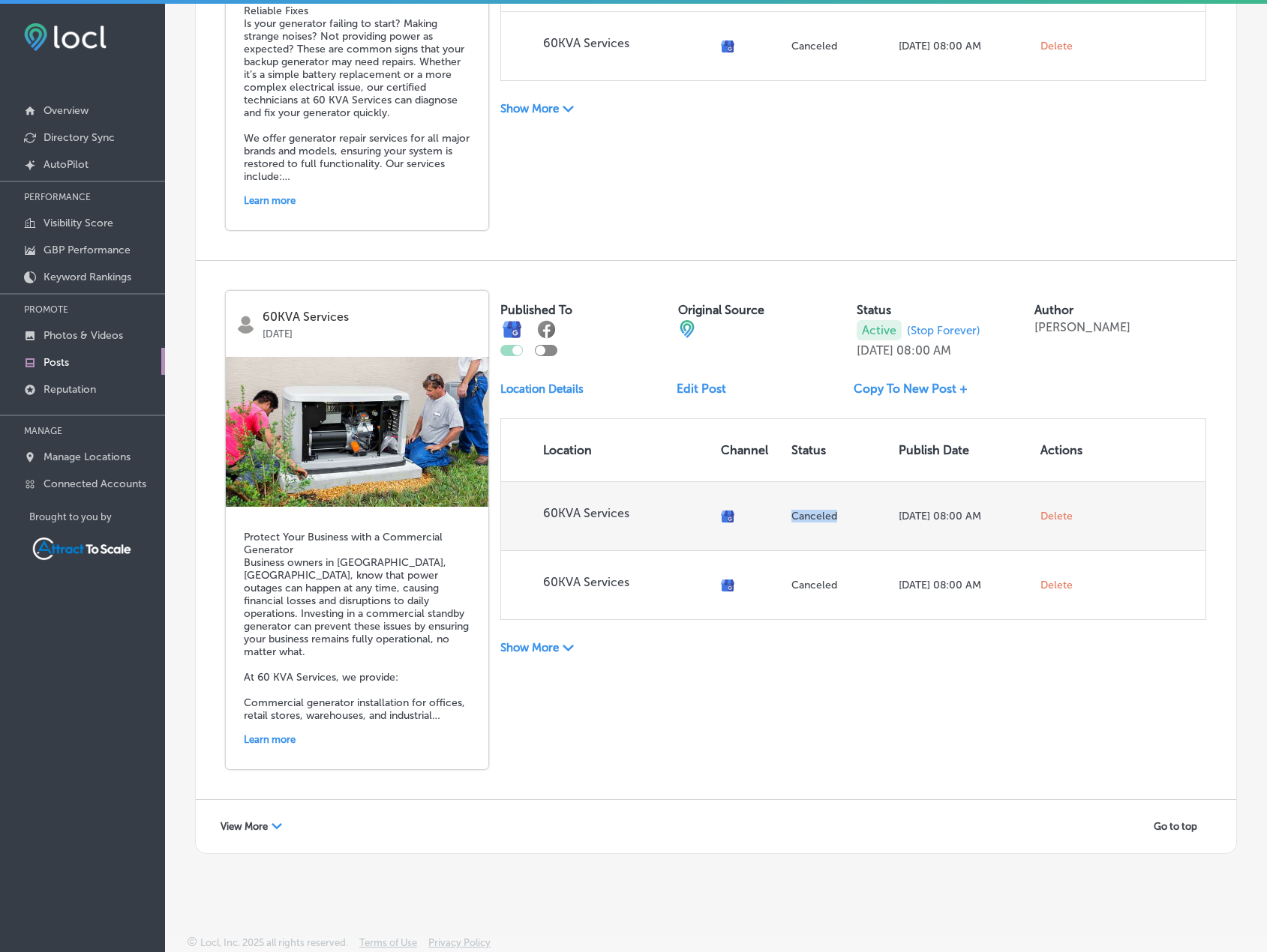
drag, startPoint x: 783, startPoint y: 507, endPoint x: 847, endPoint y: 519, distance: 65.1
click at [847, 519] on td "Canceled" at bounding box center [838, 515] width 106 height 69
click at [847, 519] on p "Canceled" at bounding box center [838, 516] width 95 height 13
click at [715, 516] on td at bounding box center [751, 515] width 72 height 69
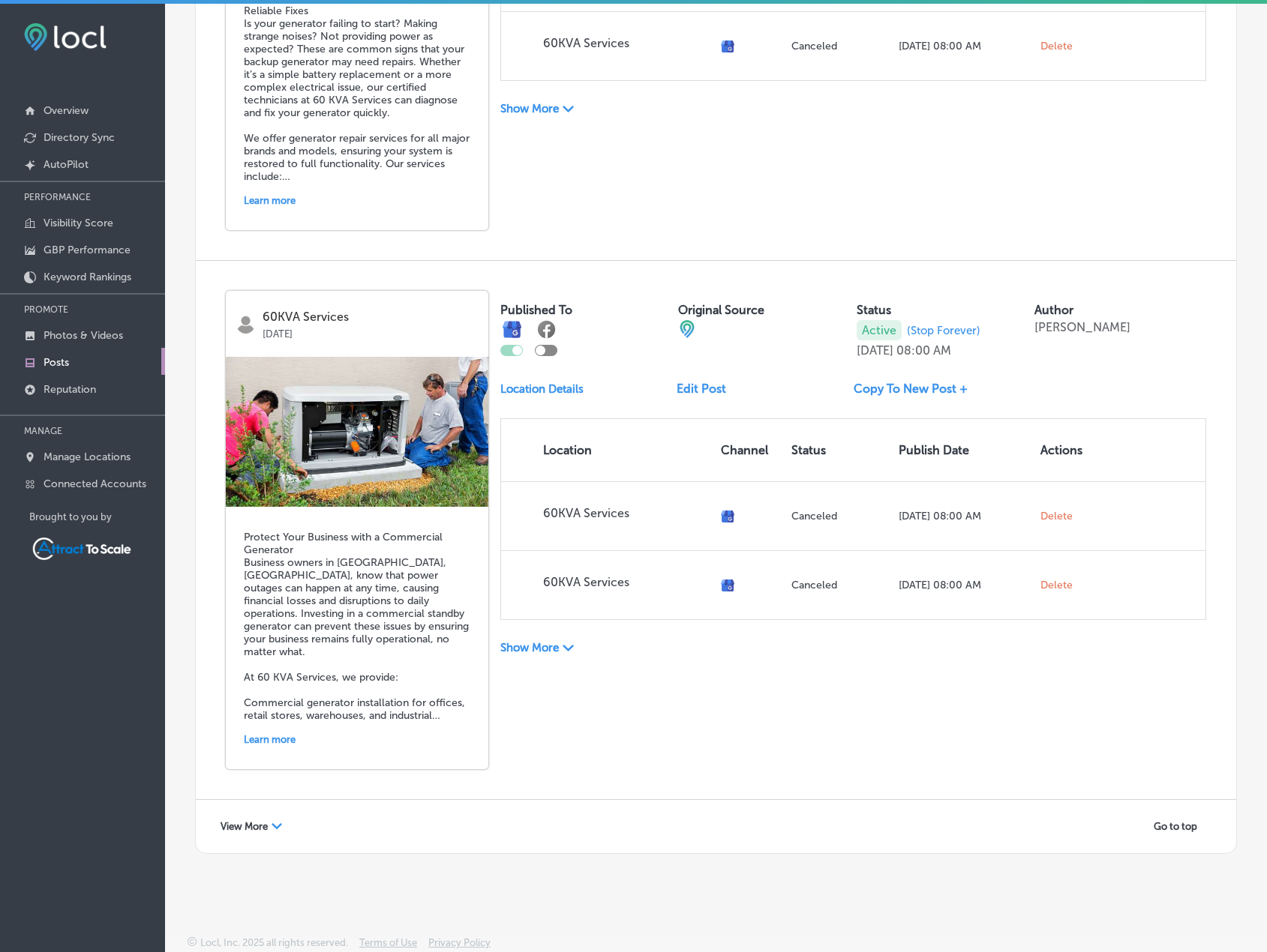
click at [578, 646] on div "Show More Path Created with Sketch." at bounding box center [588, 649] width 176 height 16
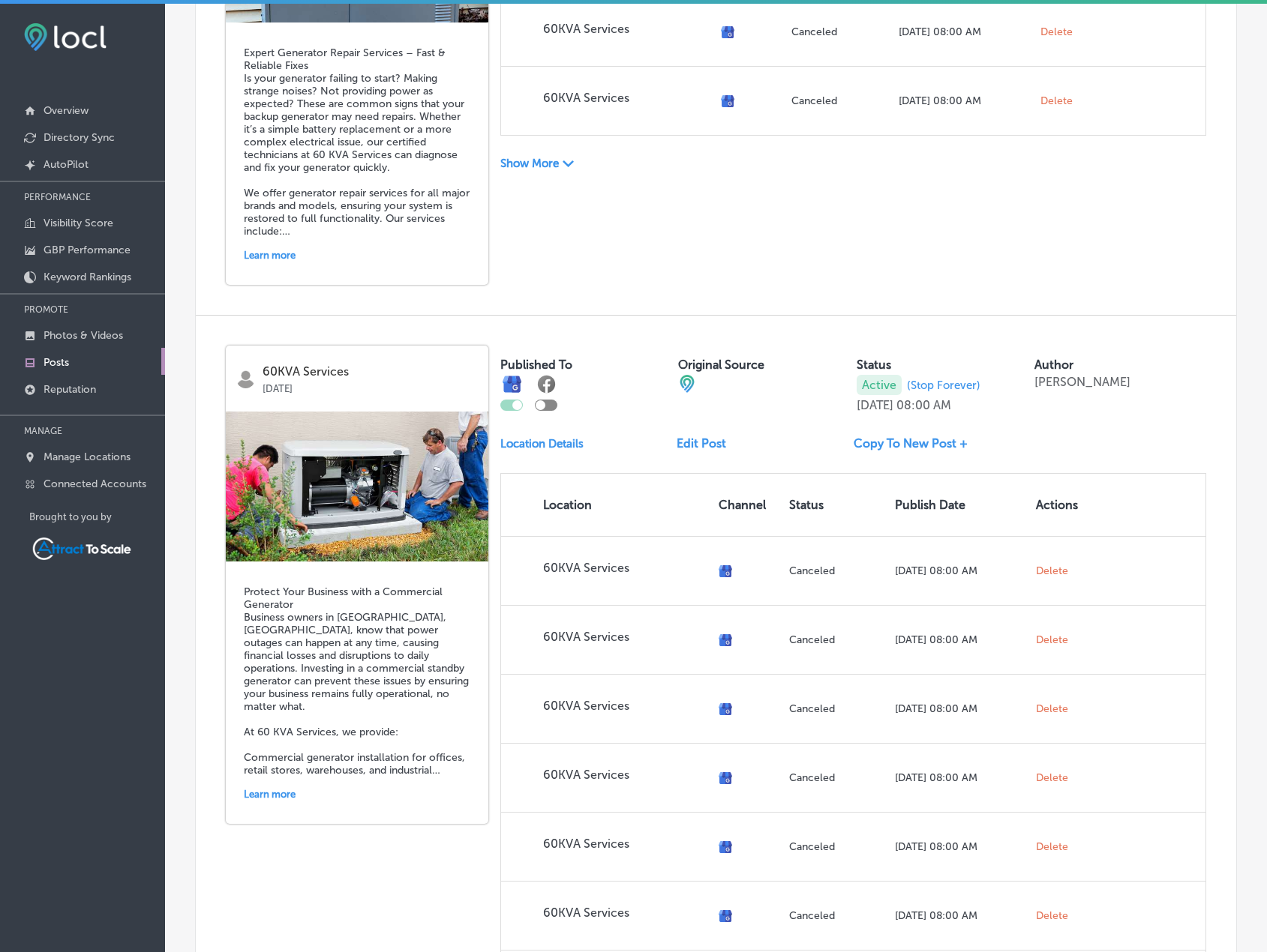
scroll to position [2966, 0]
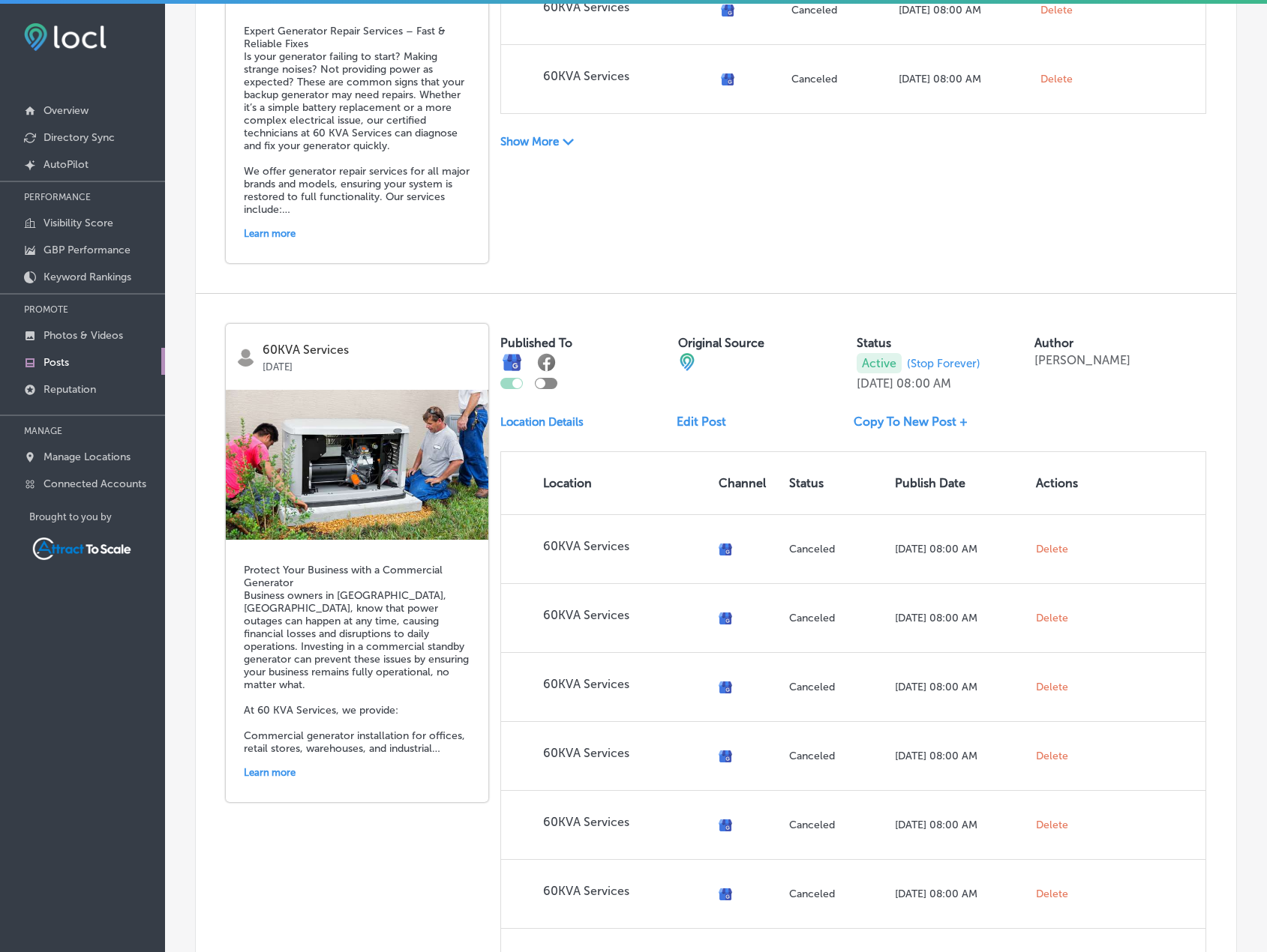
click at [286, 774] on div "Learn more" at bounding box center [356, 773] width 226 height 23
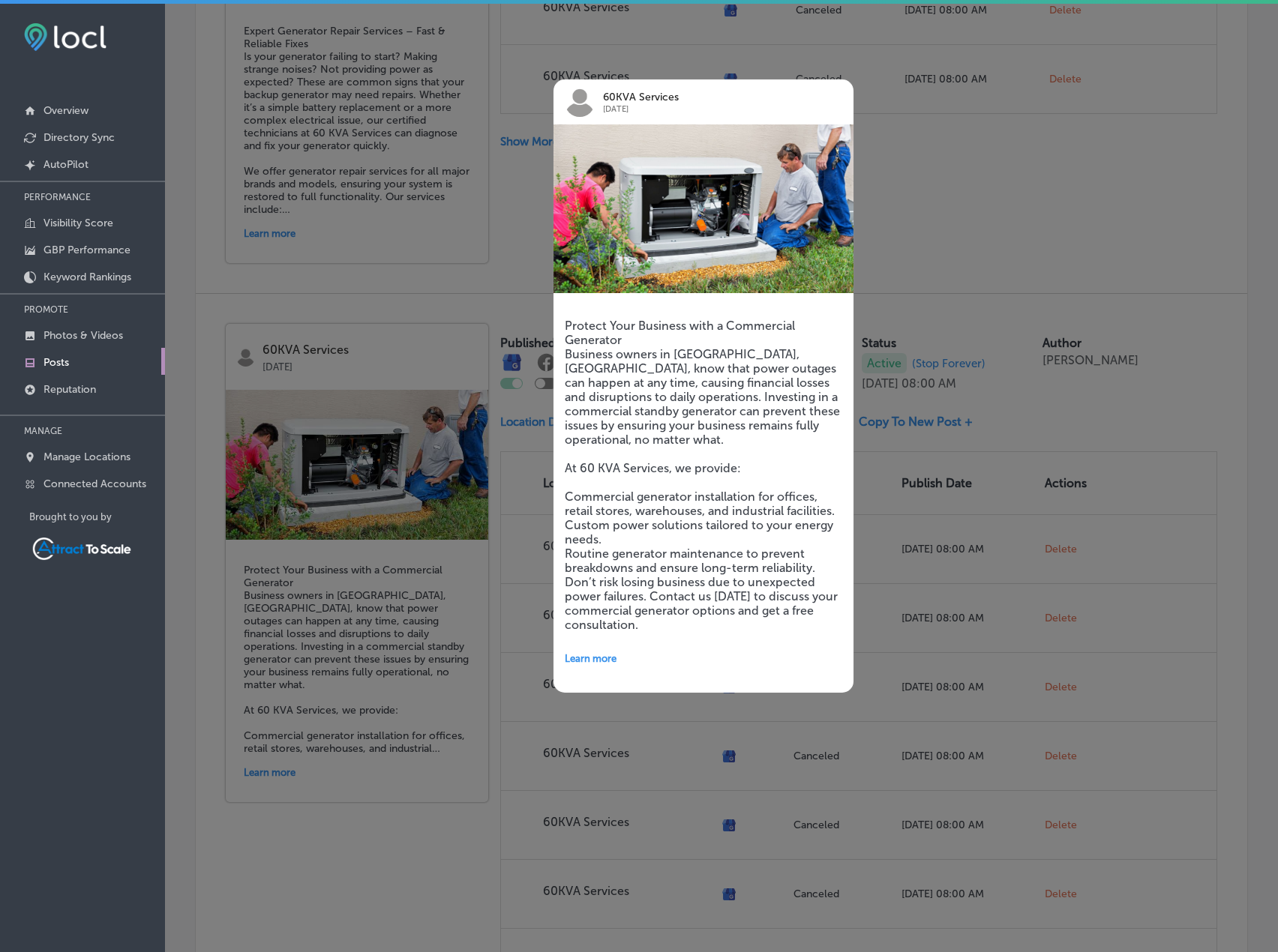
click at [929, 178] on div at bounding box center [639, 476] width 1278 height 952
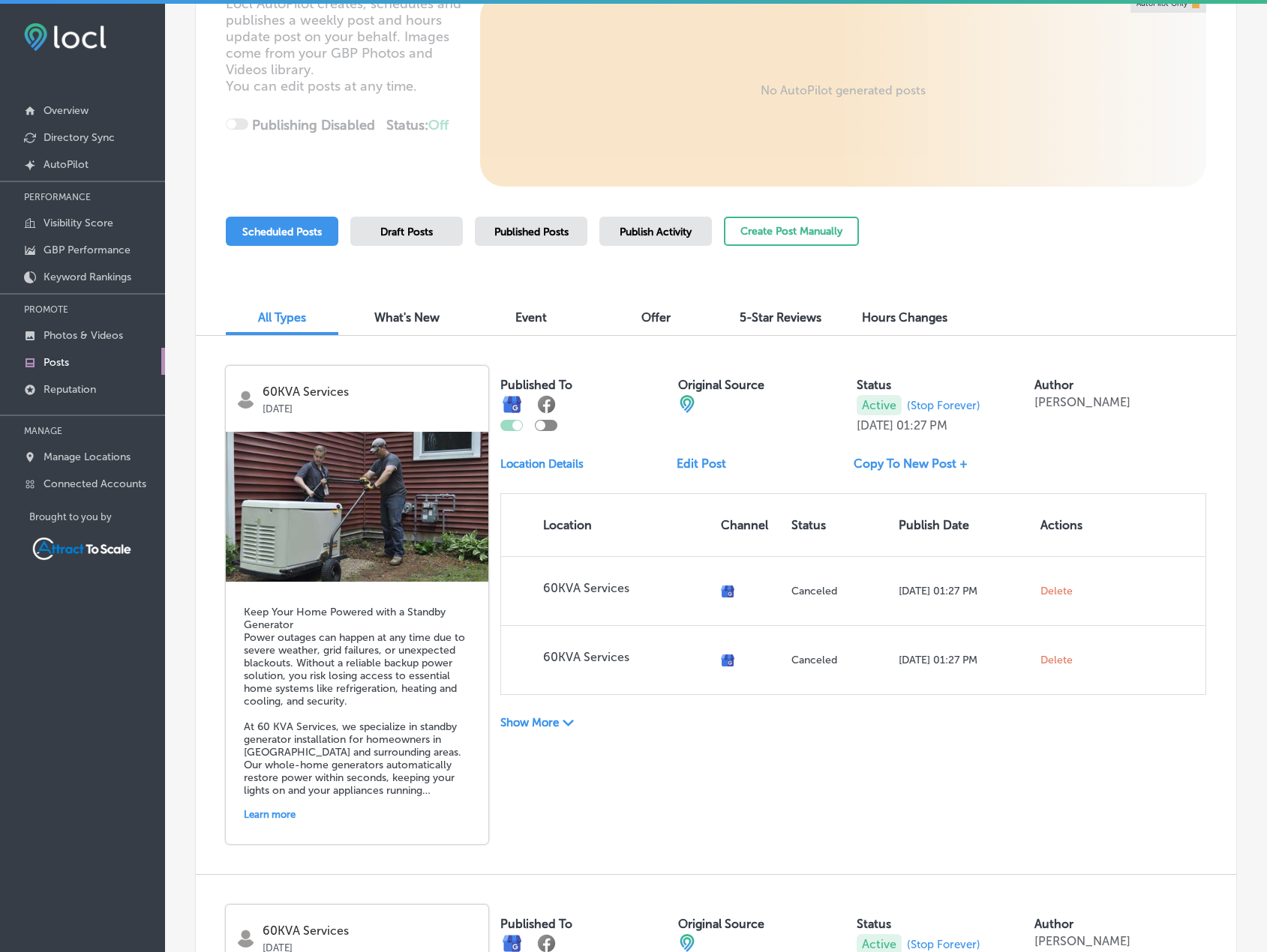
scroll to position [191, 0]
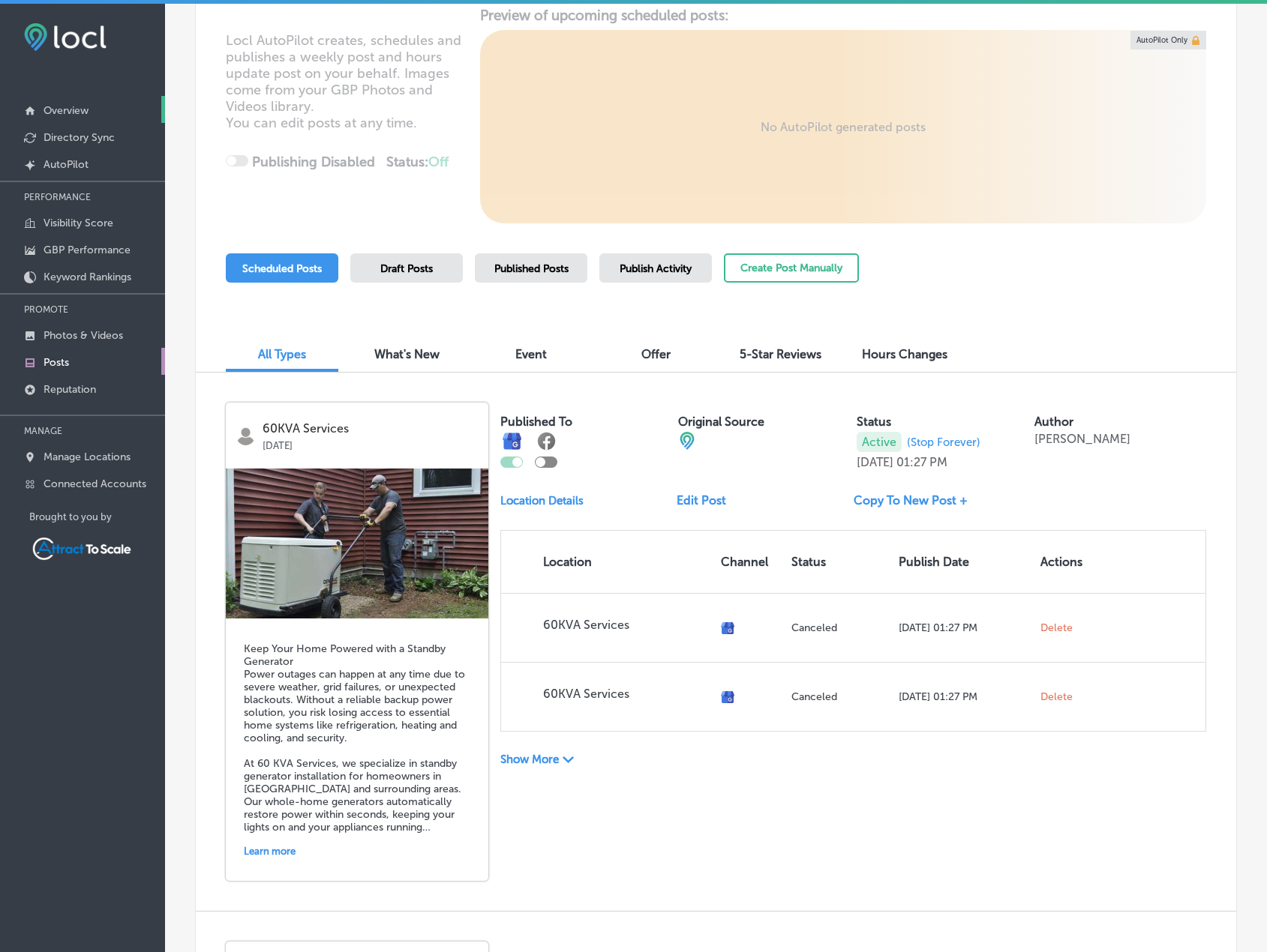
click at [87, 111] on p "Overview" at bounding box center [66, 110] width 45 height 13
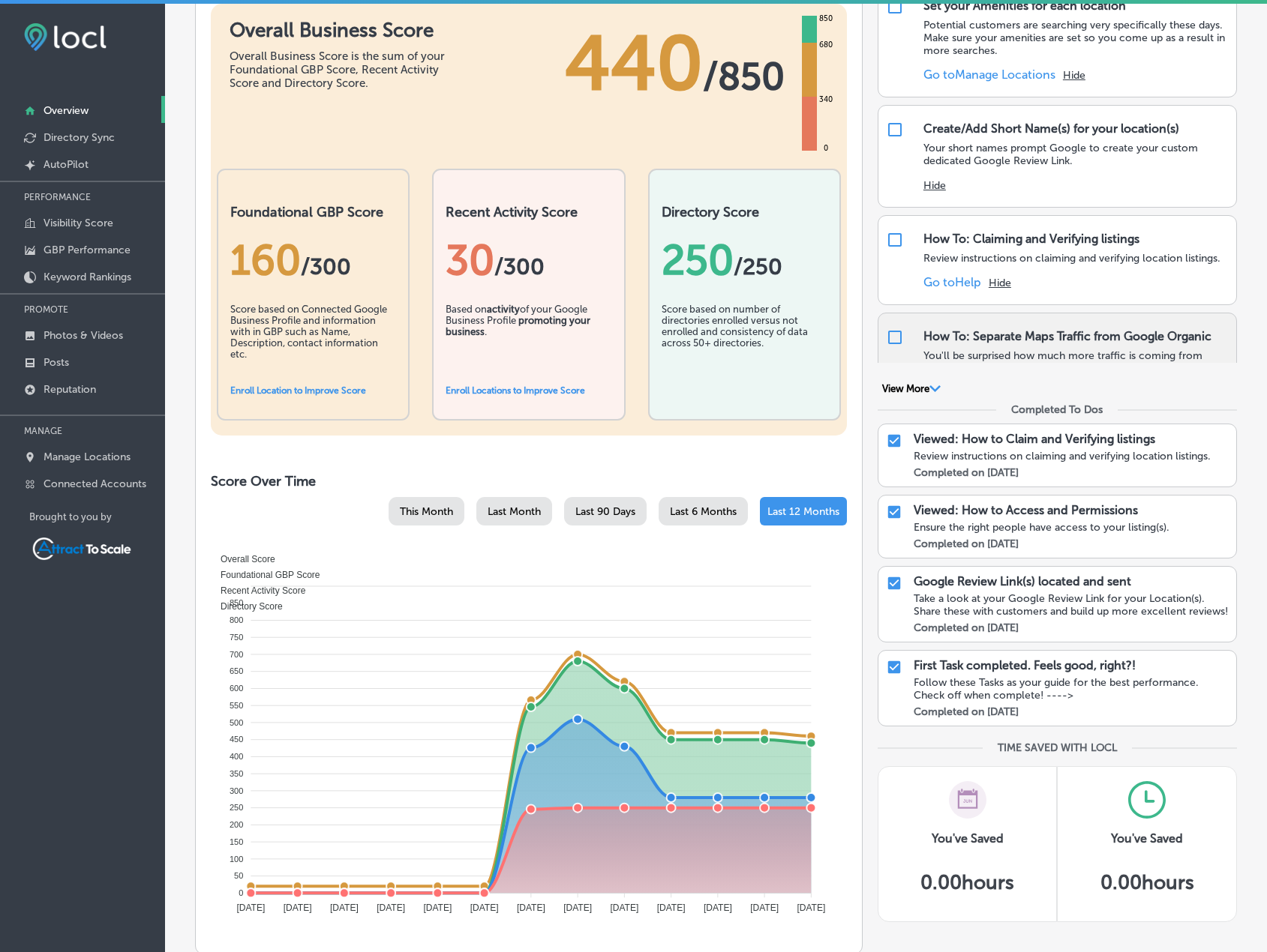
scroll to position [300, 0]
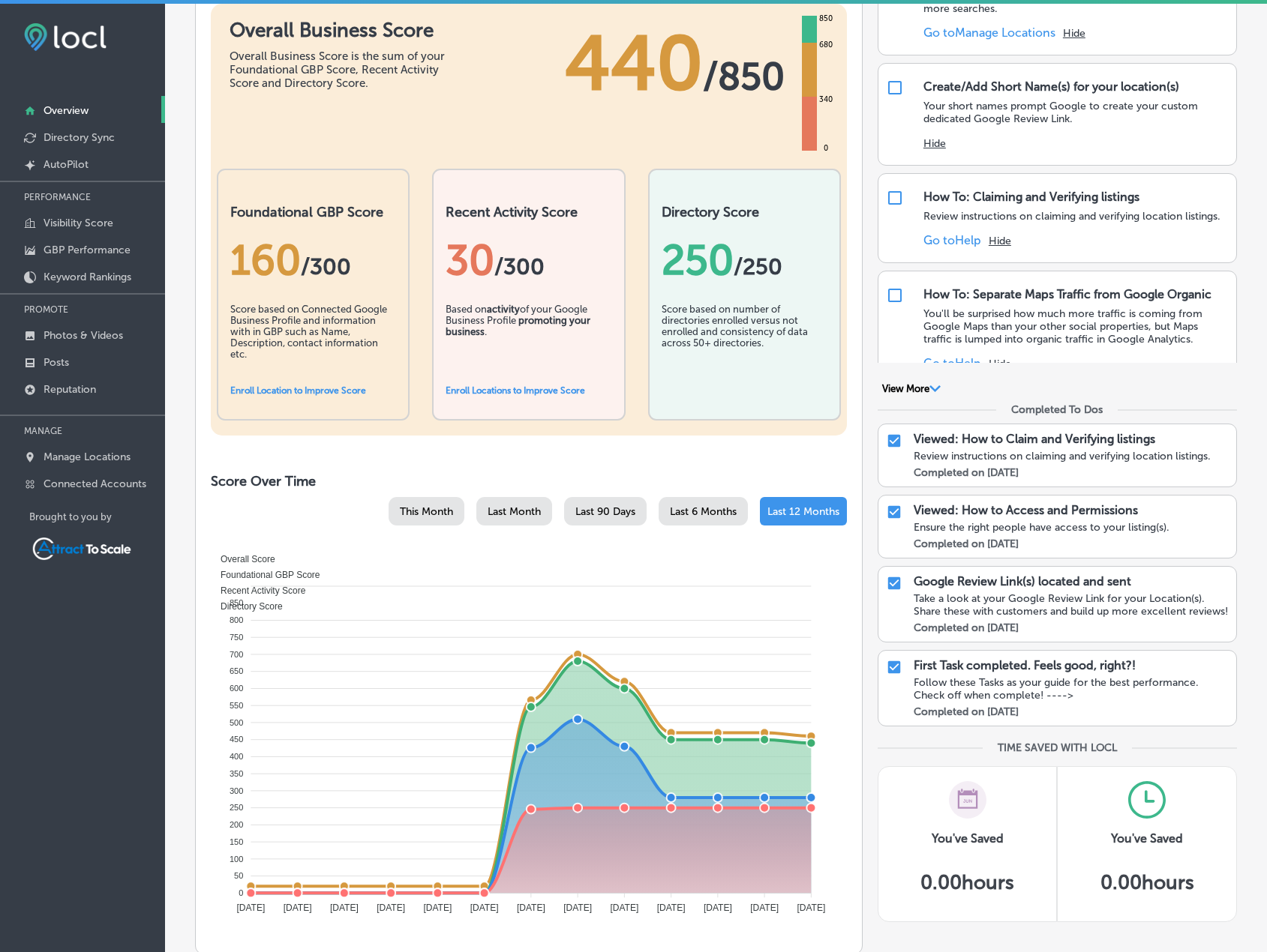
click at [933, 385] on div "Path Created with Sketch." at bounding box center [934, 388] width 12 height 12
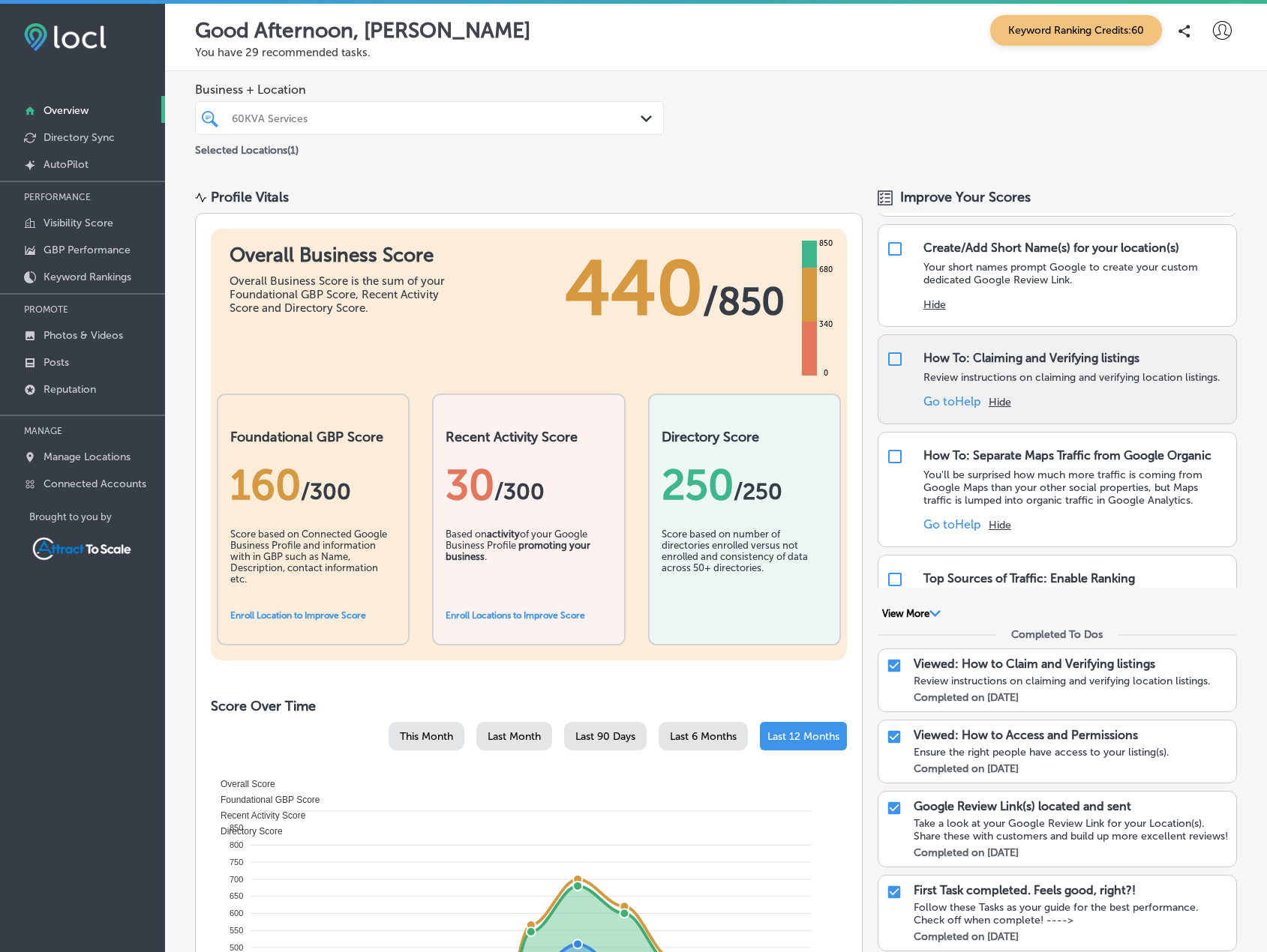
scroll to position [375, 0]
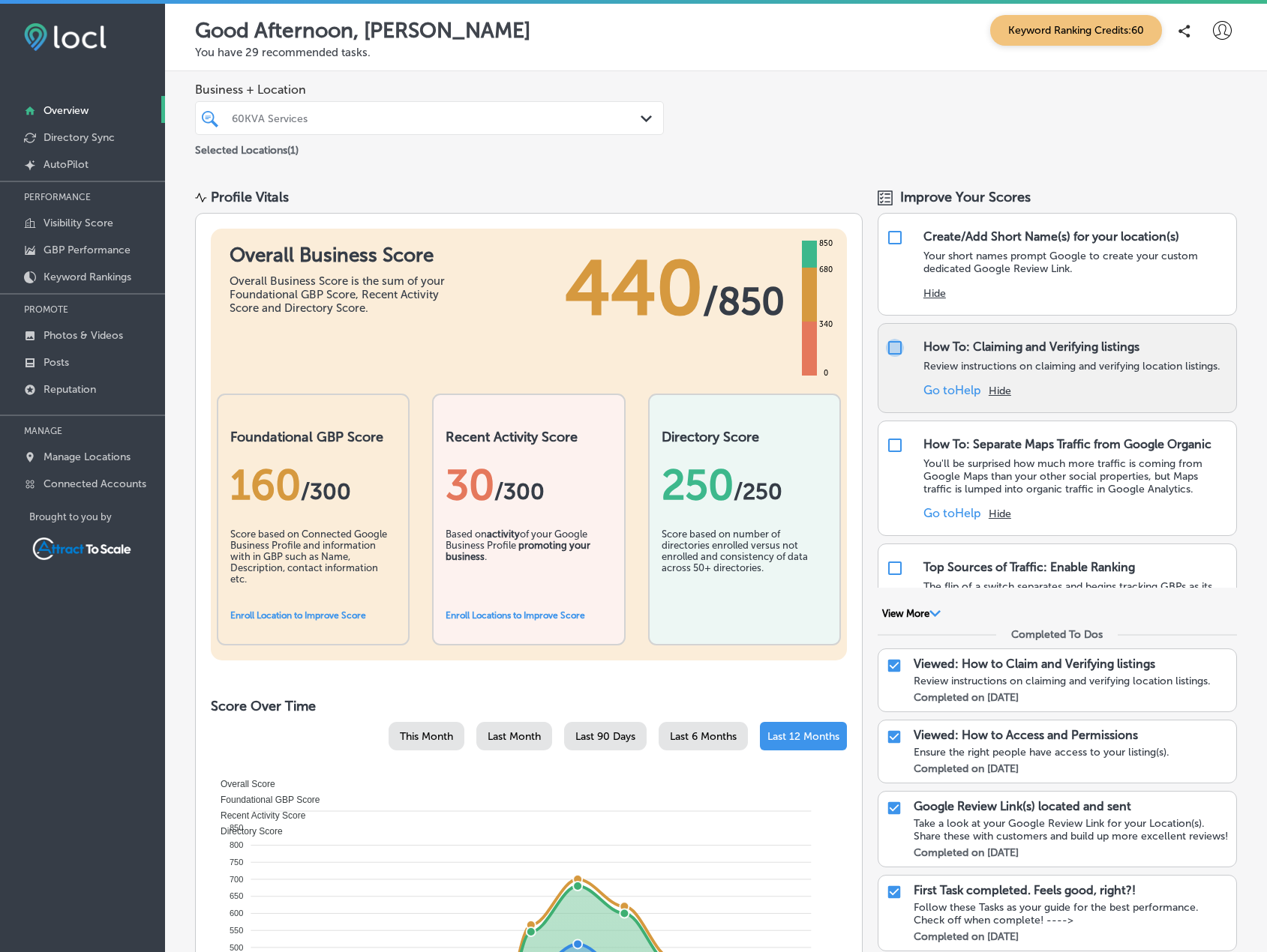
click at [886, 345] on input "checkbox" at bounding box center [895, 348] width 18 height 18
checkbox input "false"
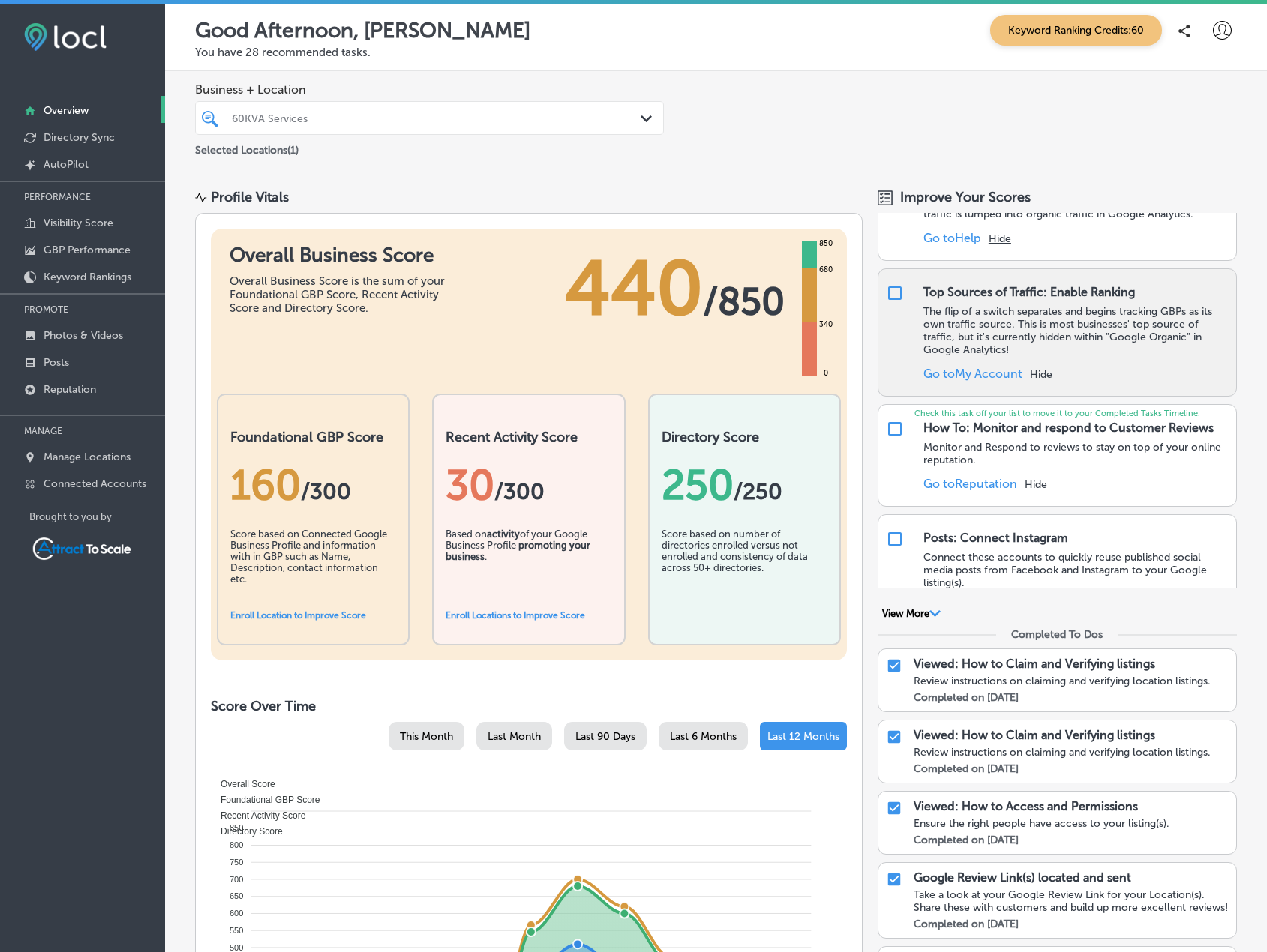
scroll to position [599, 0]
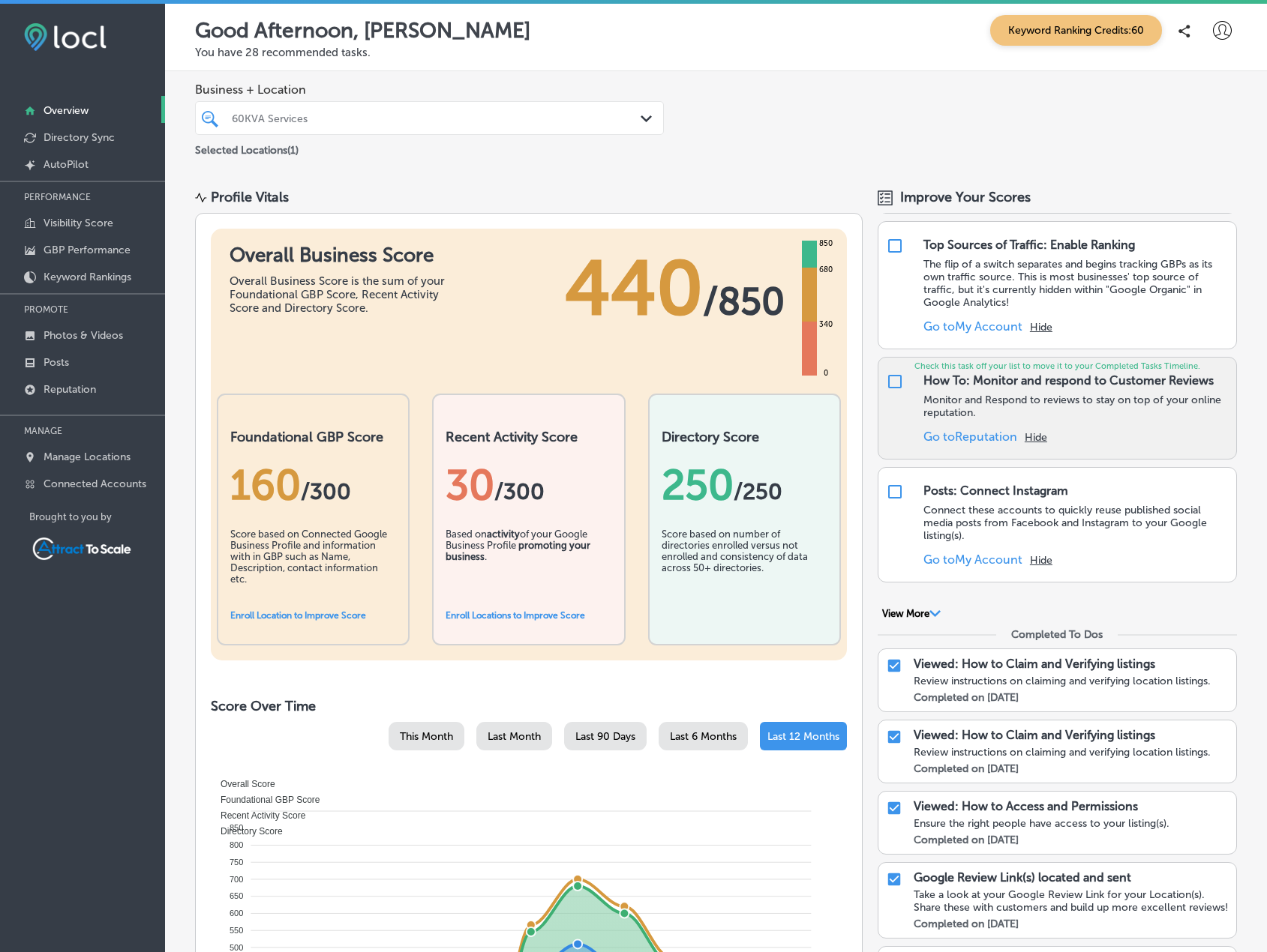
click at [886, 385] on input "checkbox" at bounding box center [895, 382] width 18 height 18
checkbox input "false"
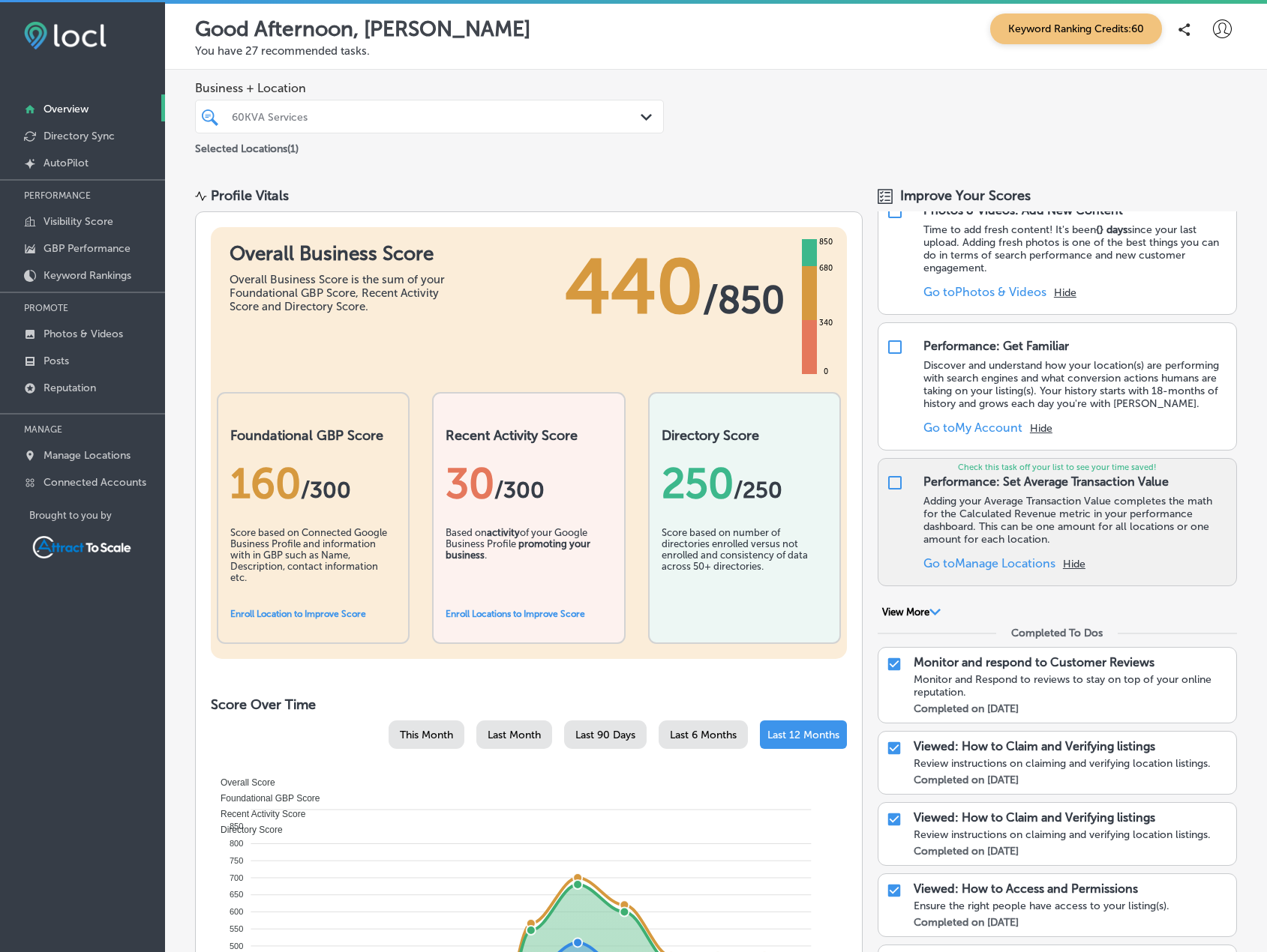
scroll to position [0, 0]
